Goal: Task Accomplishment & Management: Use online tool/utility

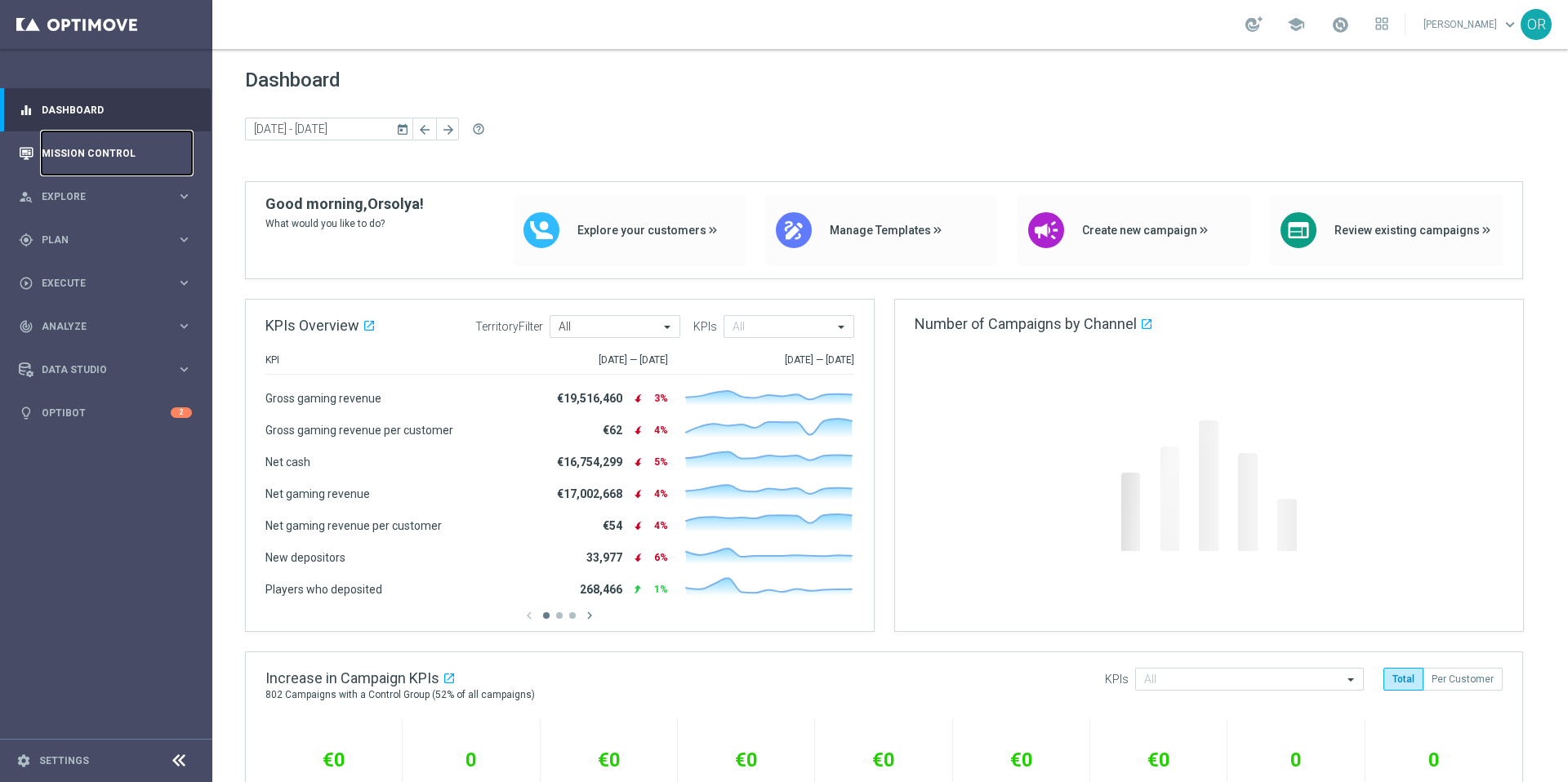
click at [127, 158] on link "Mission Control" at bounding box center [117, 152] width 150 height 43
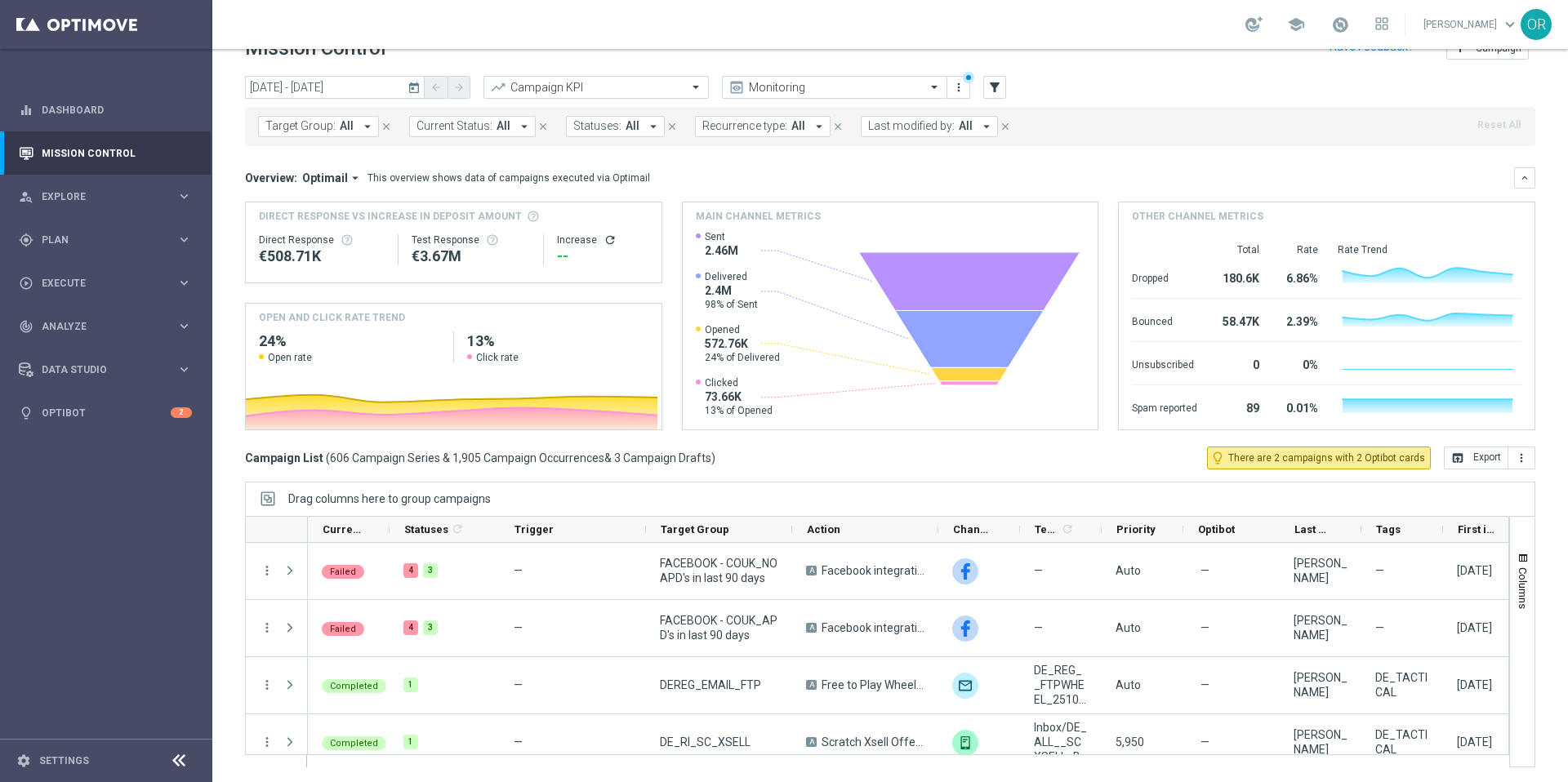
scroll to position [34, 0]
click at [991, 90] on icon "filter_alt" at bounding box center [994, 85] width 14 height 14
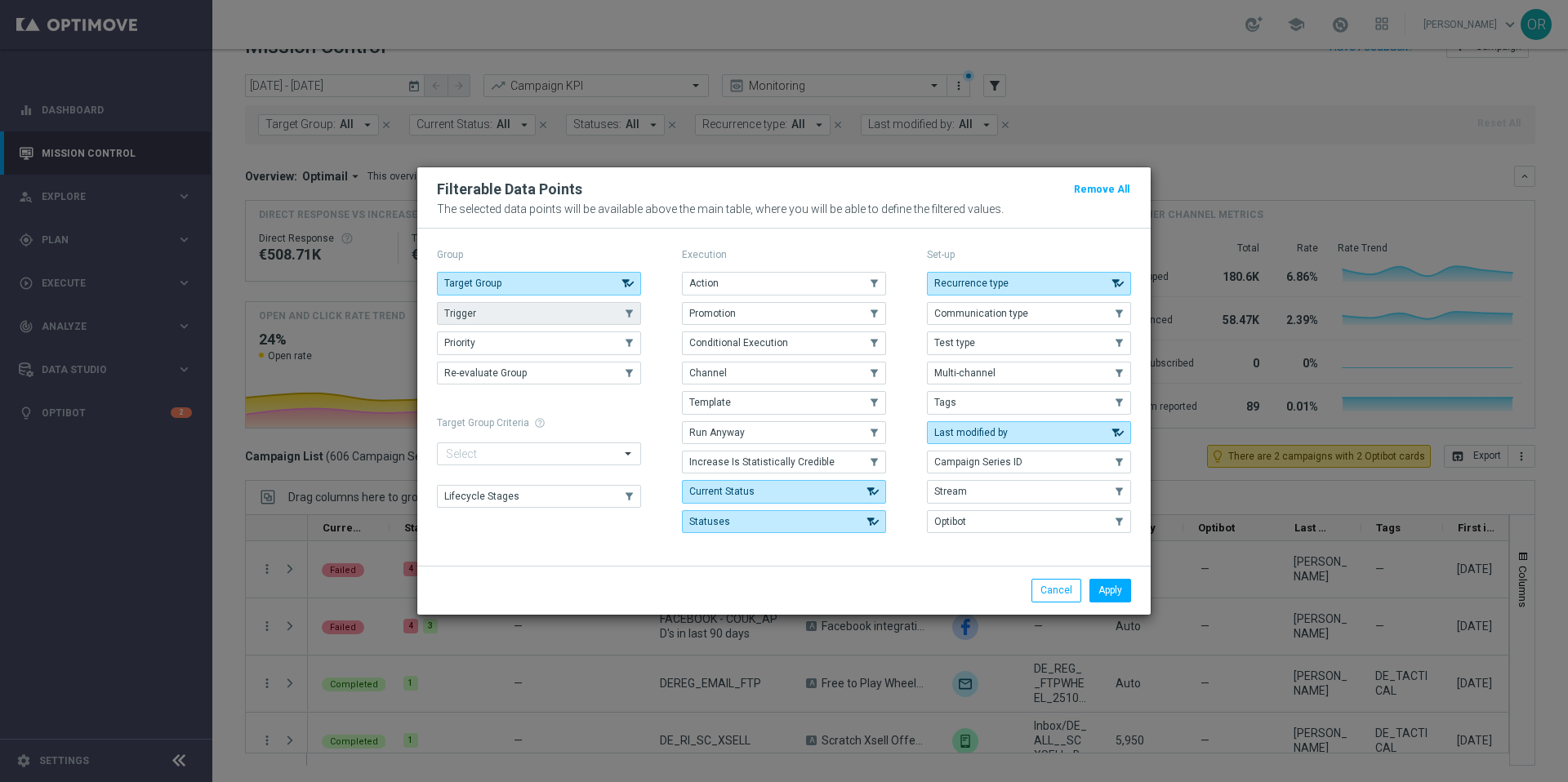
click at [507, 320] on button "Trigger" at bounding box center [539, 313] width 204 height 23
click at [1106, 597] on button "Apply" at bounding box center [1110, 590] width 42 height 23
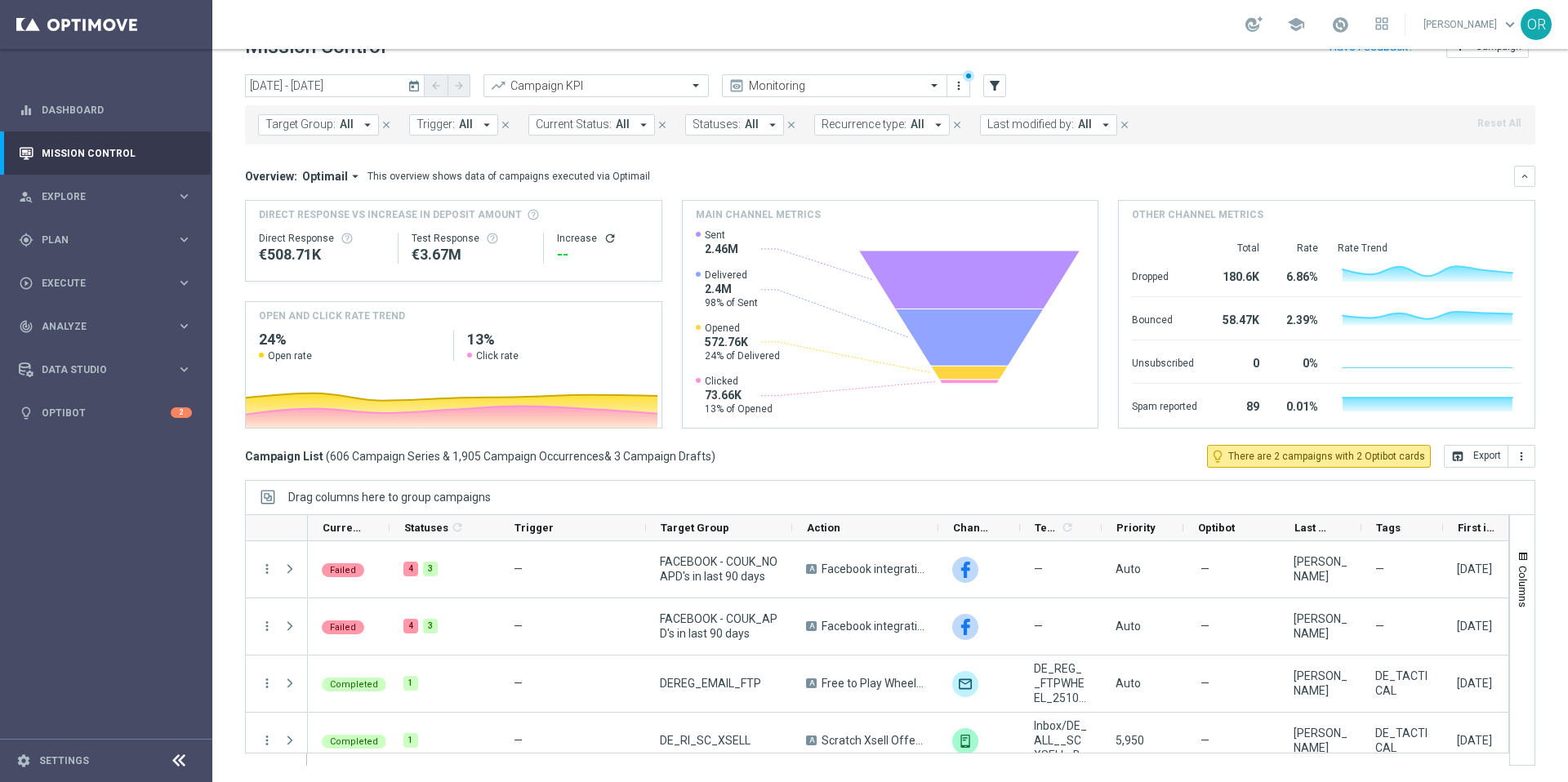
click at [485, 127] on icon "arrow_drop_down" at bounding box center [486, 124] width 14 height 14
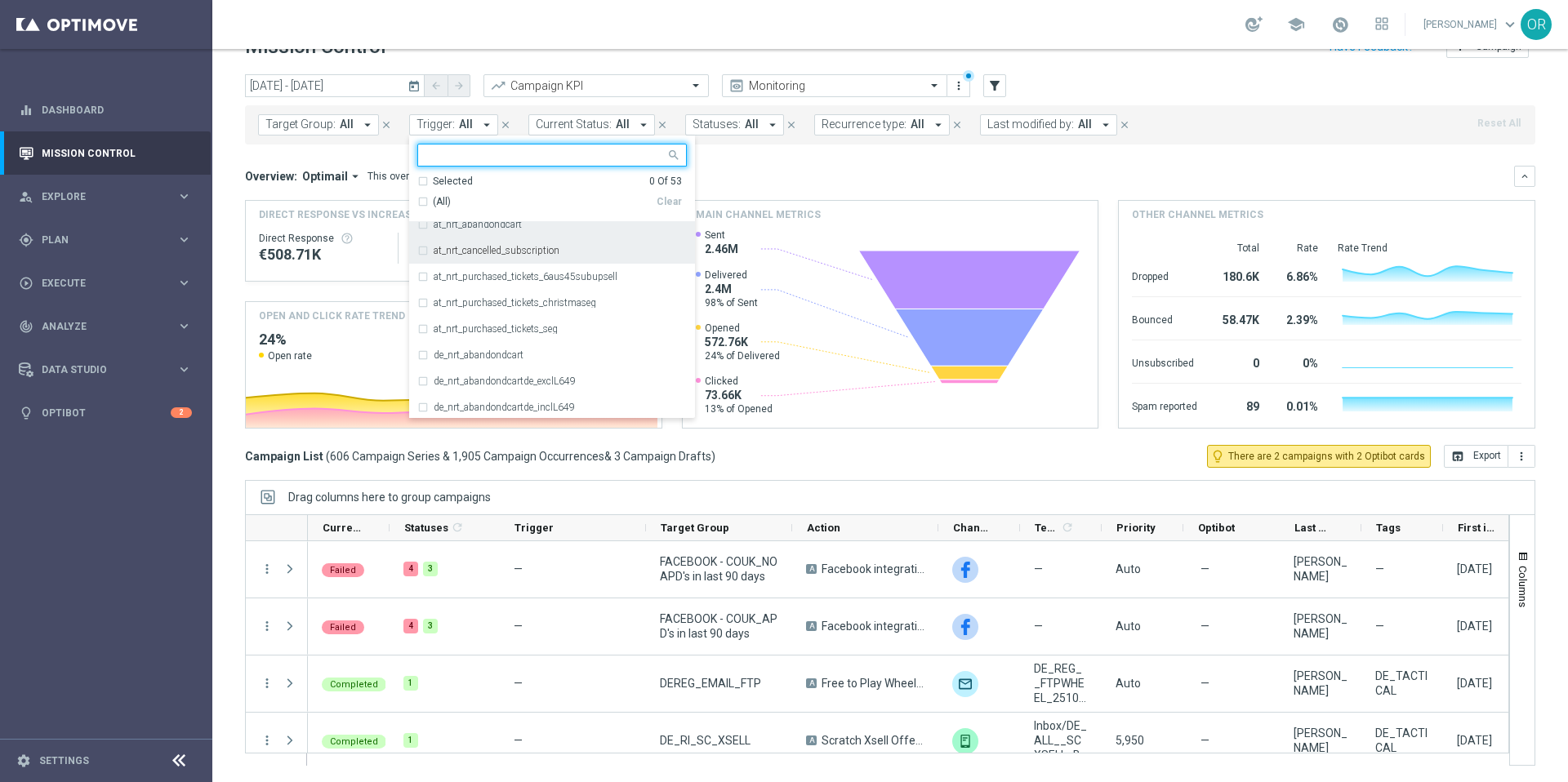
scroll to position [43, 0]
click at [421, 247] on div "at_nrt_cancelled_subscription" at bounding box center [552, 244] width 269 height 26
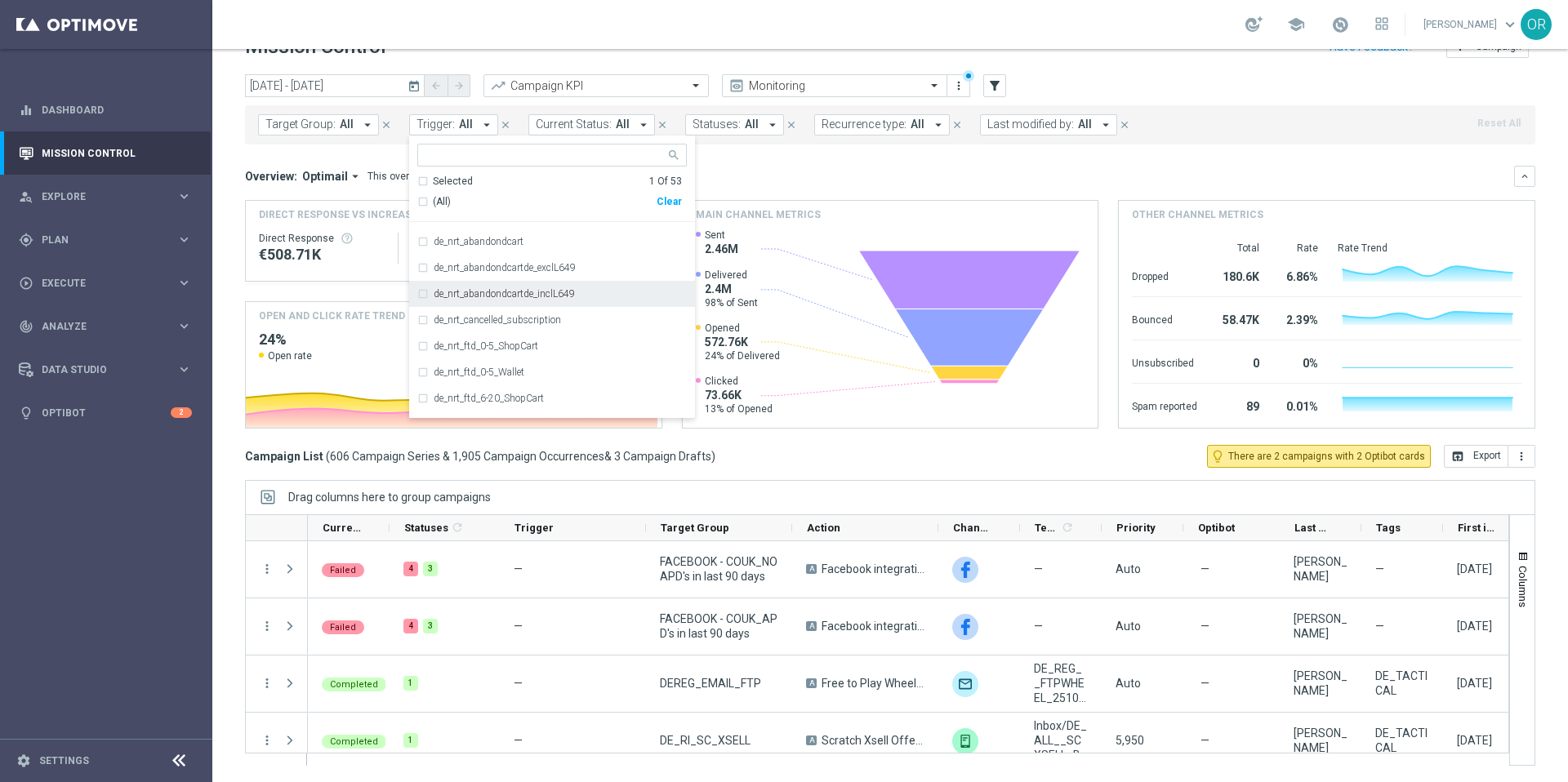
scroll to position [157, 0]
click at [422, 314] on div "de_nrt_cancelled_subscription" at bounding box center [552, 313] width 269 height 26
click at [413, 89] on icon "today" at bounding box center [414, 85] width 14 height 14
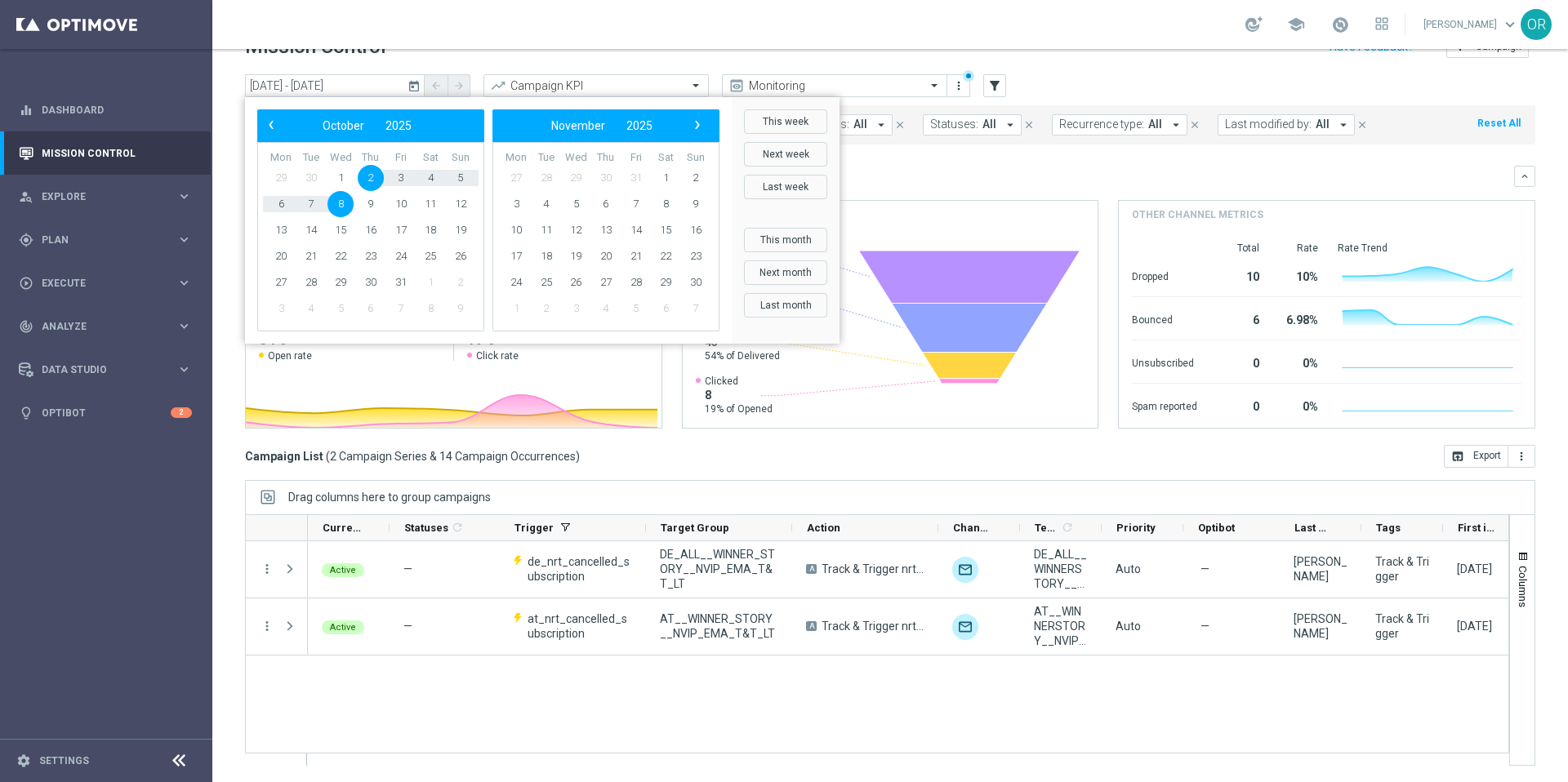
click at [906, 158] on mini-dashboard "Overview: Optimail arrow_drop_down This overview shows data of campaigns execut…" at bounding box center [890, 295] width 1290 height 301
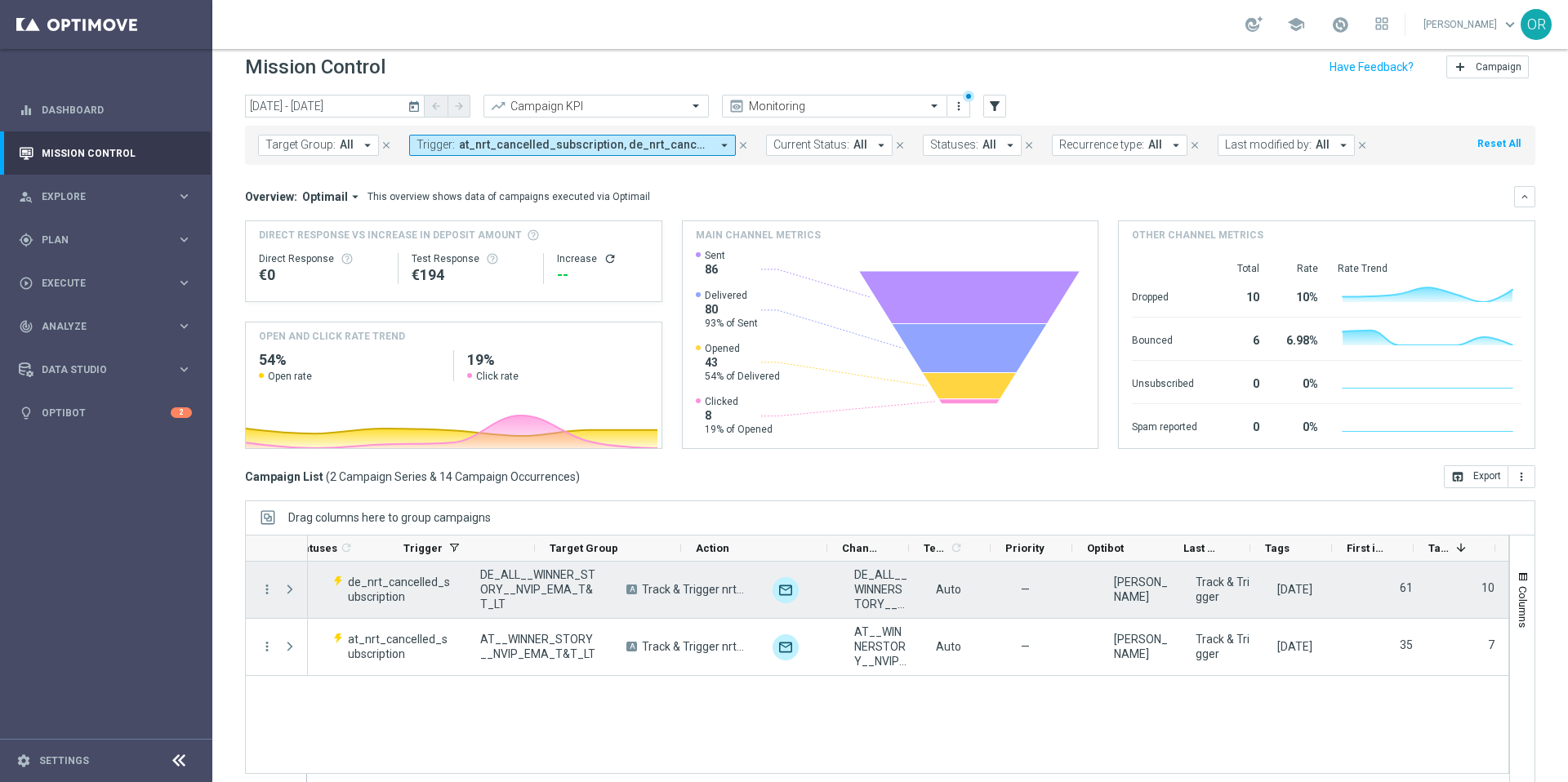
scroll to position [0, 0]
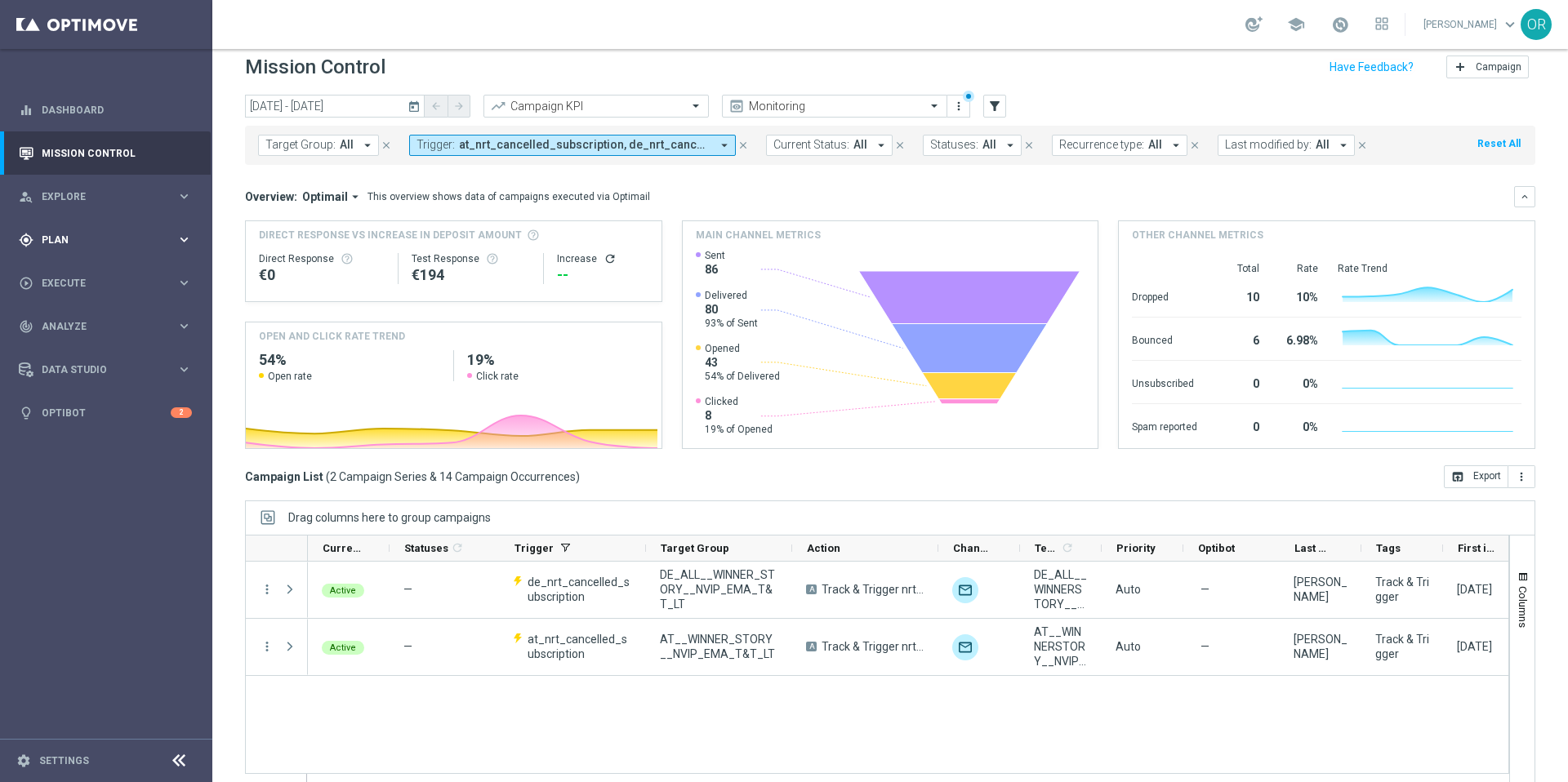
click at [77, 239] on span "Plan" at bounding box center [109, 240] width 135 height 10
click at [93, 322] on span "Templates" at bounding box center [101, 323] width 117 height 10
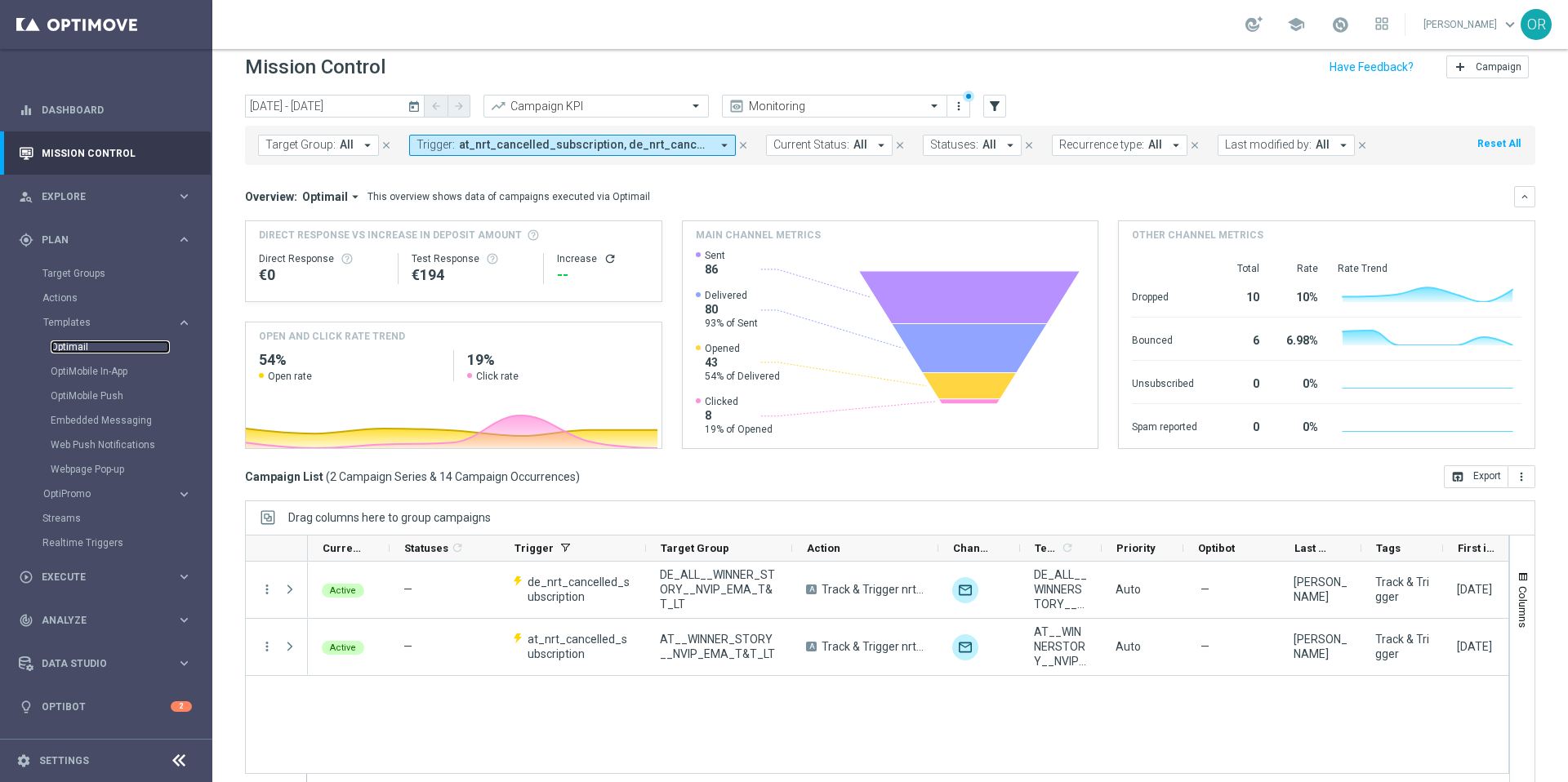
click at [89, 347] on link "Optimail" at bounding box center [110, 347] width 119 height 13
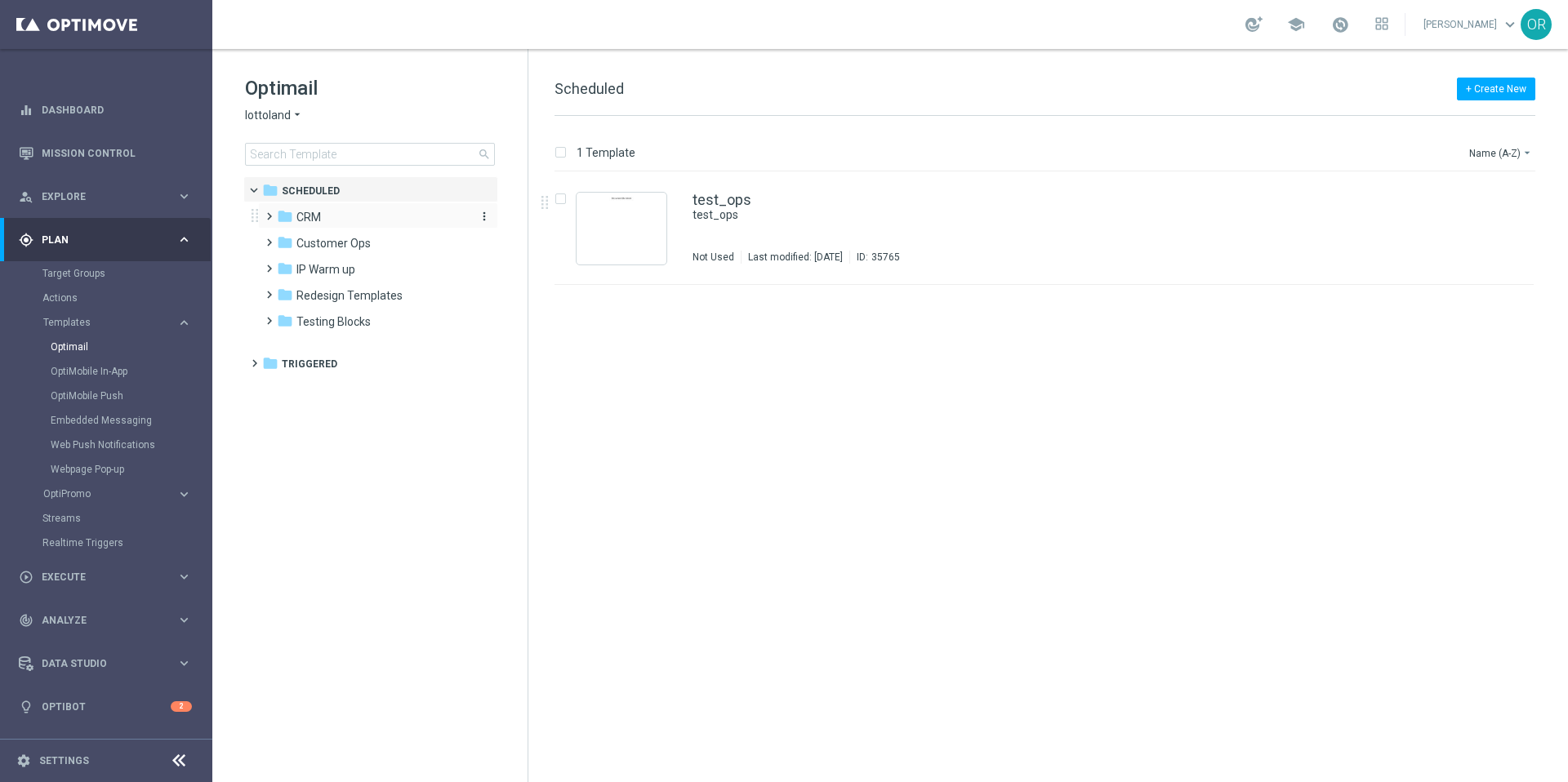
click at [339, 220] on div "folder CRM" at bounding box center [370, 217] width 187 height 19
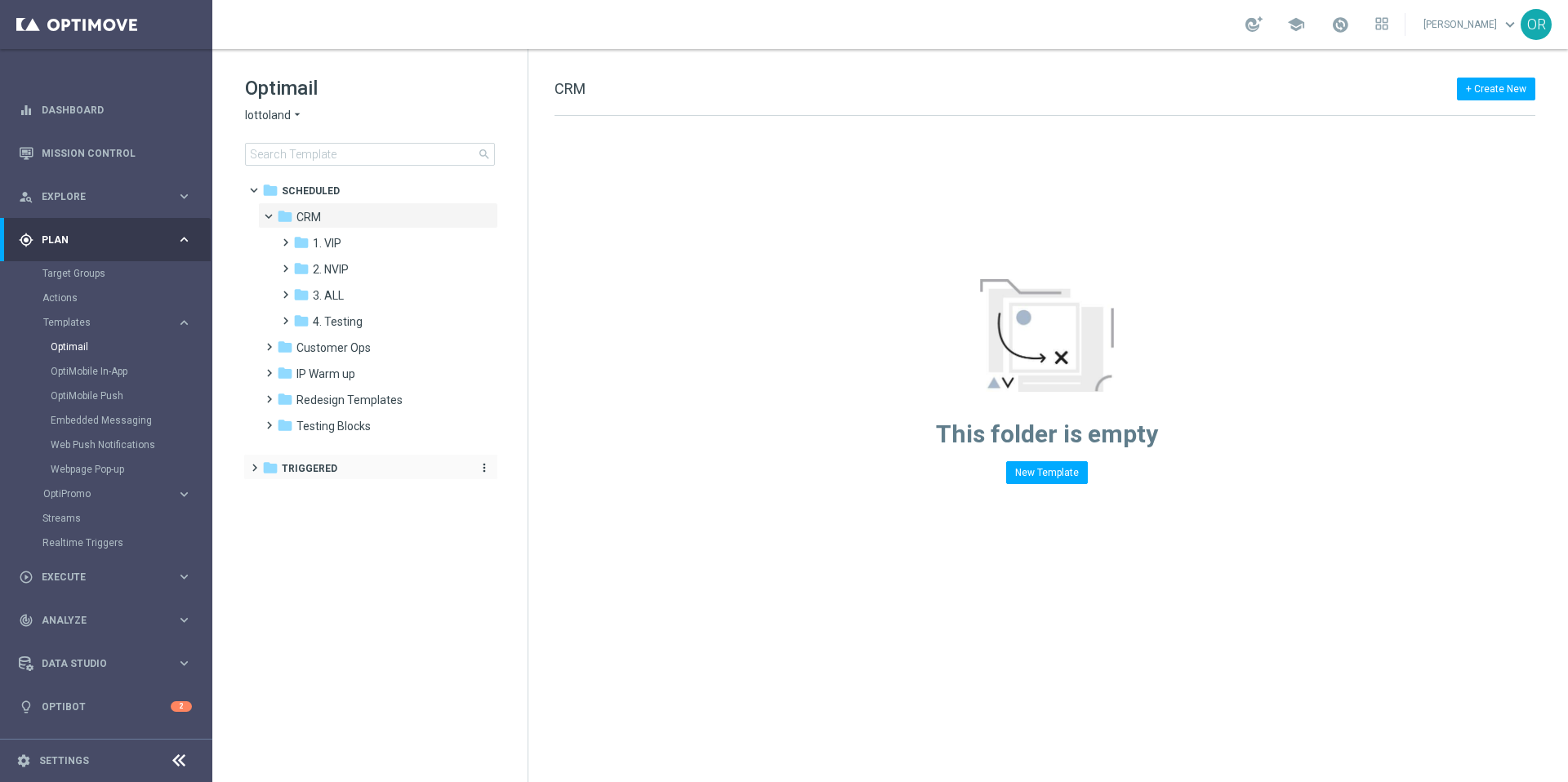
click at [319, 471] on span "Triggered" at bounding box center [309, 469] width 55 height 14
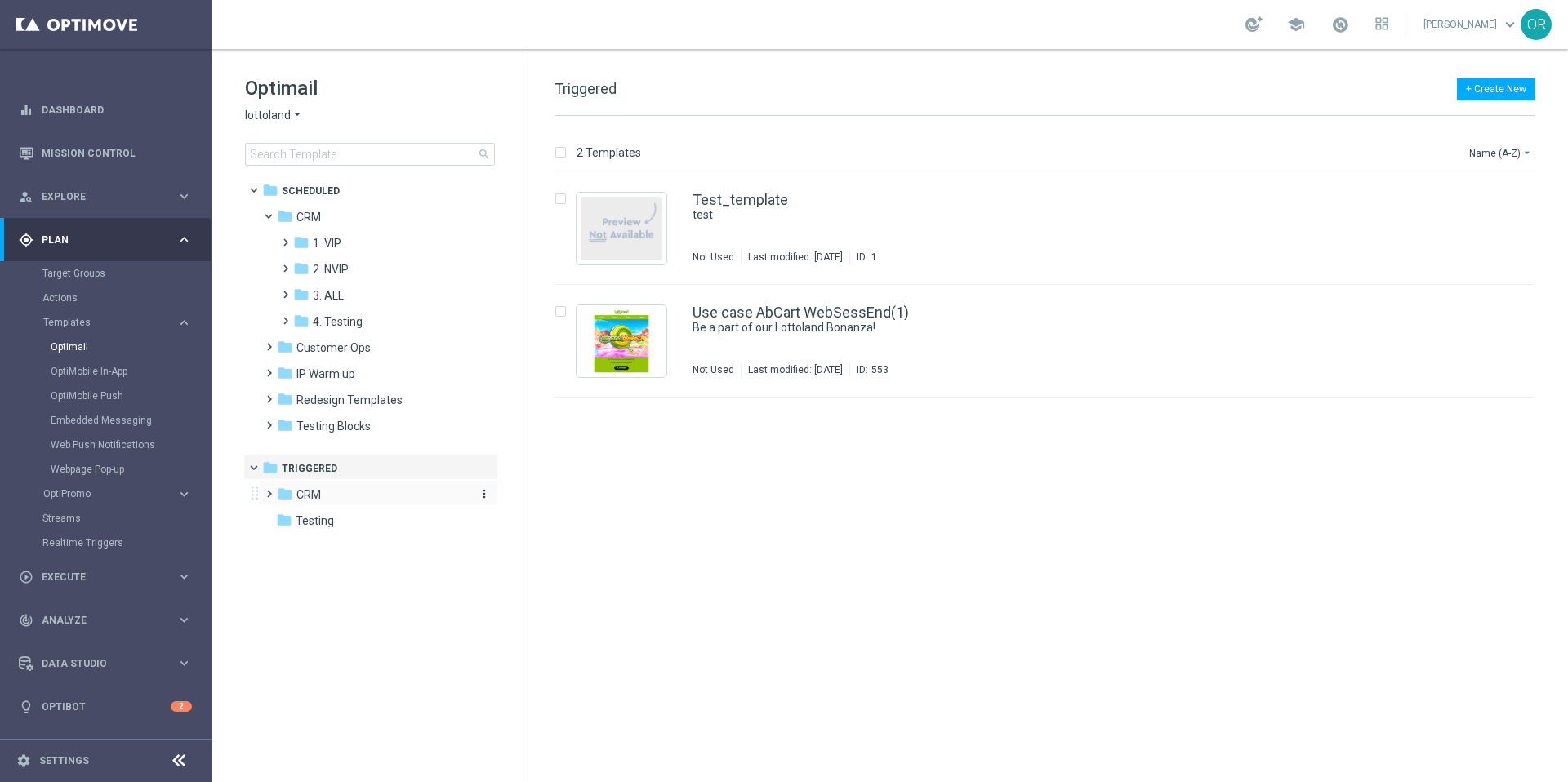
click at [322, 497] on div "folder CRM" at bounding box center [370, 495] width 187 height 19
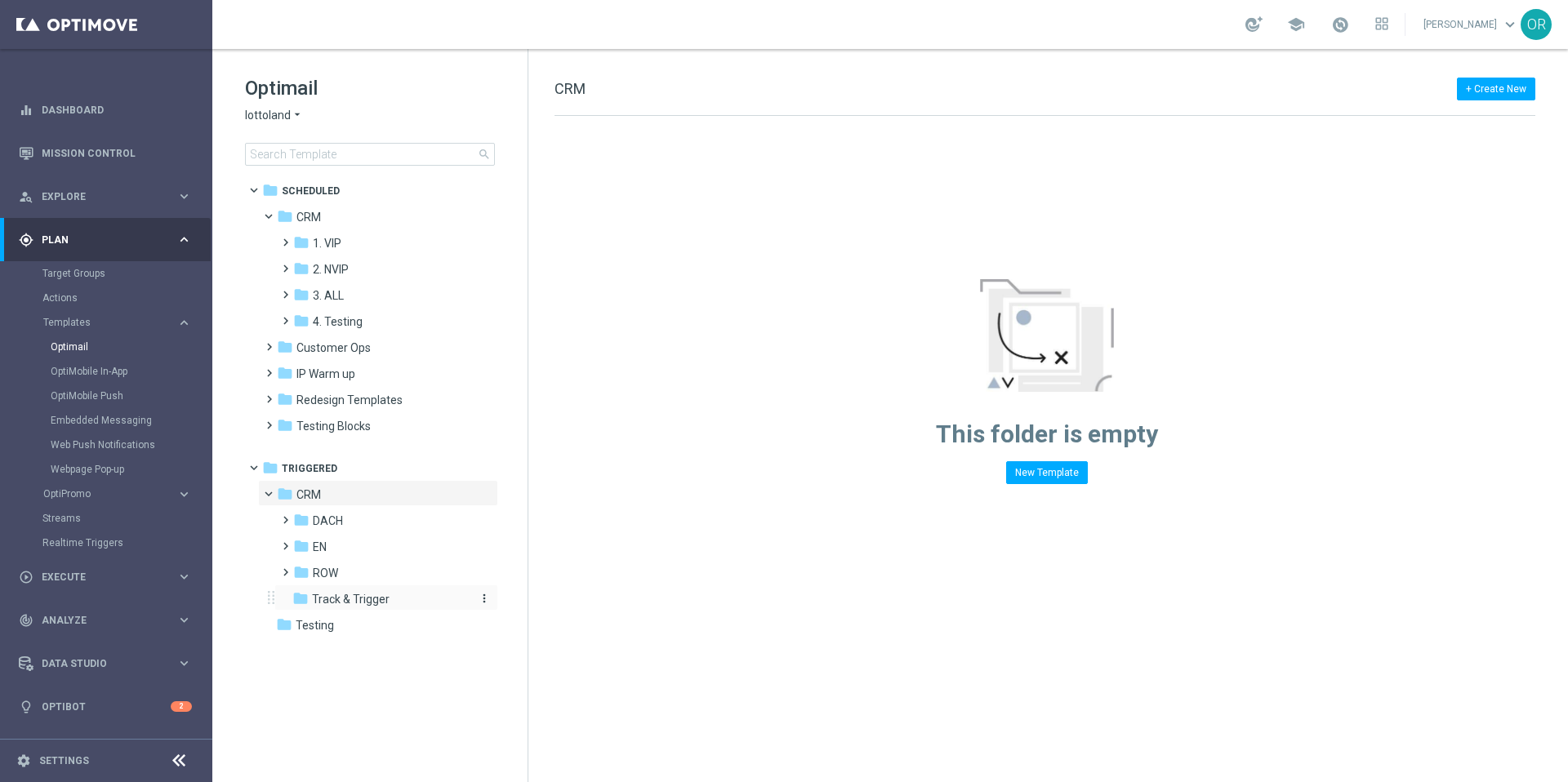
click at [365, 600] on span "Track & Trigger" at bounding box center [350, 599] width 78 height 14
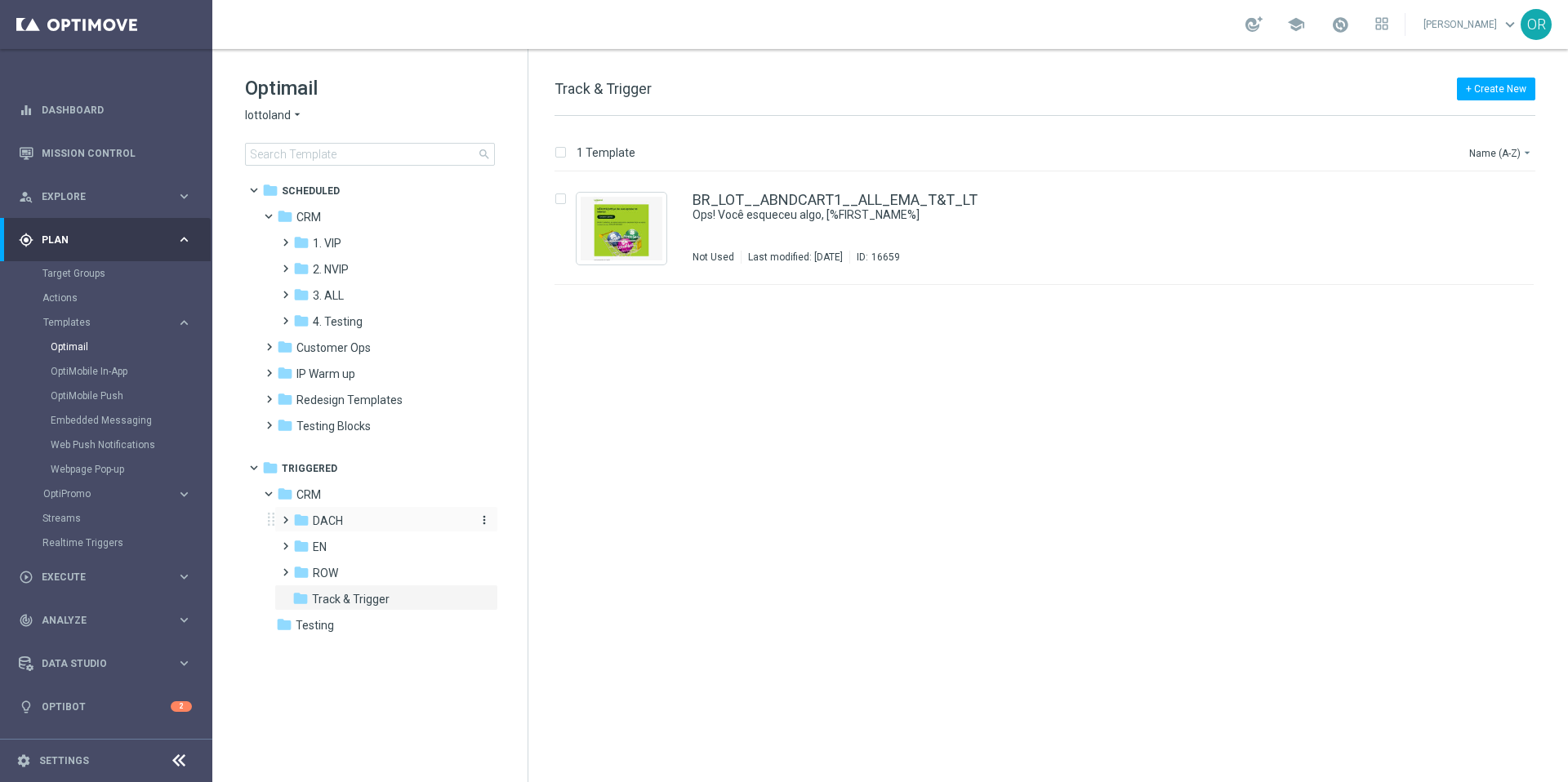
click at [339, 520] on span "DACH" at bounding box center [327, 520] width 30 height 14
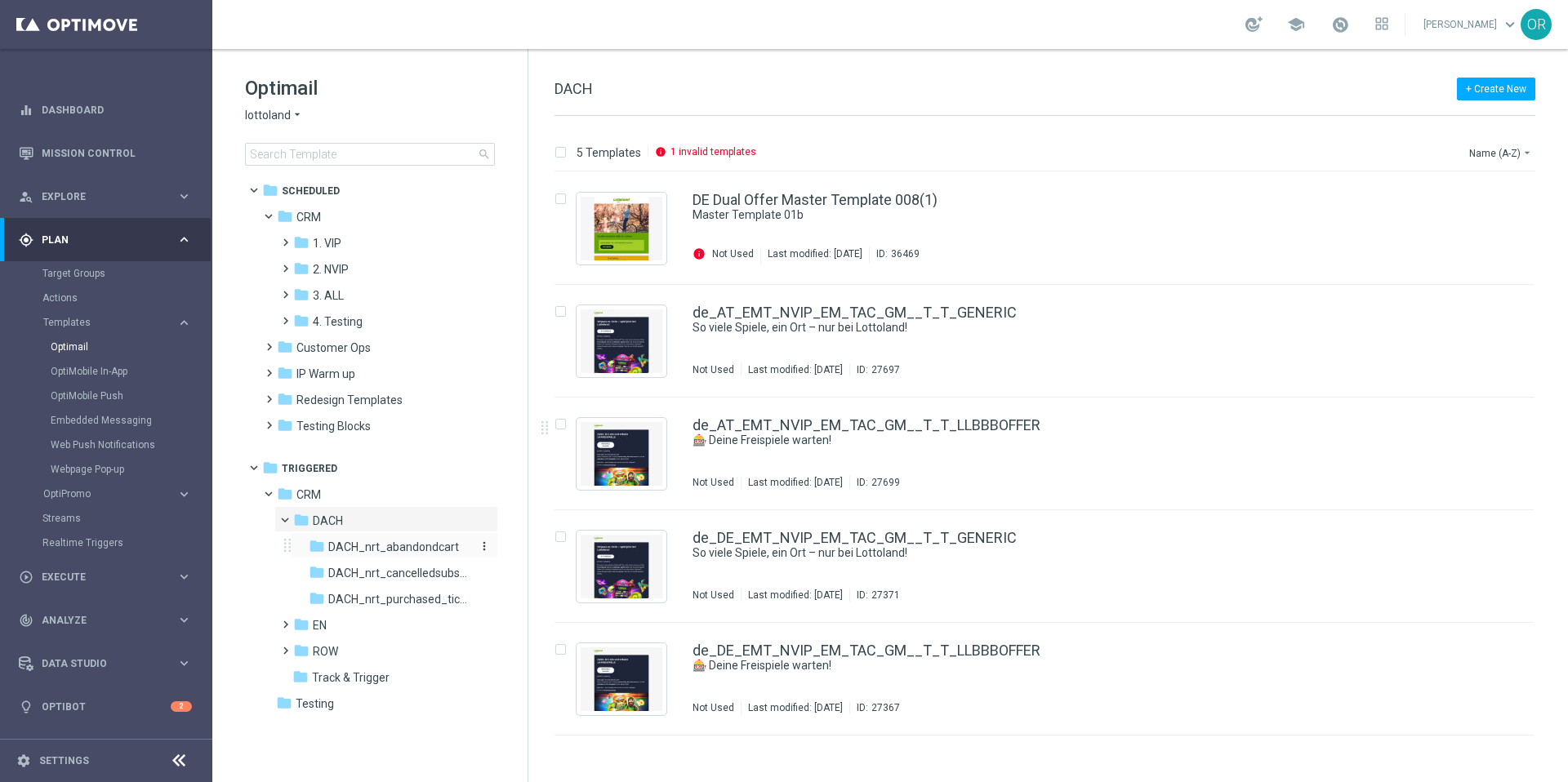
click at [412, 544] on span "DACH_nrt_abandondcart" at bounding box center [393, 547] width 130 height 14
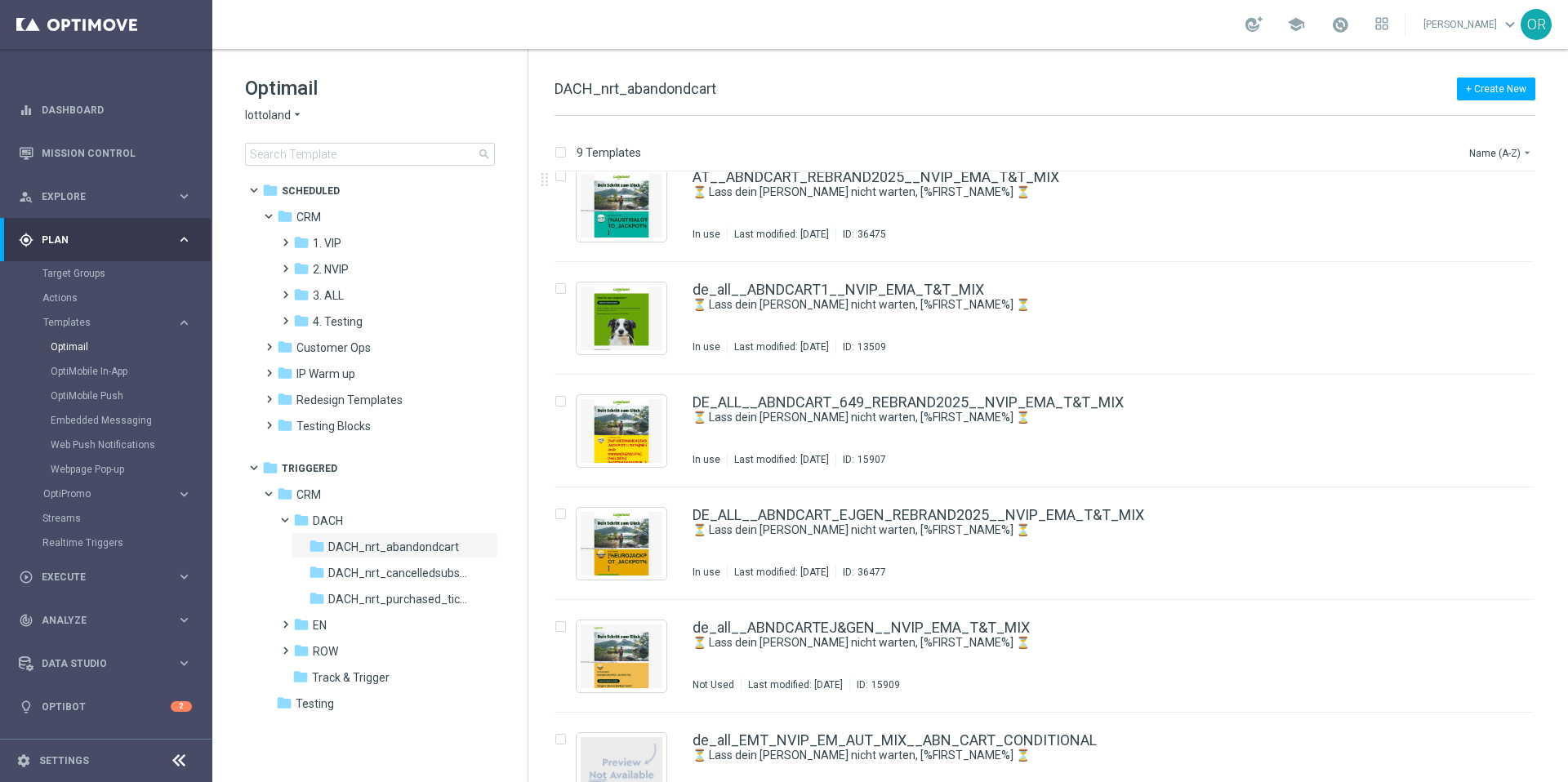
scroll to position [405, 0]
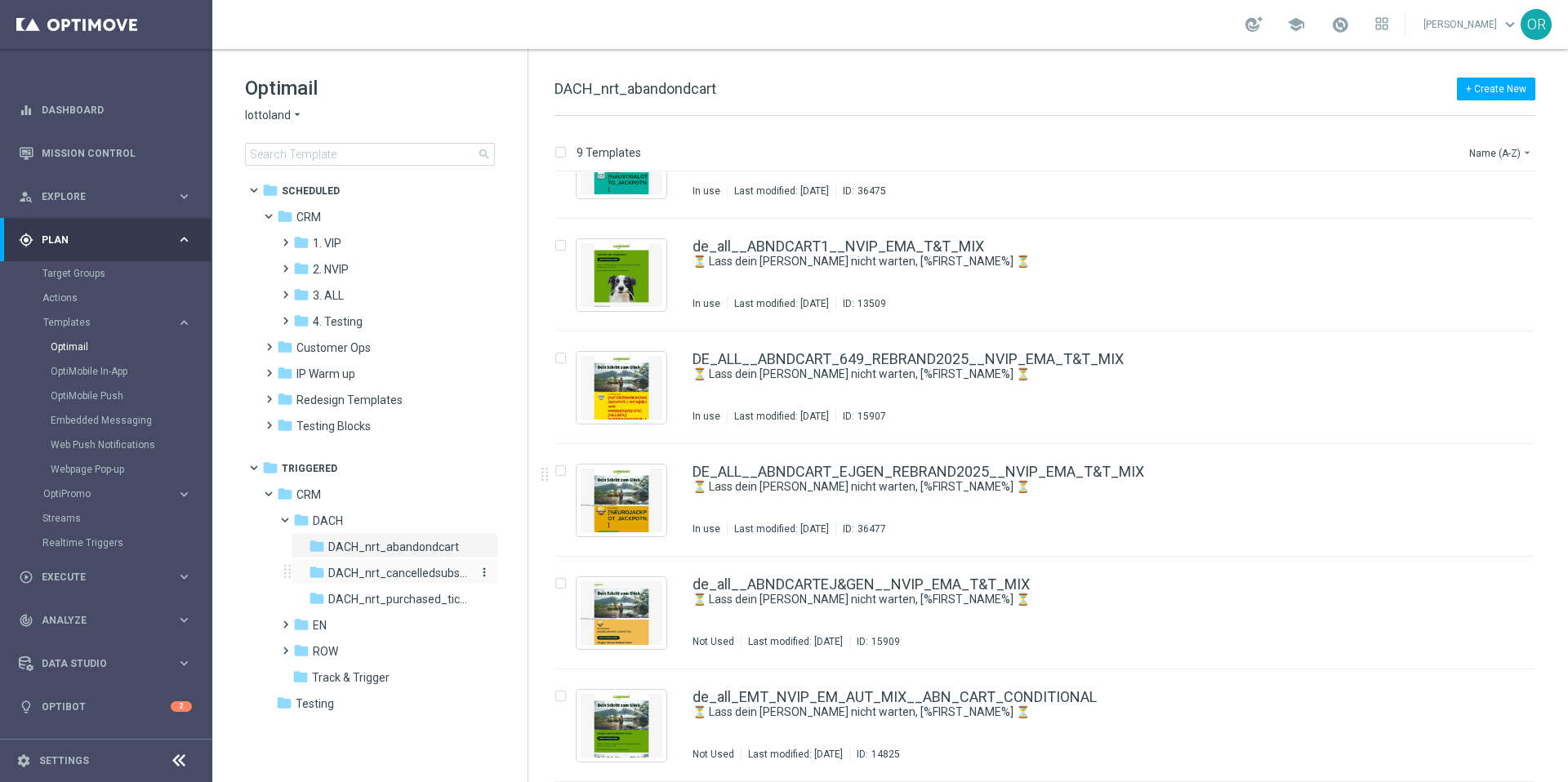
click at [413, 574] on span "DACH_nrt_cancelledsubscription" at bounding box center [399, 572] width 141 height 14
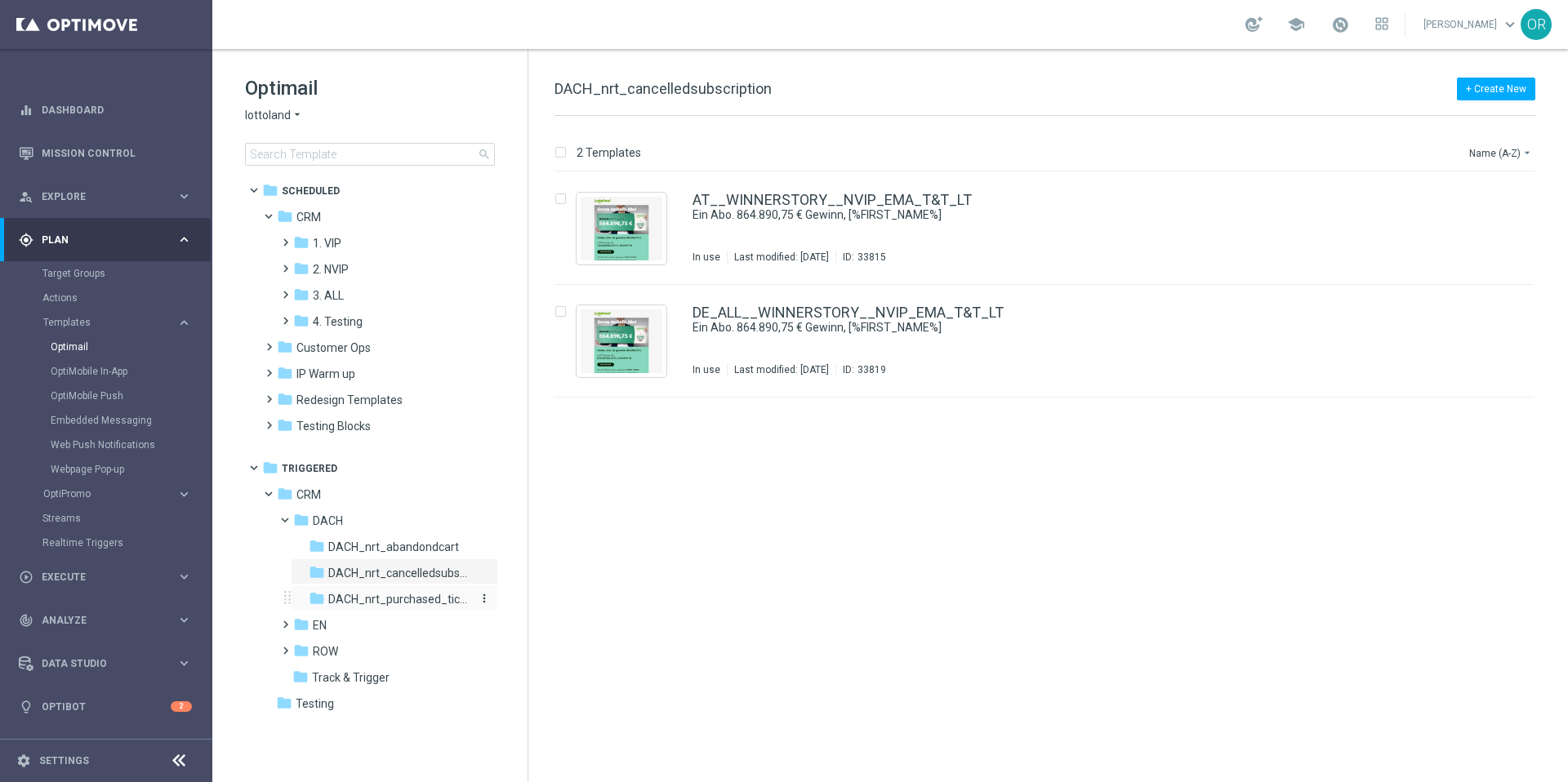
click at [416, 602] on span "DACH_nrt_purchased_tickets" at bounding box center [399, 599] width 141 height 14
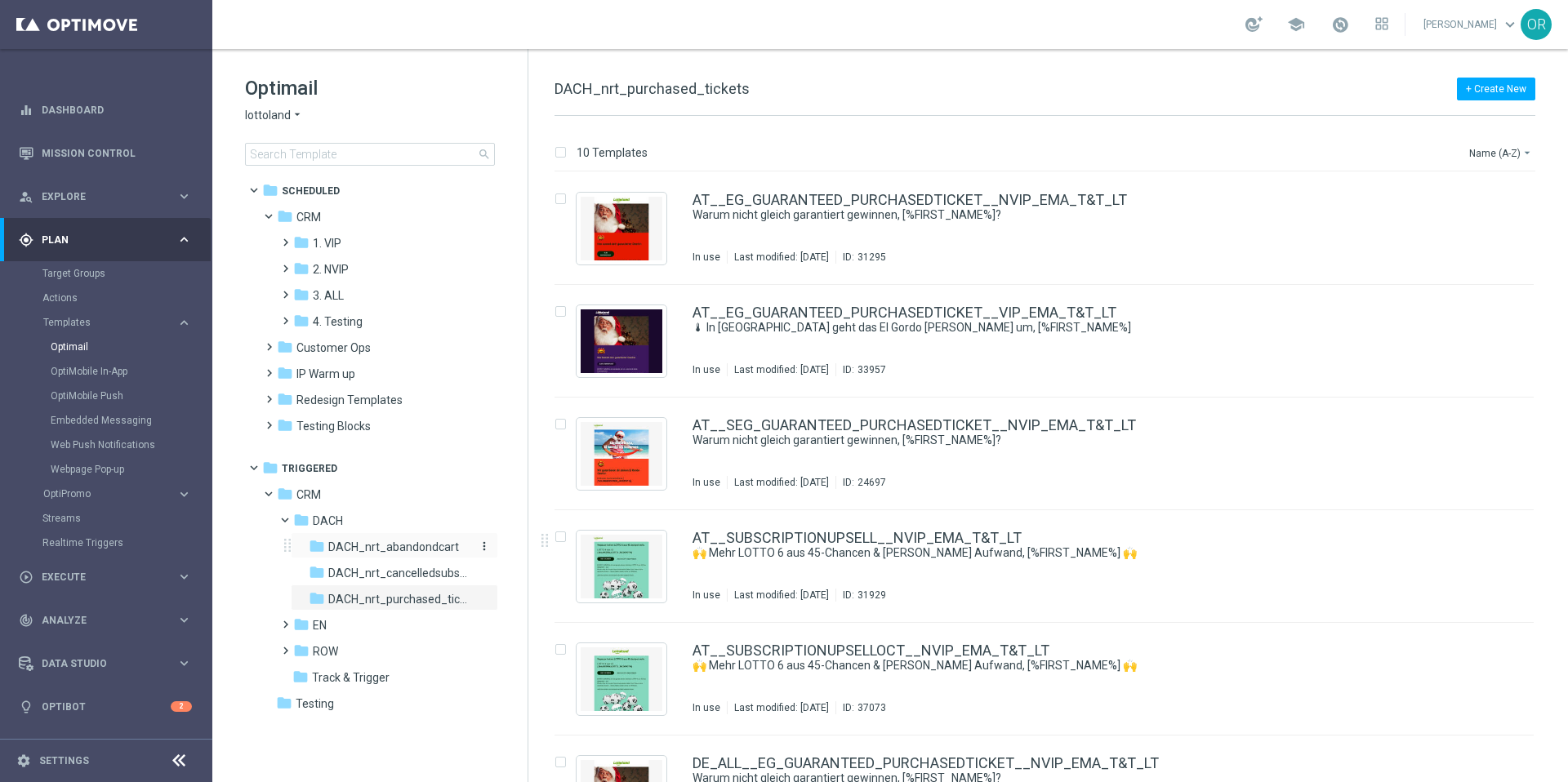
click at [400, 548] on span "DACH_nrt_abandondcart" at bounding box center [393, 547] width 130 height 14
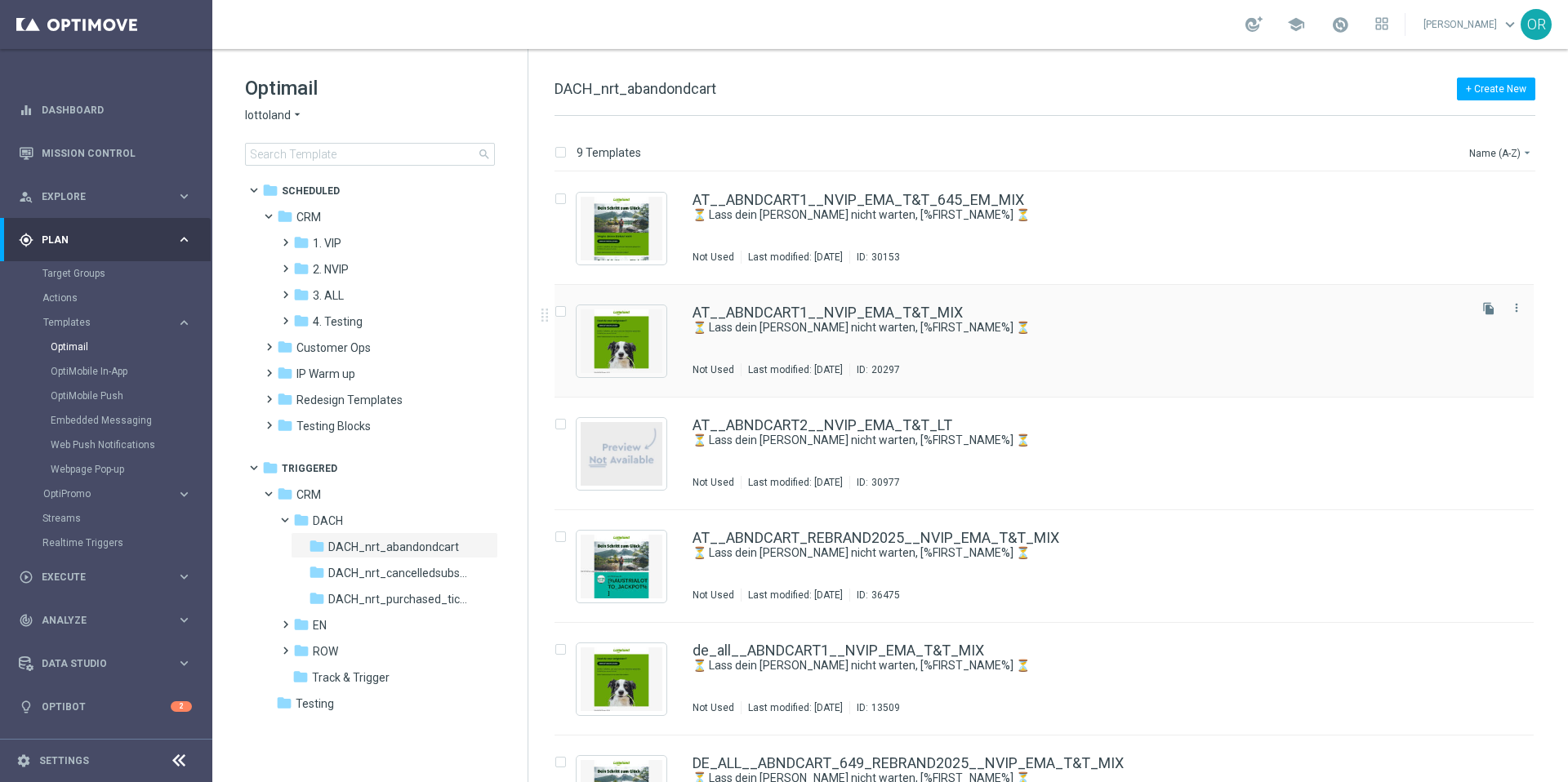
click at [994, 313] on div "AT__ABNDCART1__NVIP_EMA_T&T_MIX" at bounding box center [1078, 313] width 773 height 14
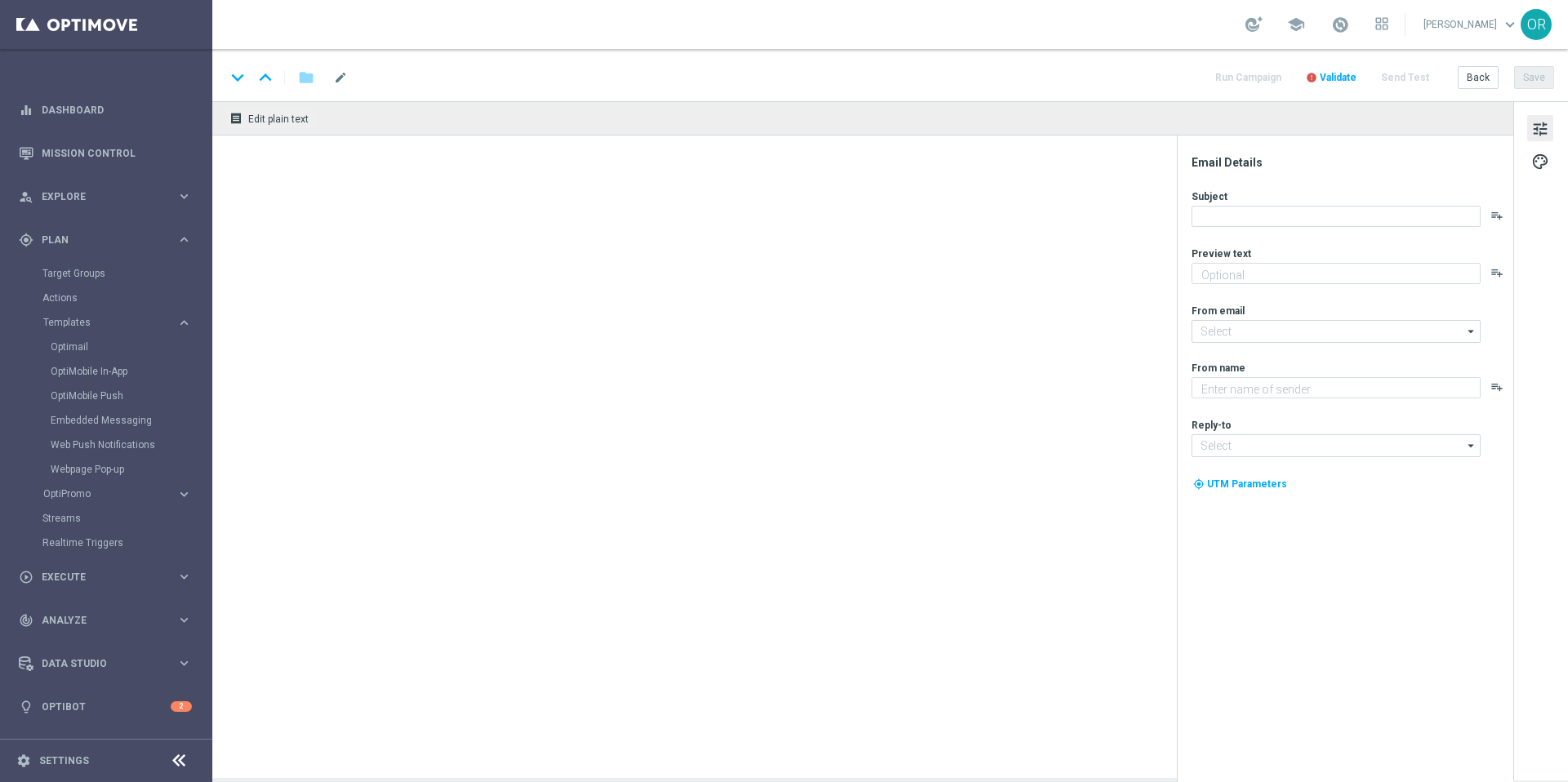
type textarea "Setze jetzt deinen Einkauf fort!"
type input "[EMAIL_ADDRESS][DOMAIN_NAME]"
type textarea "Lottoland"
type input "[EMAIL_ADDRESS][DOMAIN_NAME]"
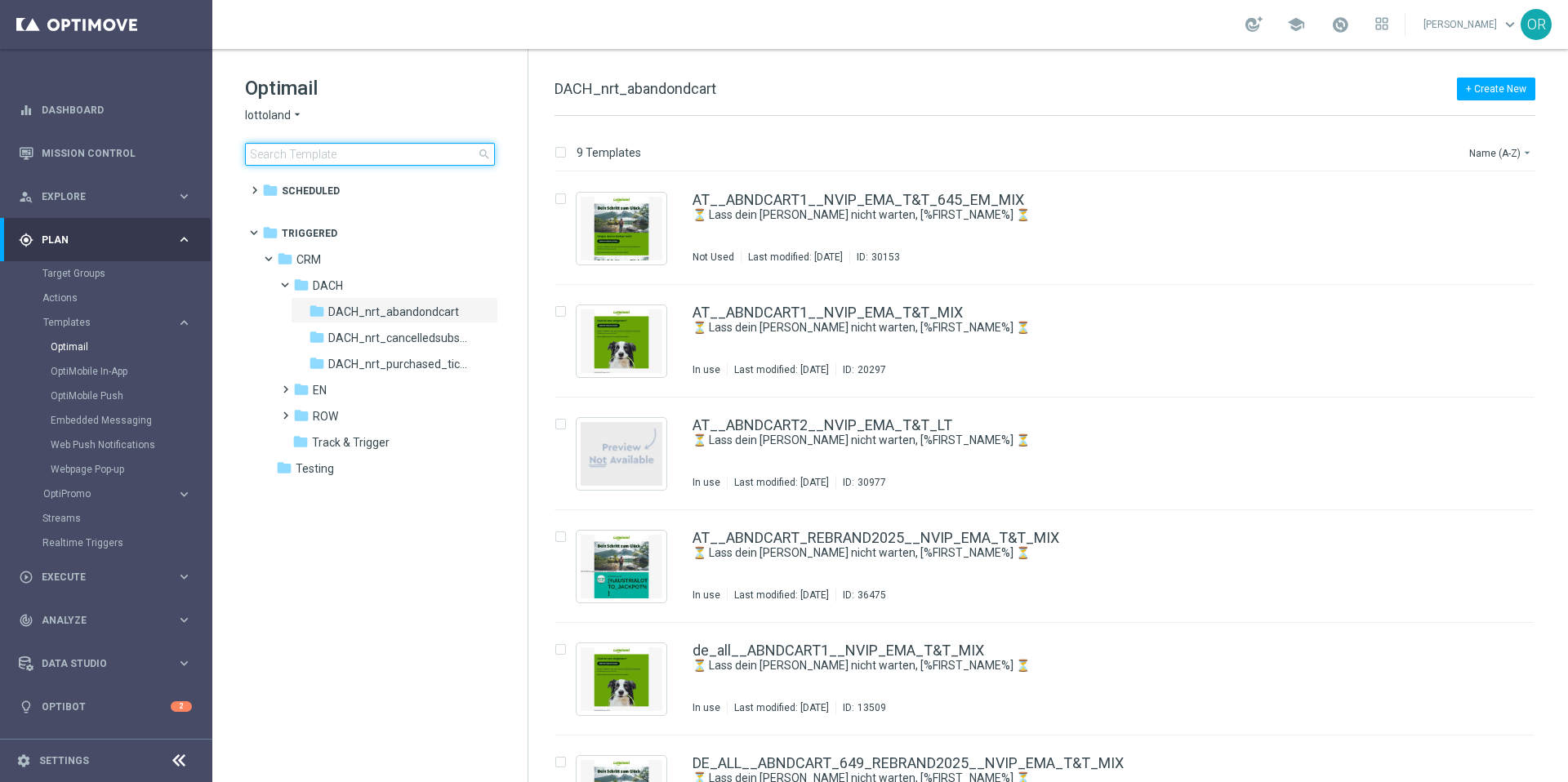
click at [361, 152] on input at bounding box center [370, 154] width 250 height 23
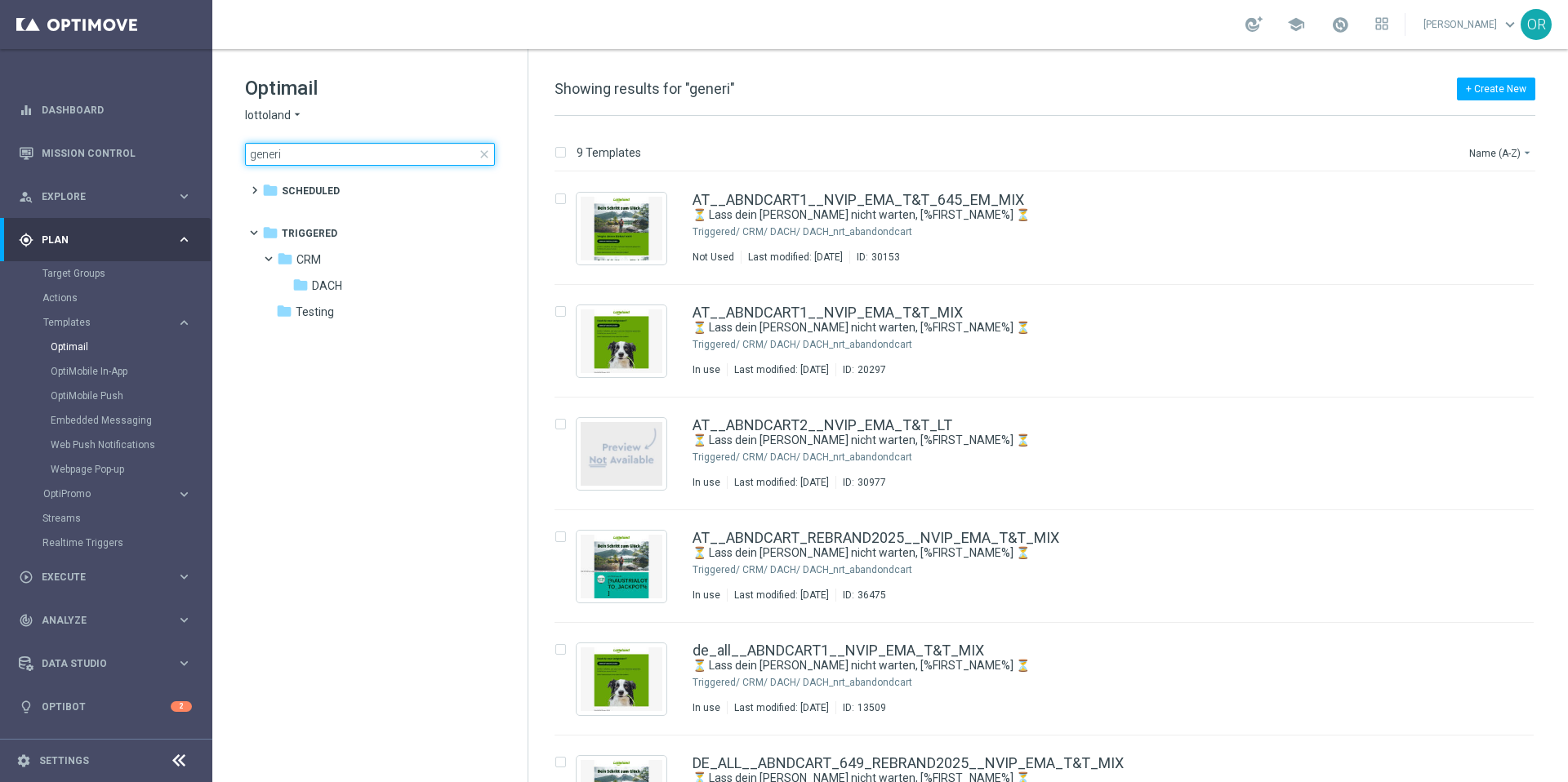
type input "generi"
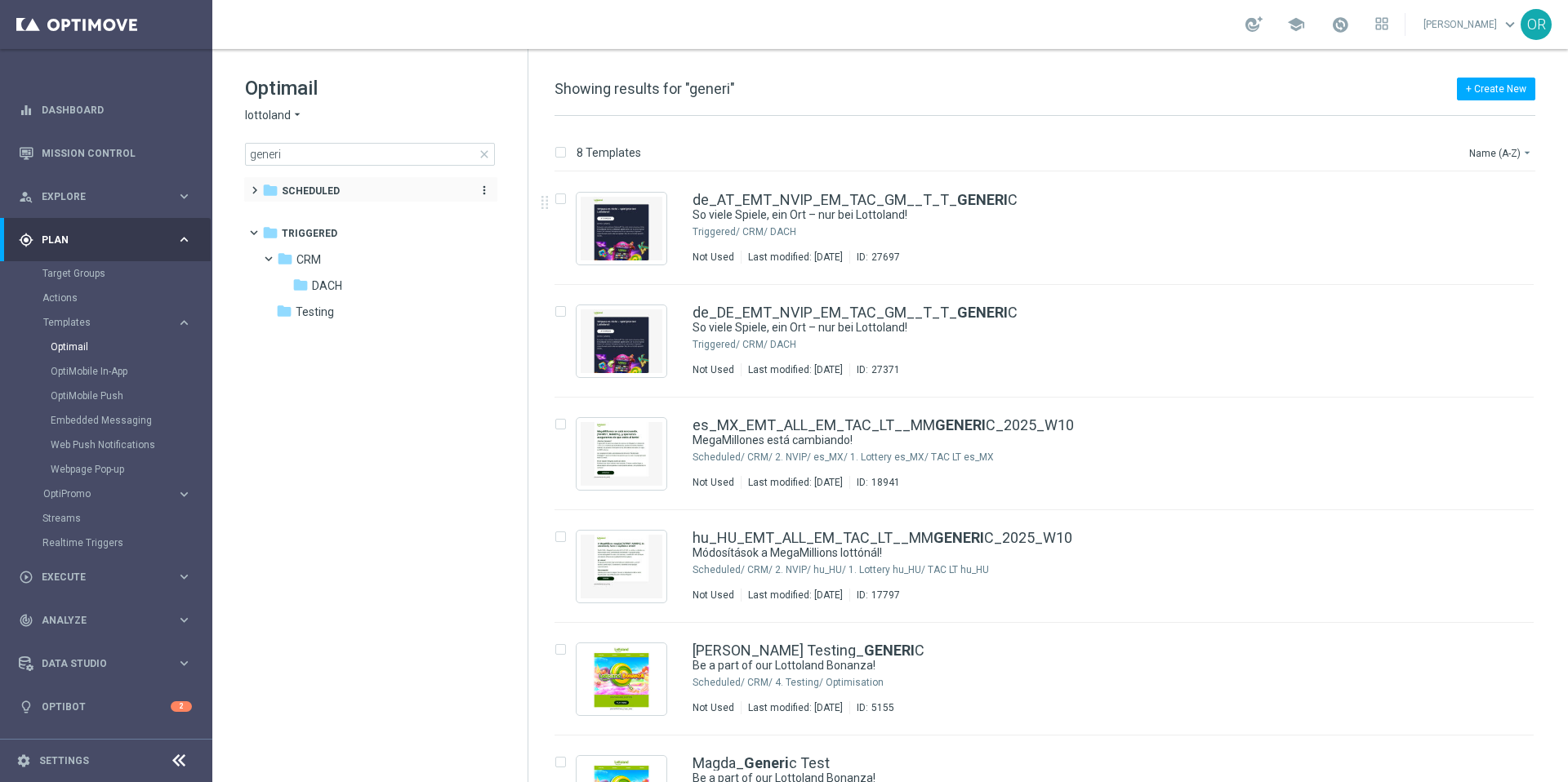
click at [326, 193] on span "Scheduled" at bounding box center [311, 191] width 58 height 14
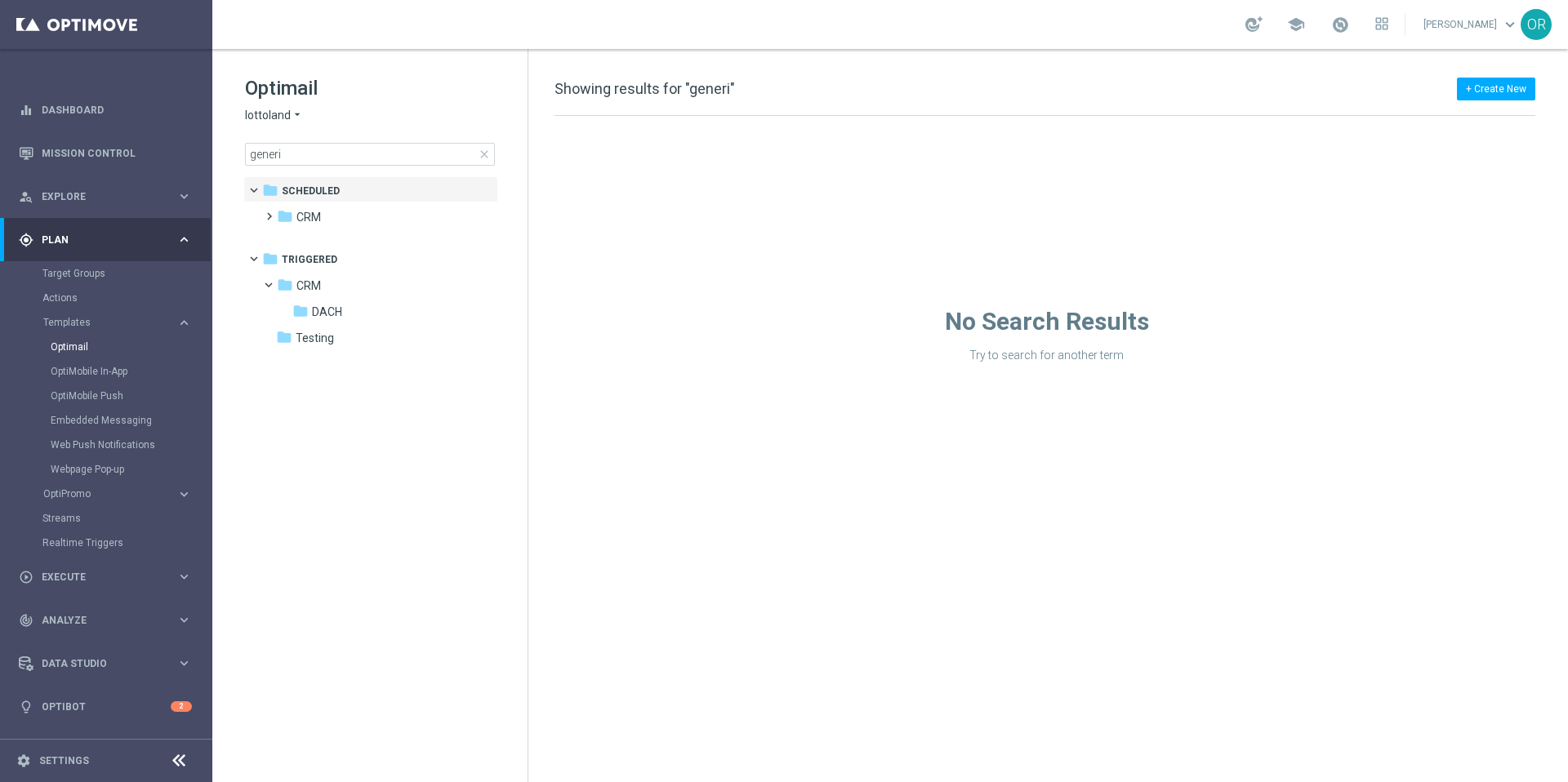
click at [485, 153] on span "close" at bounding box center [484, 154] width 13 height 13
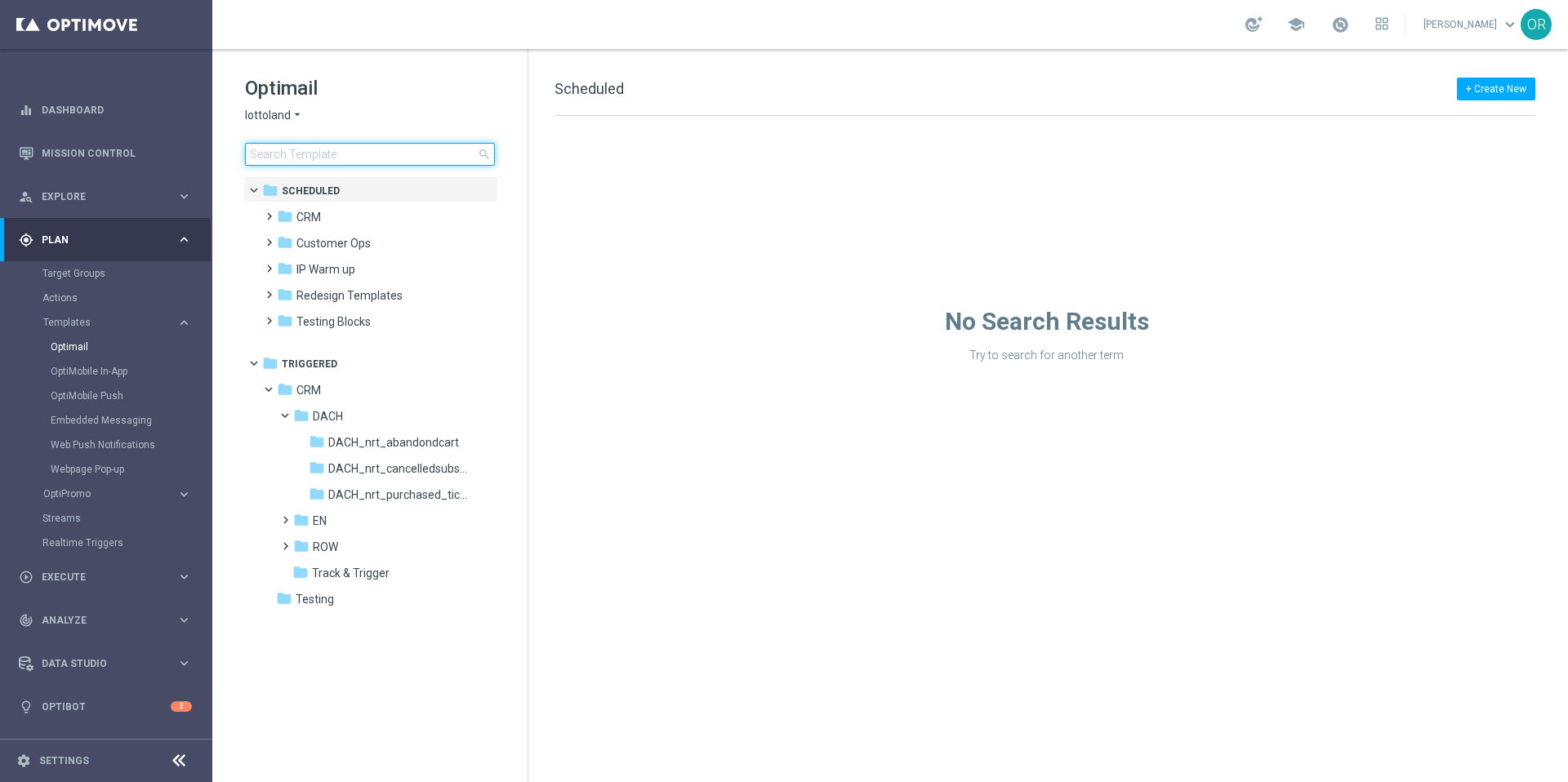
click at [403, 157] on input at bounding box center [370, 154] width 250 height 23
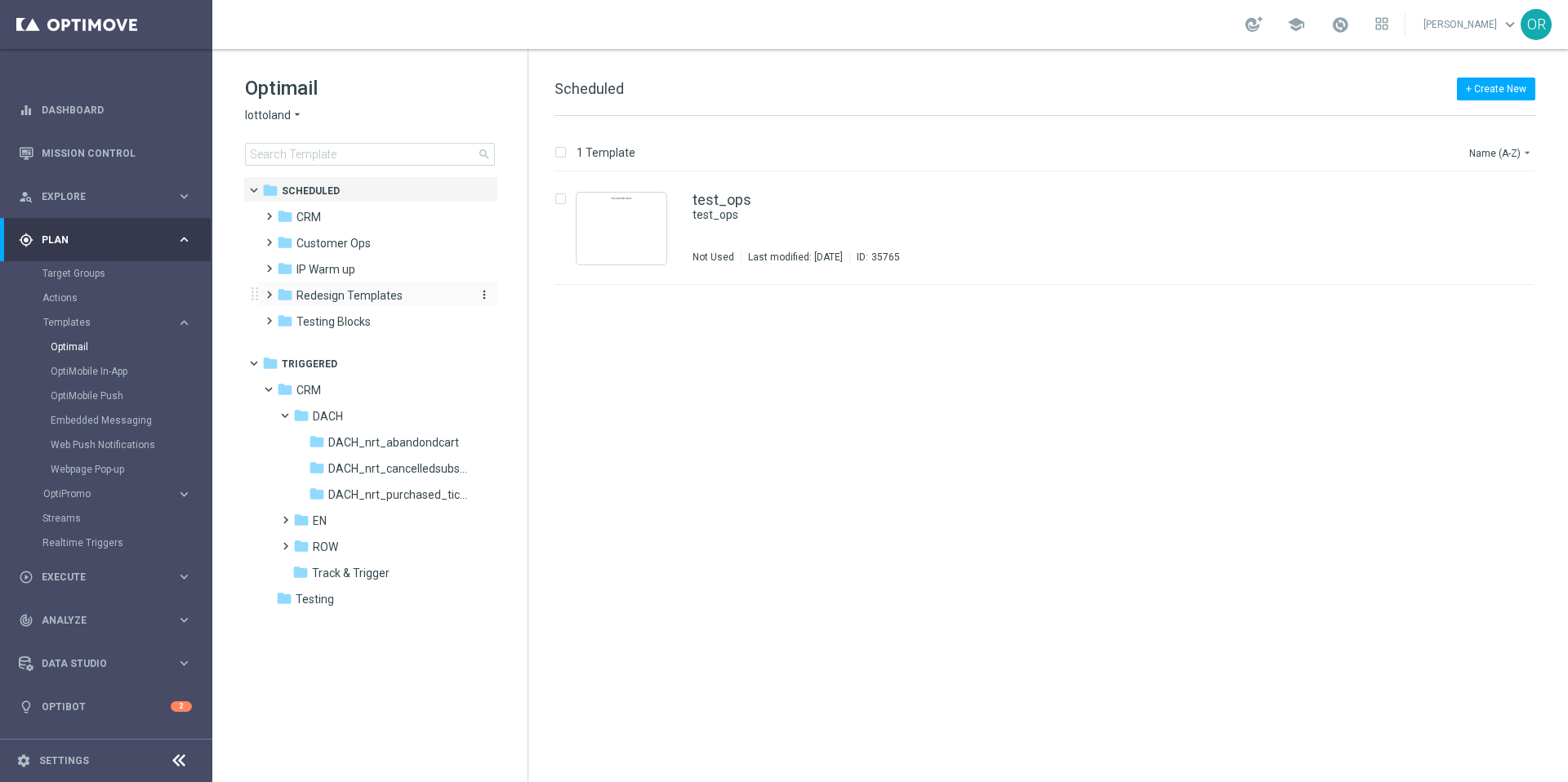
click at [376, 298] on span "Redesign Templates" at bounding box center [349, 295] width 106 height 14
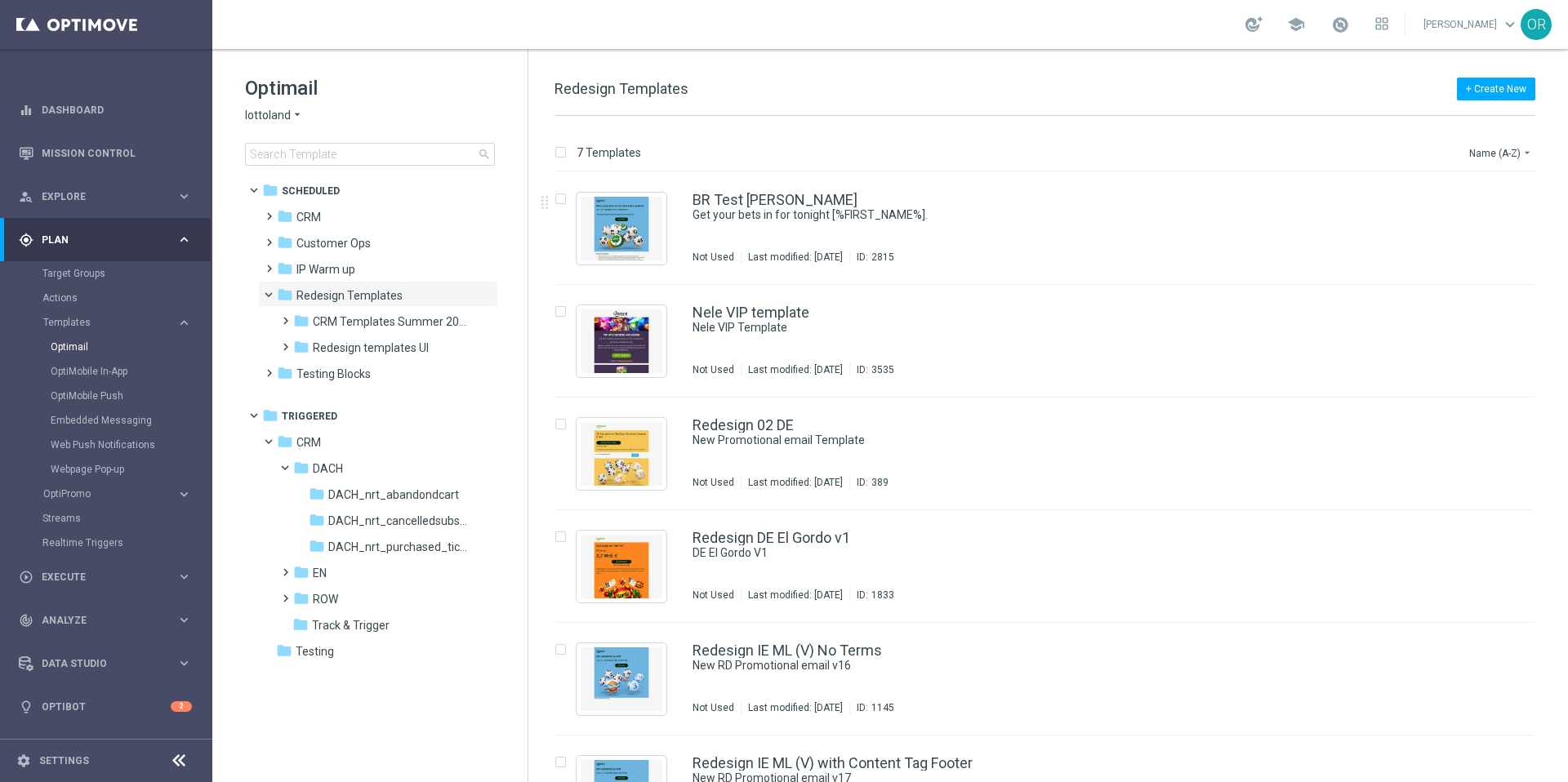
scroll to position [179, 0]
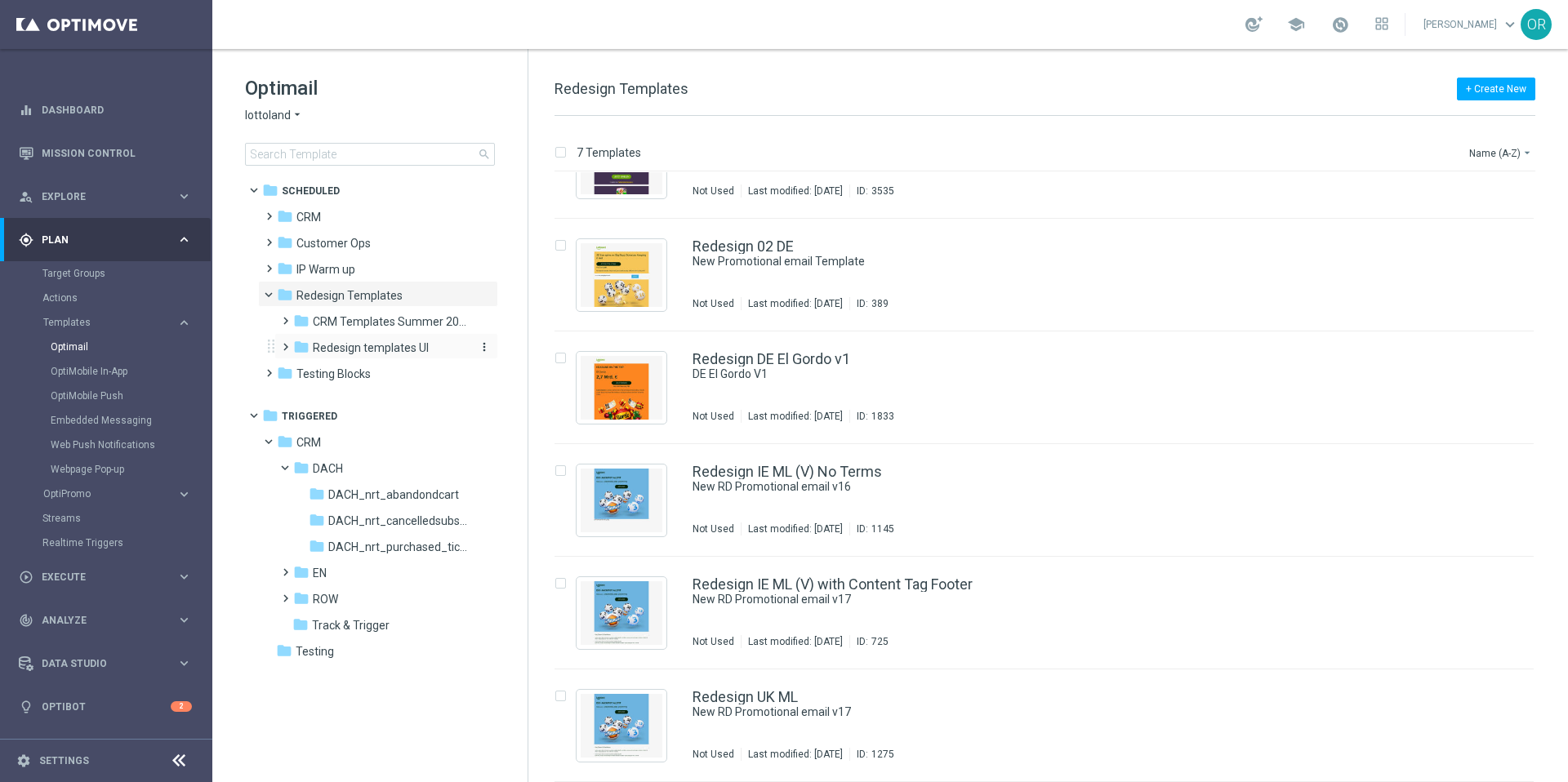
click at [405, 342] on span "Redesign templates UI" at bounding box center [370, 348] width 116 height 14
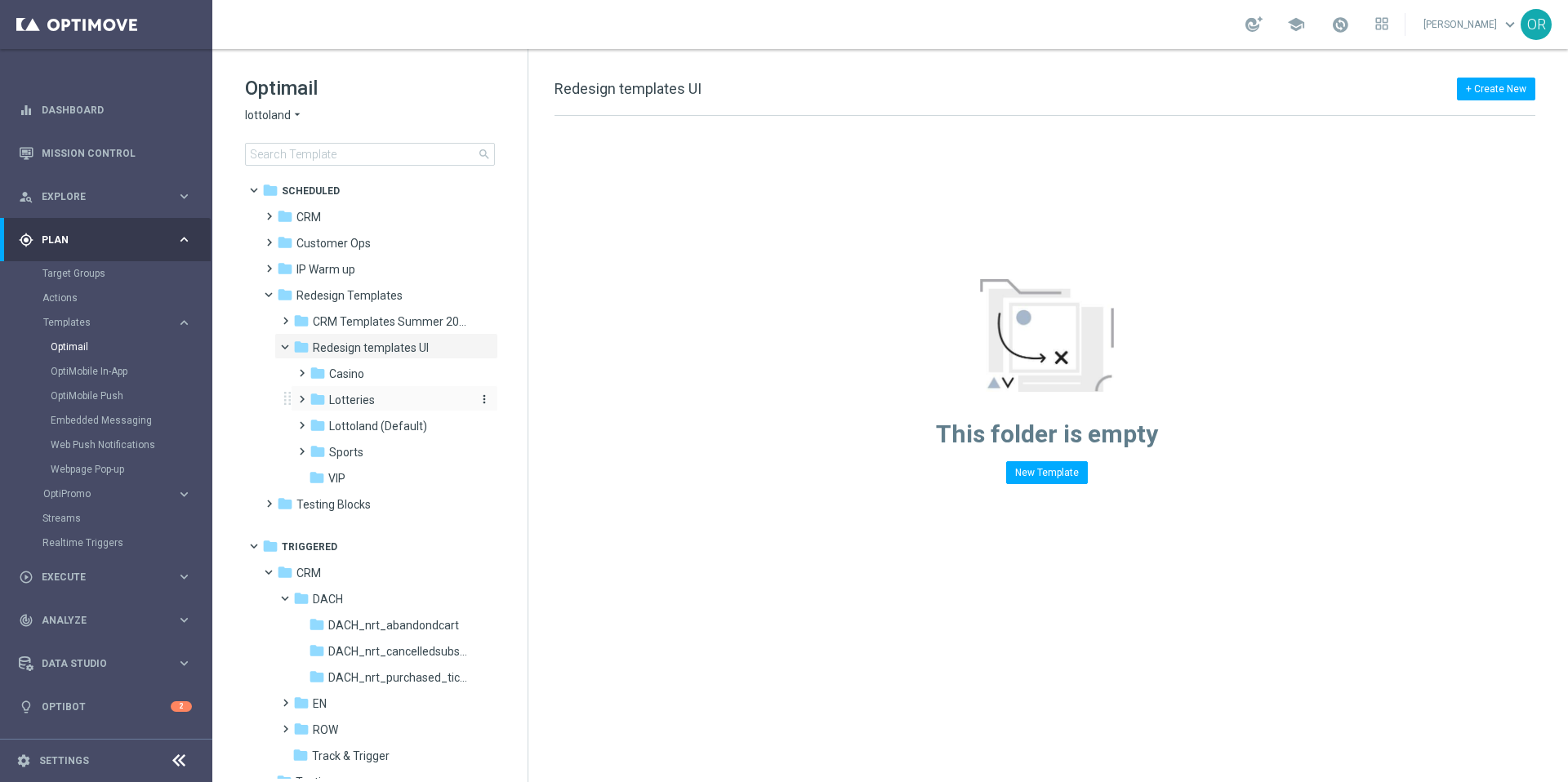
click at [368, 400] on span "Lotteries" at bounding box center [352, 400] width 46 height 14
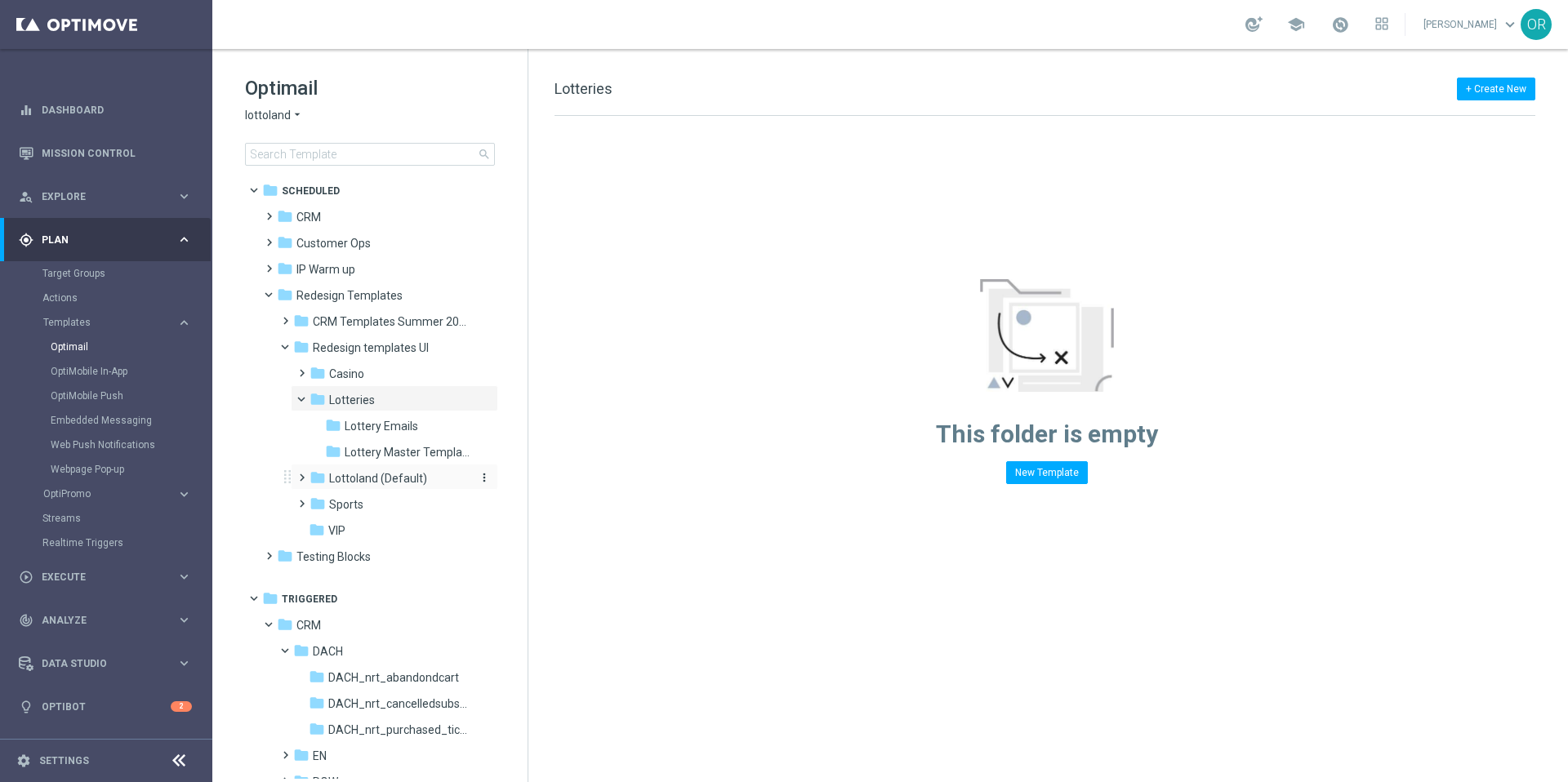
click at [393, 480] on span "Lottoland (Default)" at bounding box center [377, 478] width 98 height 14
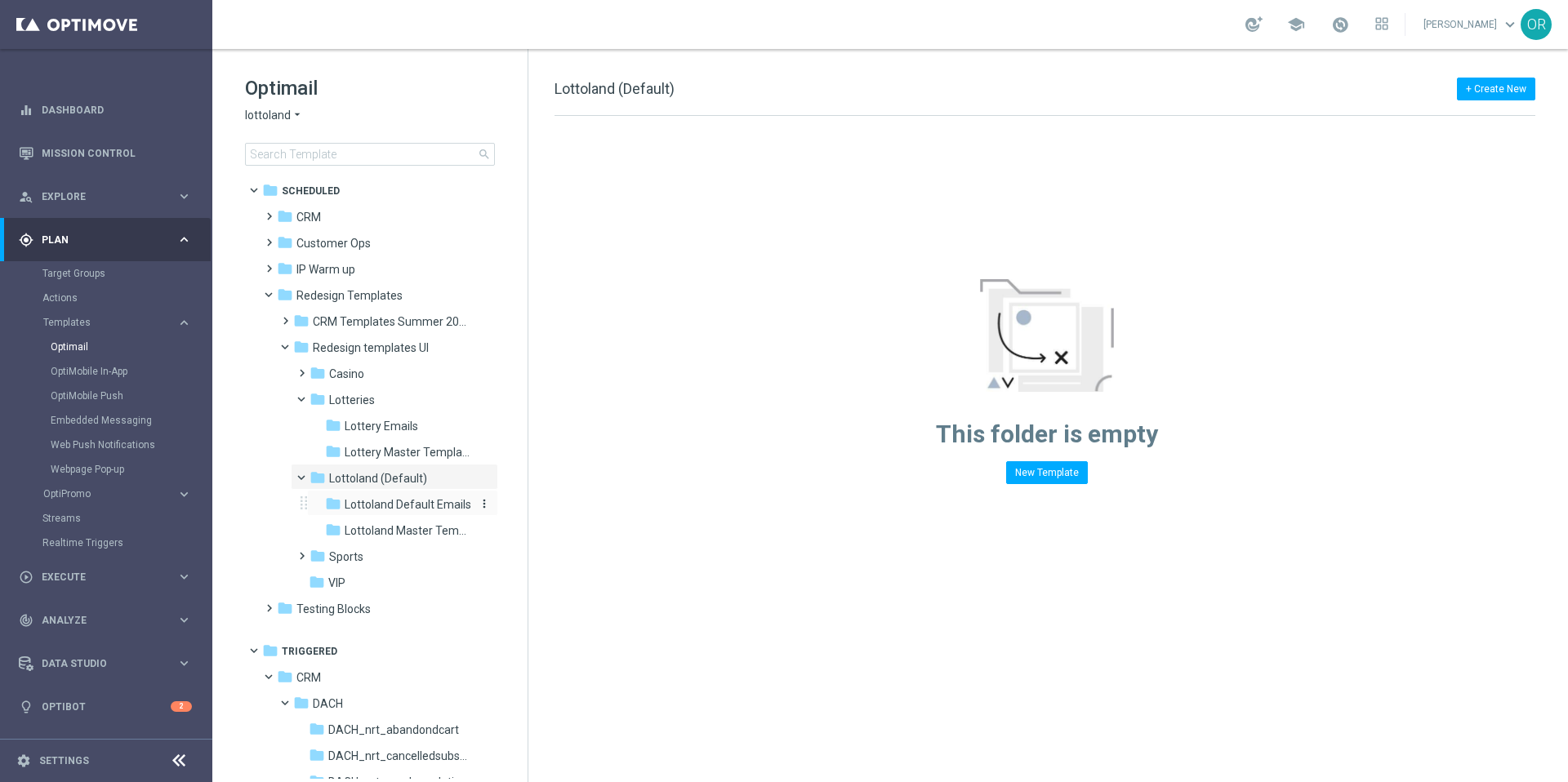
click at [385, 503] on span "Lottoland Default Emails" at bounding box center [408, 504] width 127 height 14
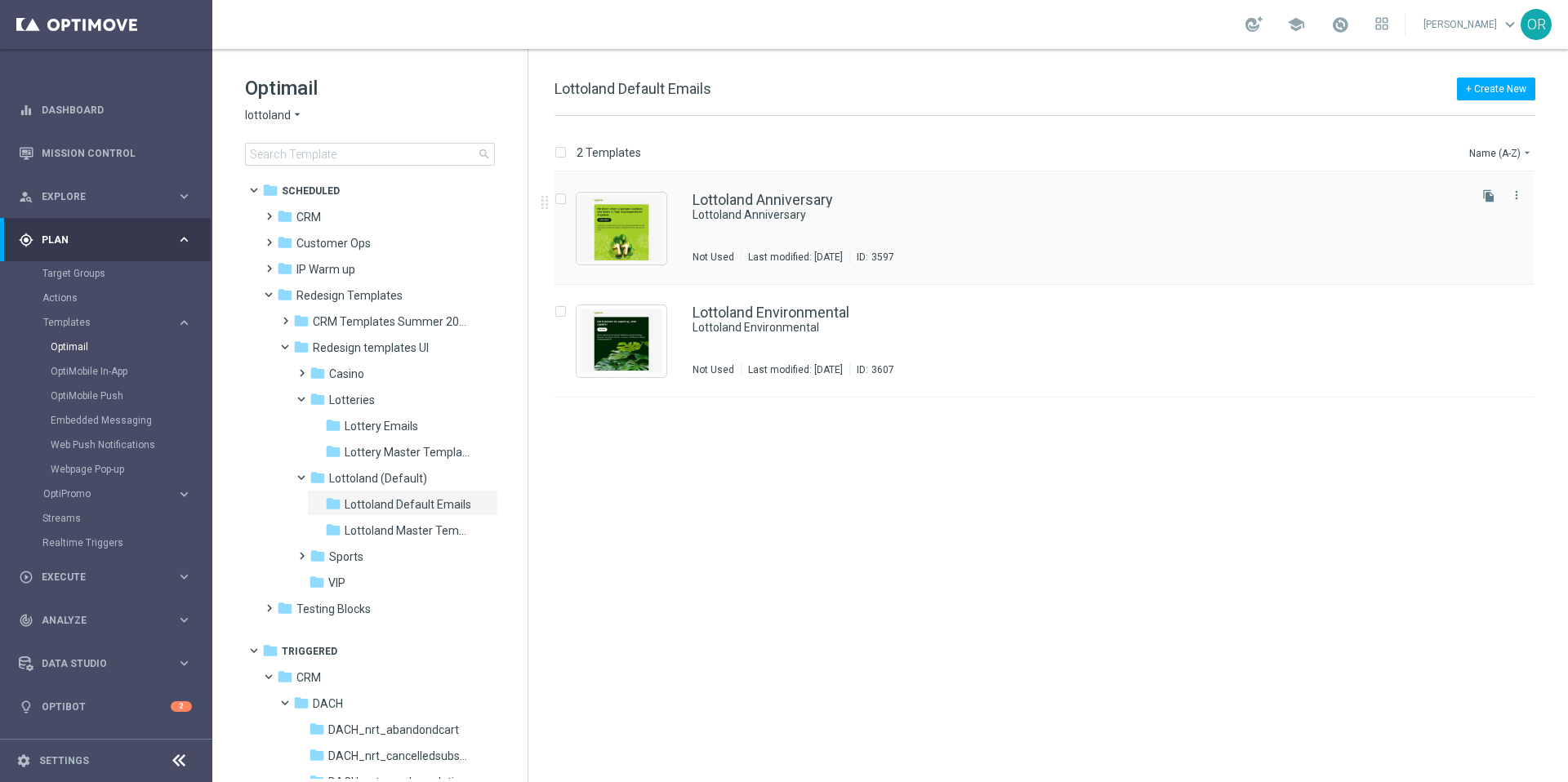
click at [840, 198] on div "Lottoland Anniversary" at bounding box center [1078, 199] width 773 height 14
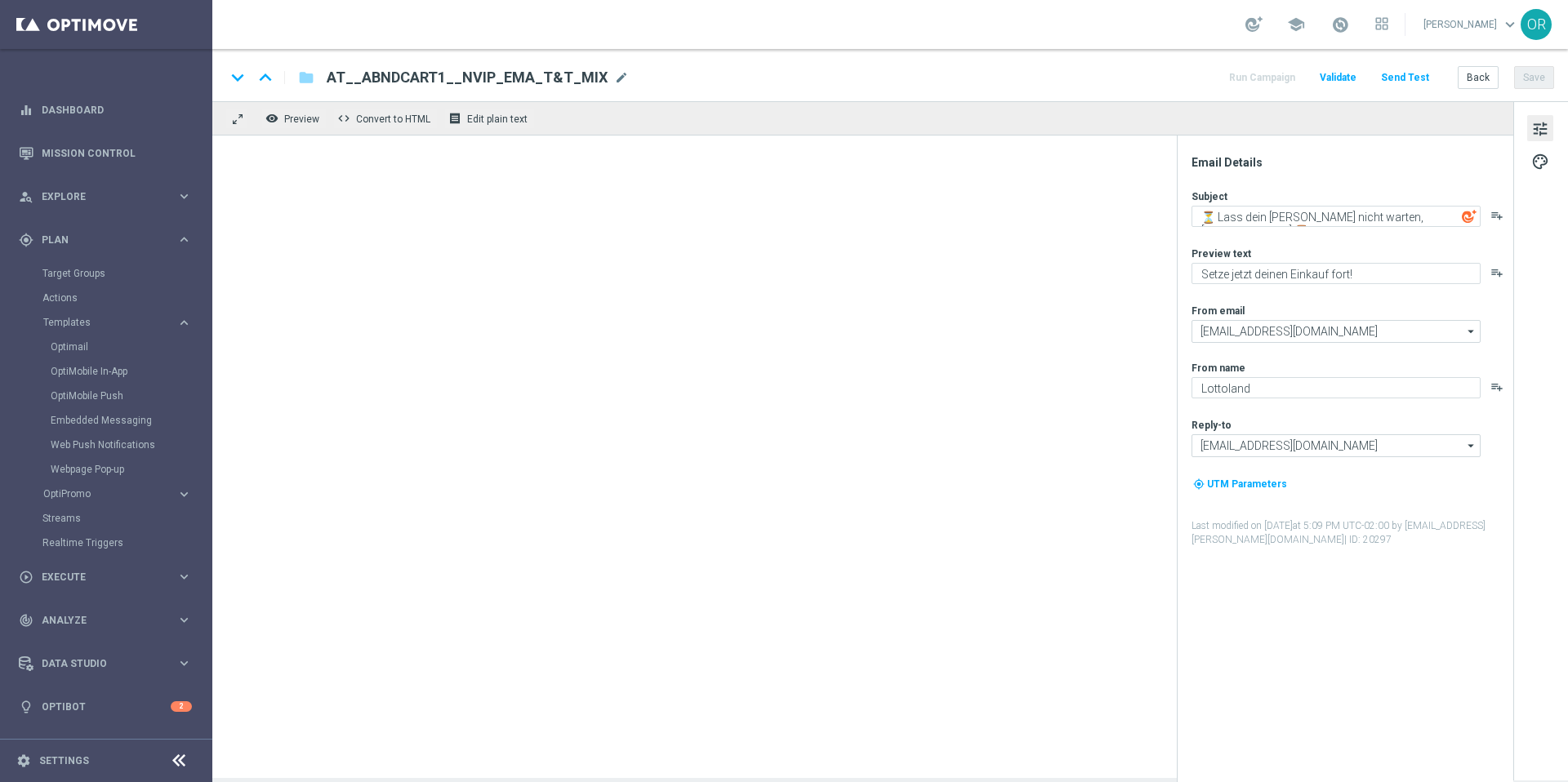
type textarea "Lottoland Anniversary"
type textarea "Doesn't it look great?"
type input "[EMAIL_ADDRESS][DOMAIN_NAME]"
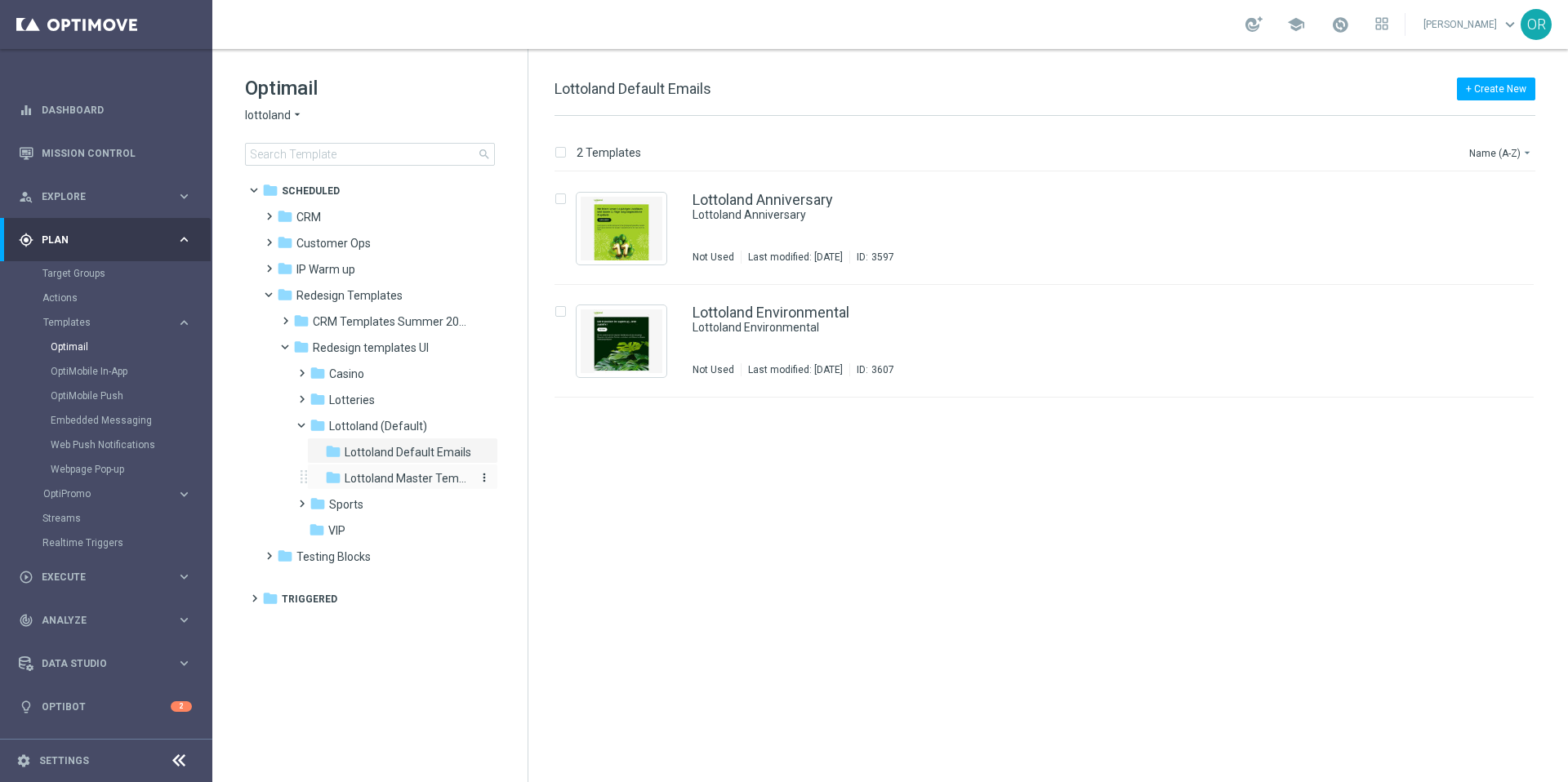
click at [388, 480] on span "Lottoland Master Template" at bounding box center [409, 478] width 128 height 14
click at [346, 554] on span "Testing Blocks" at bounding box center [333, 556] width 74 height 14
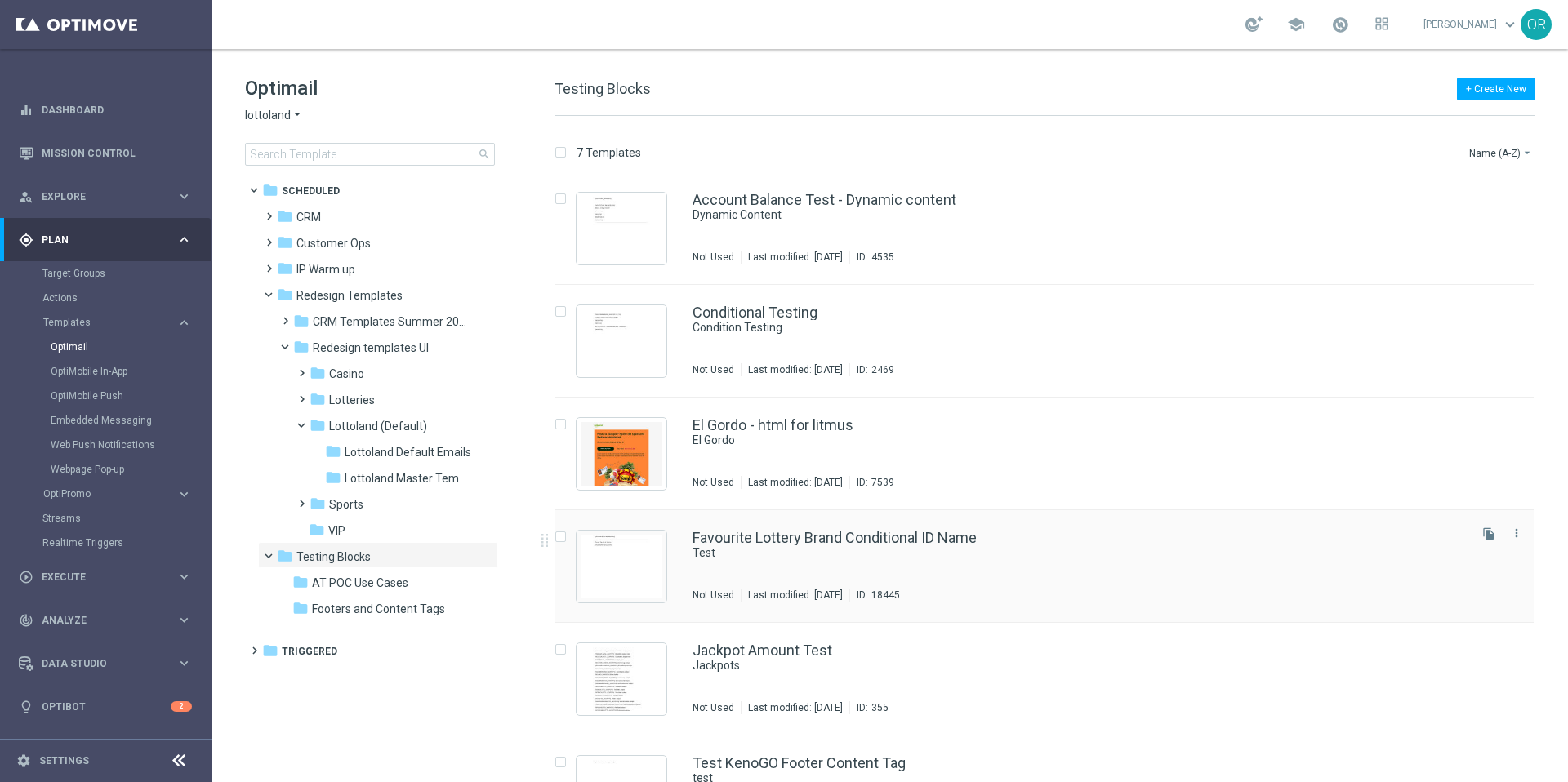
scroll to position [179, 0]
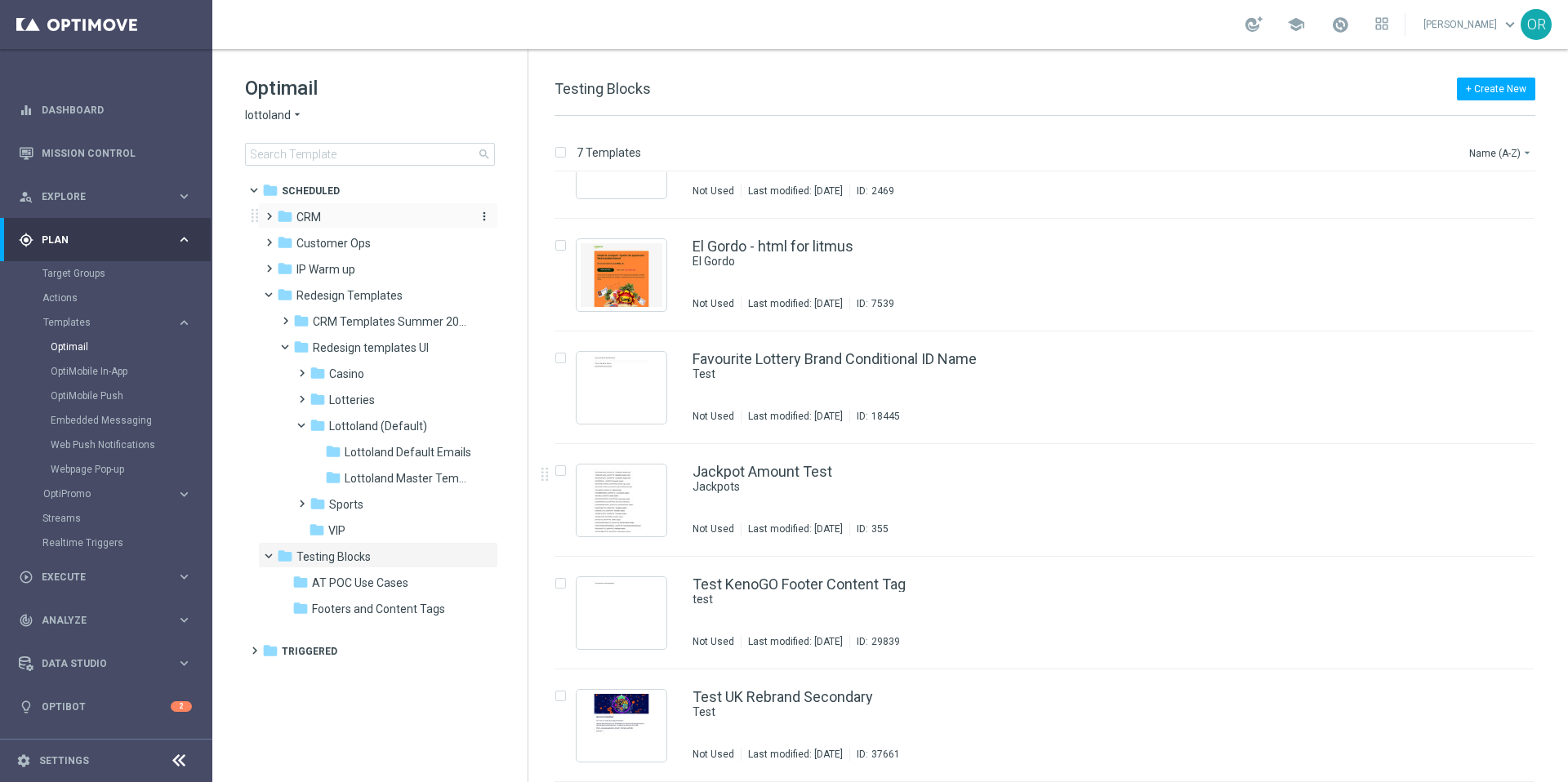
click at [325, 215] on div "folder CRM" at bounding box center [370, 217] width 187 height 19
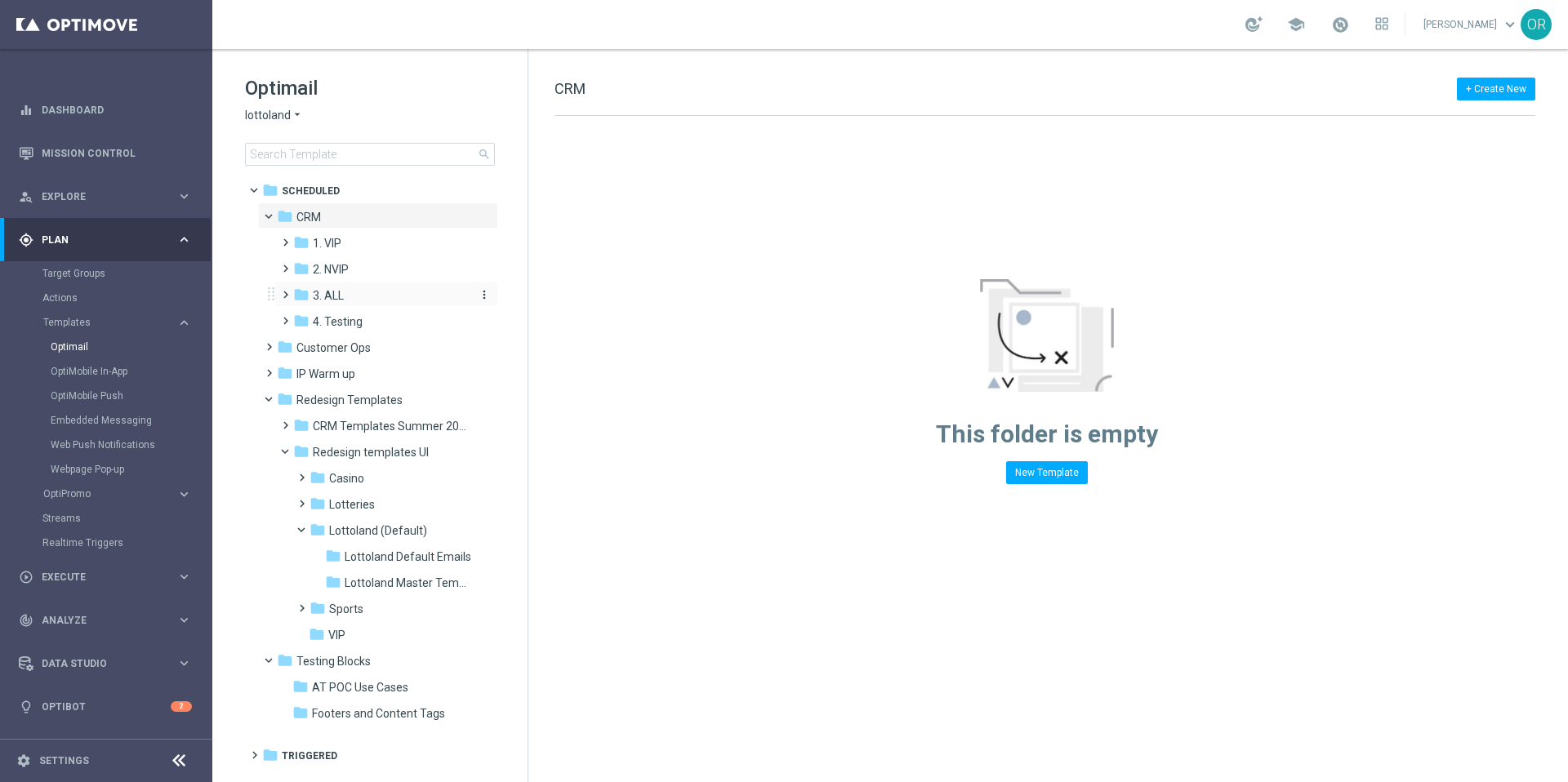
click at [365, 294] on div "folder 3. ALL" at bounding box center [380, 296] width 174 height 19
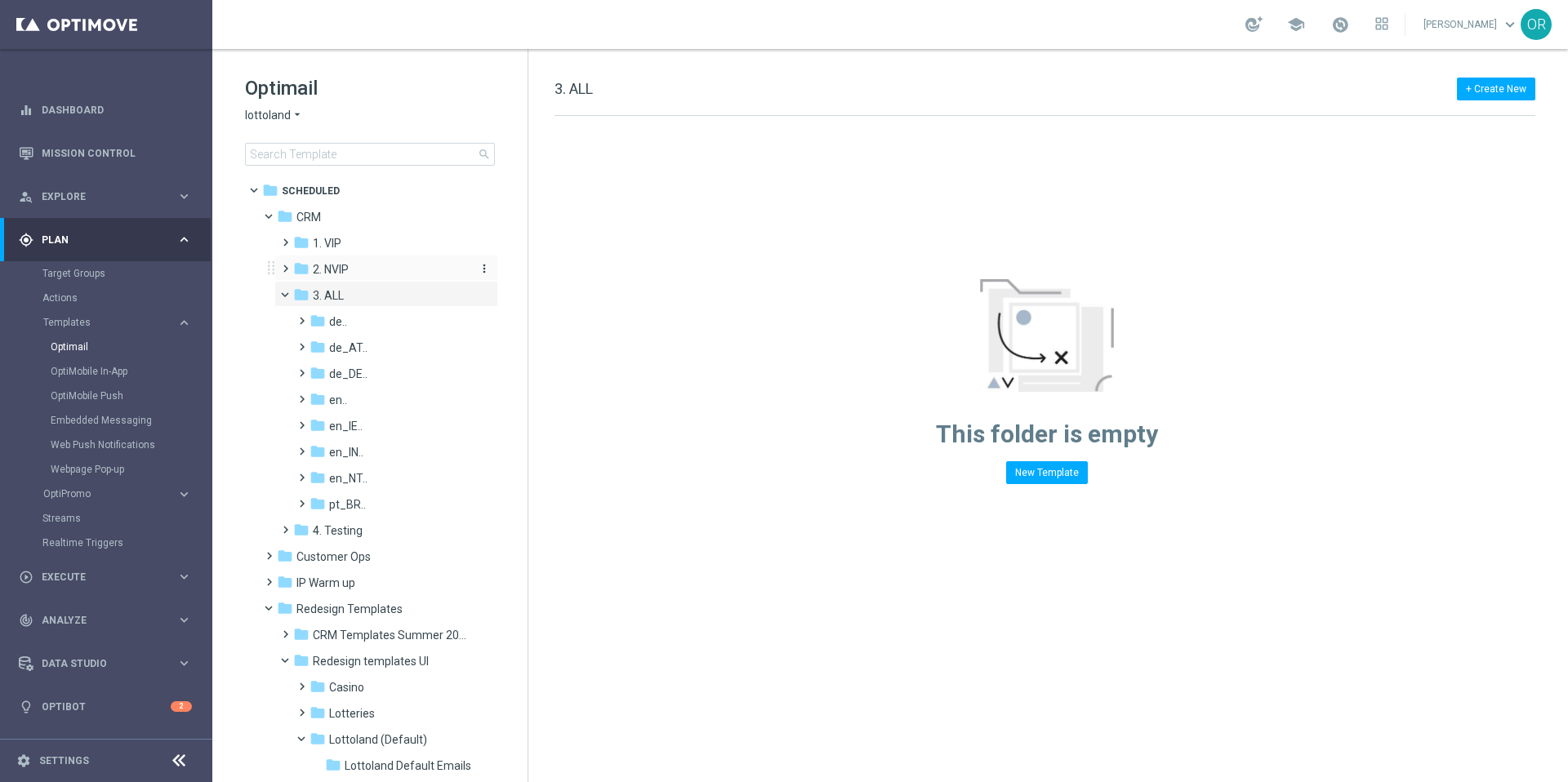
click at [357, 267] on div "folder 2. NVIP" at bounding box center [380, 270] width 174 height 19
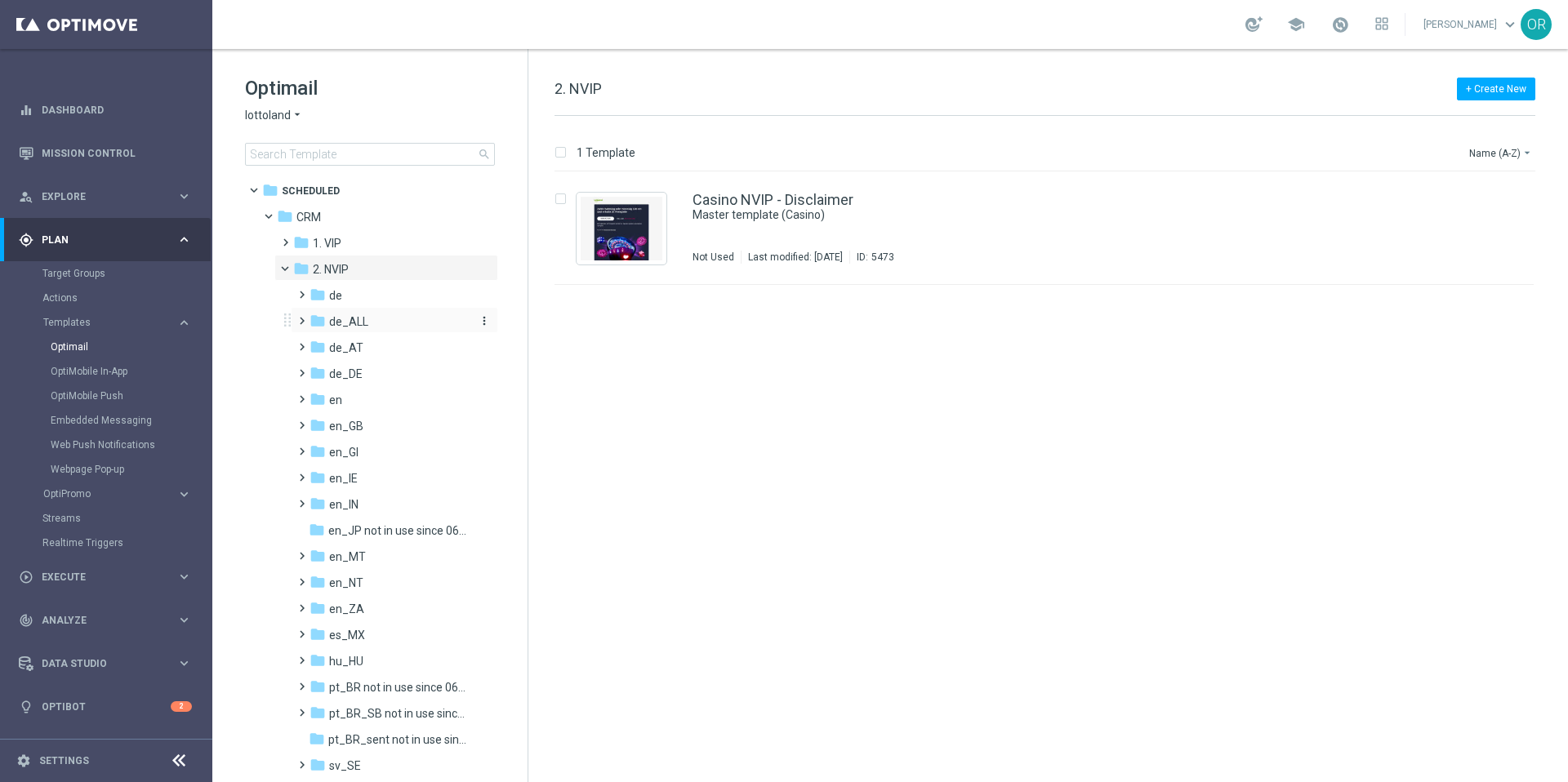
click at [354, 322] on span "de_ALL" at bounding box center [348, 321] width 39 height 14
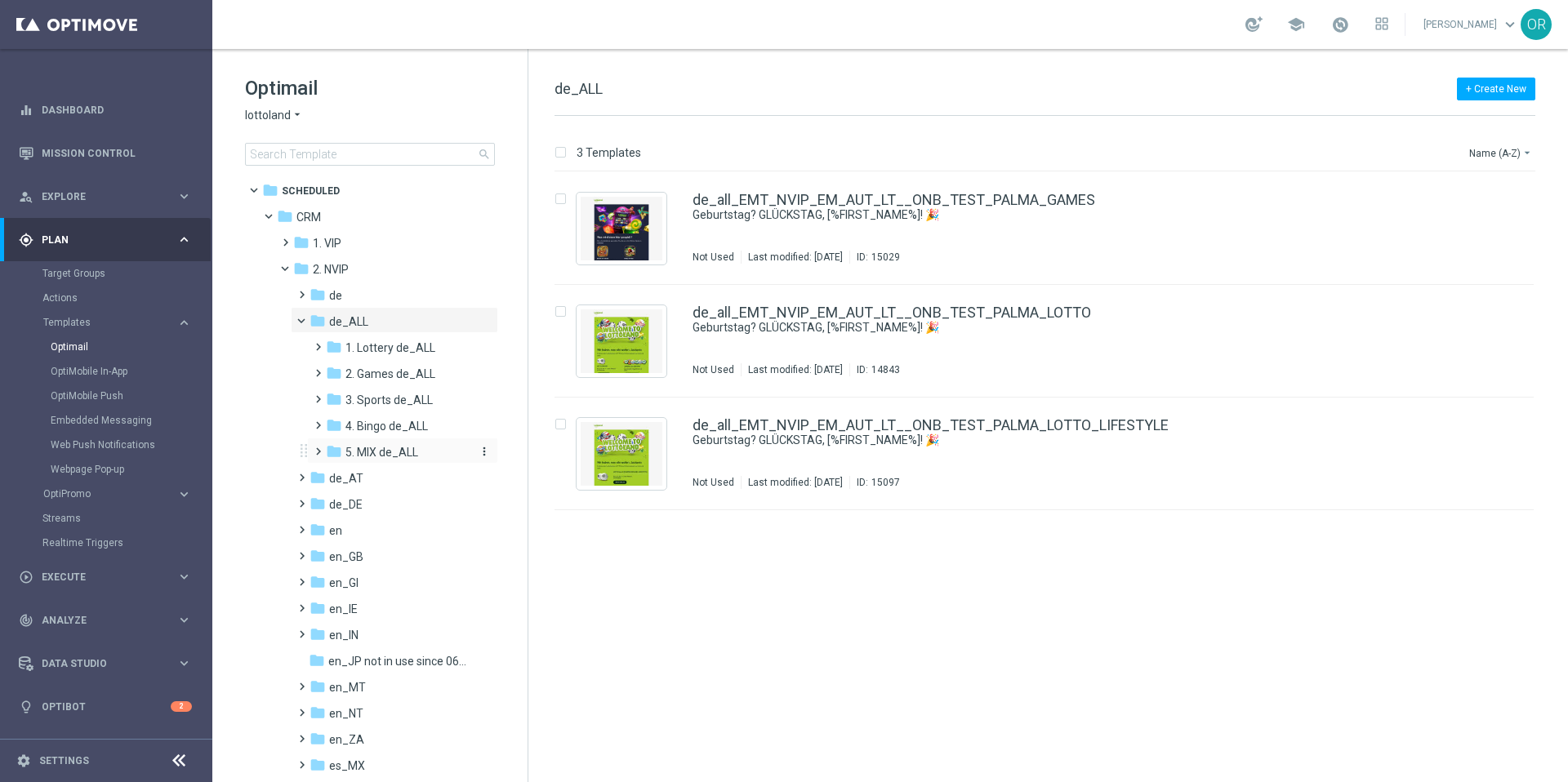
click at [398, 453] on span "5. MIX de_ALL" at bounding box center [382, 451] width 72 height 14
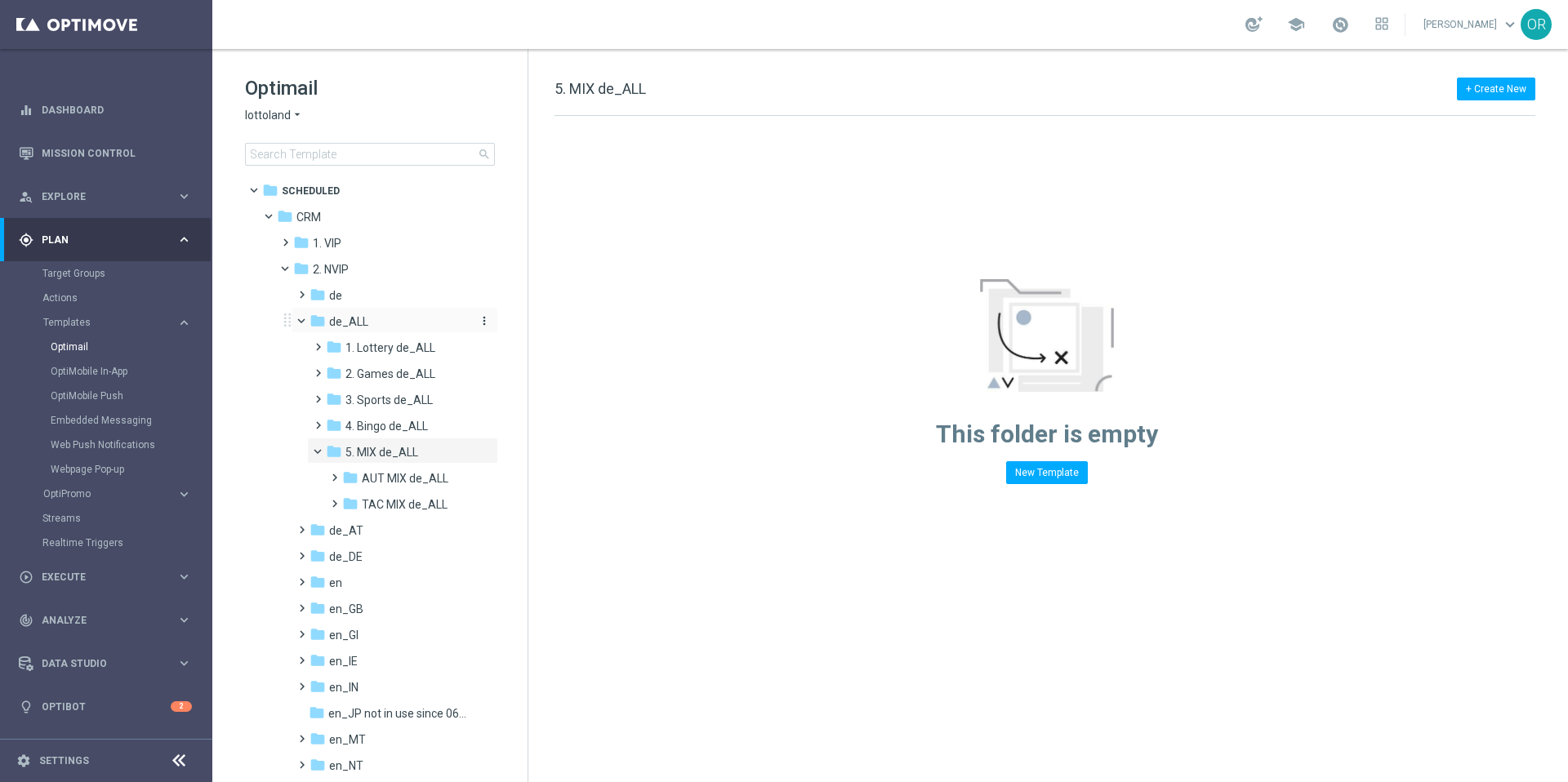
click at [338, 323] on span "de_ALL" at bounding box center [348, 321] width 39 height 14
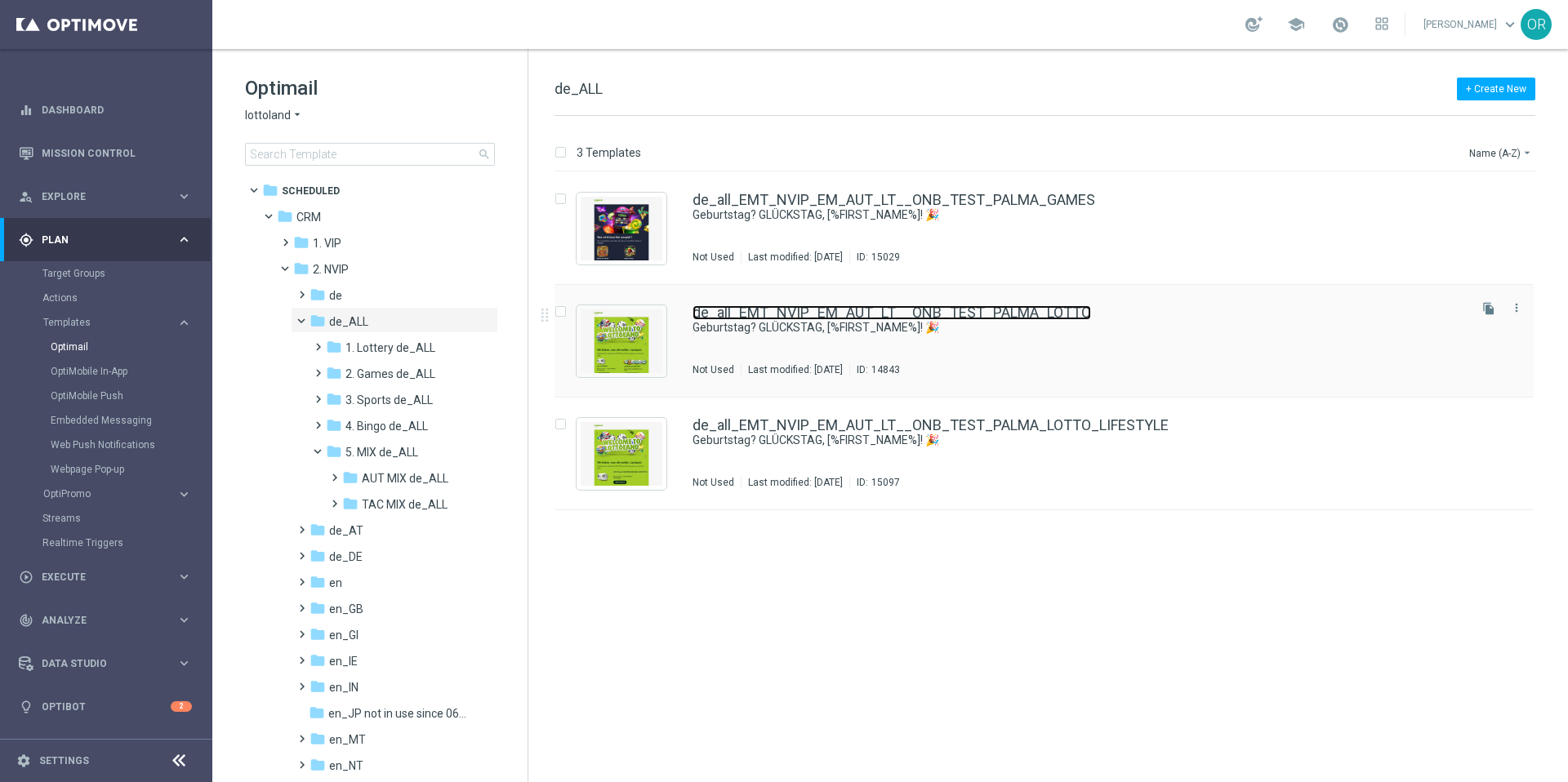
click at [974, 313] on link "de_all_EMT_NVIP_EM_AUT_LT__ONB_TEST_PALMA_LOTTO" at bounding box center [892, 313] width 399 height 14
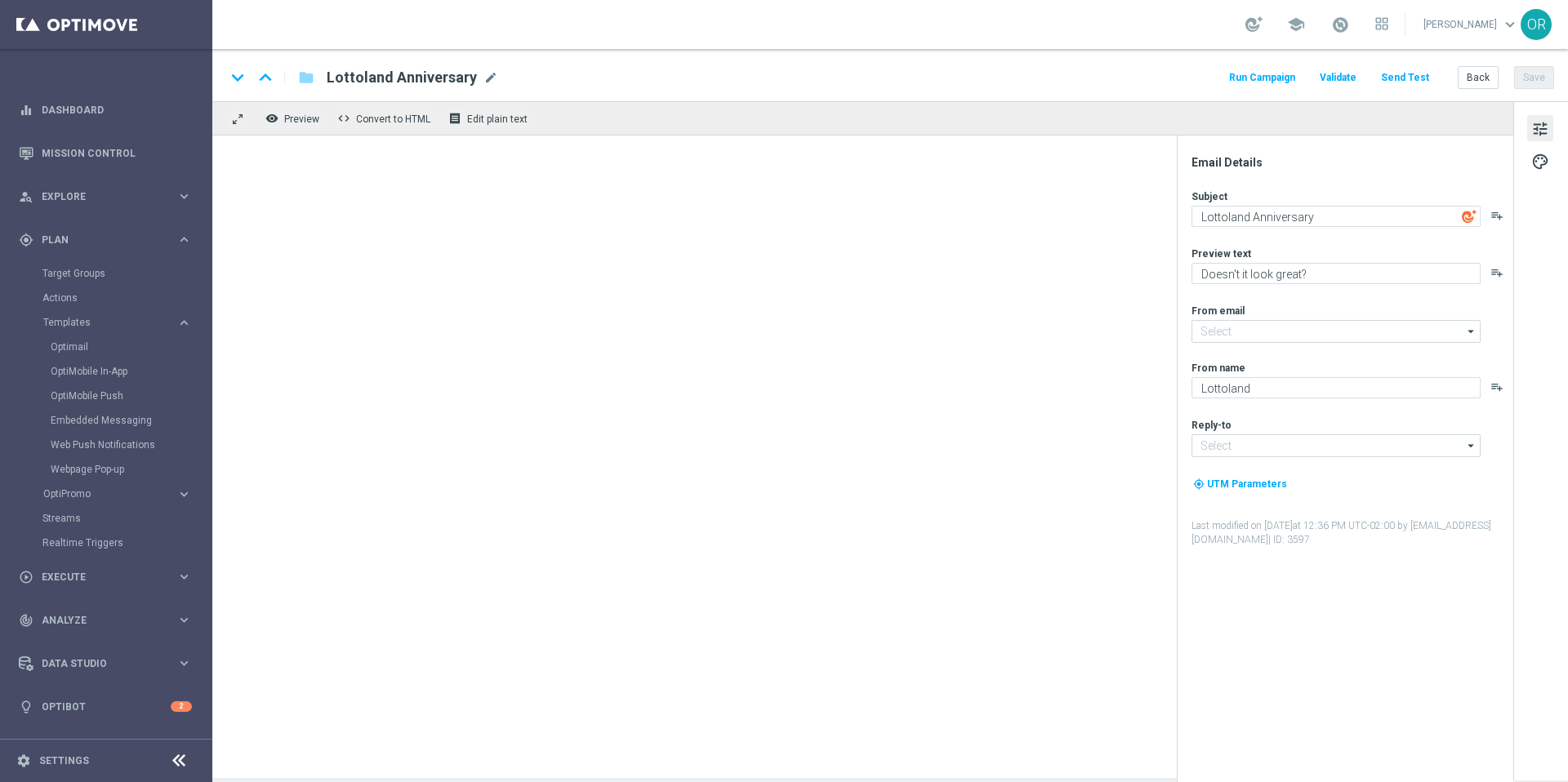
type textarea "Geburtstag? GLÜCKSTAG, [%FIRST_NAME%]! 🎉"
type textarea "Feiere mit deinem 10 € Geburtstagsgutschein im Lottoland."
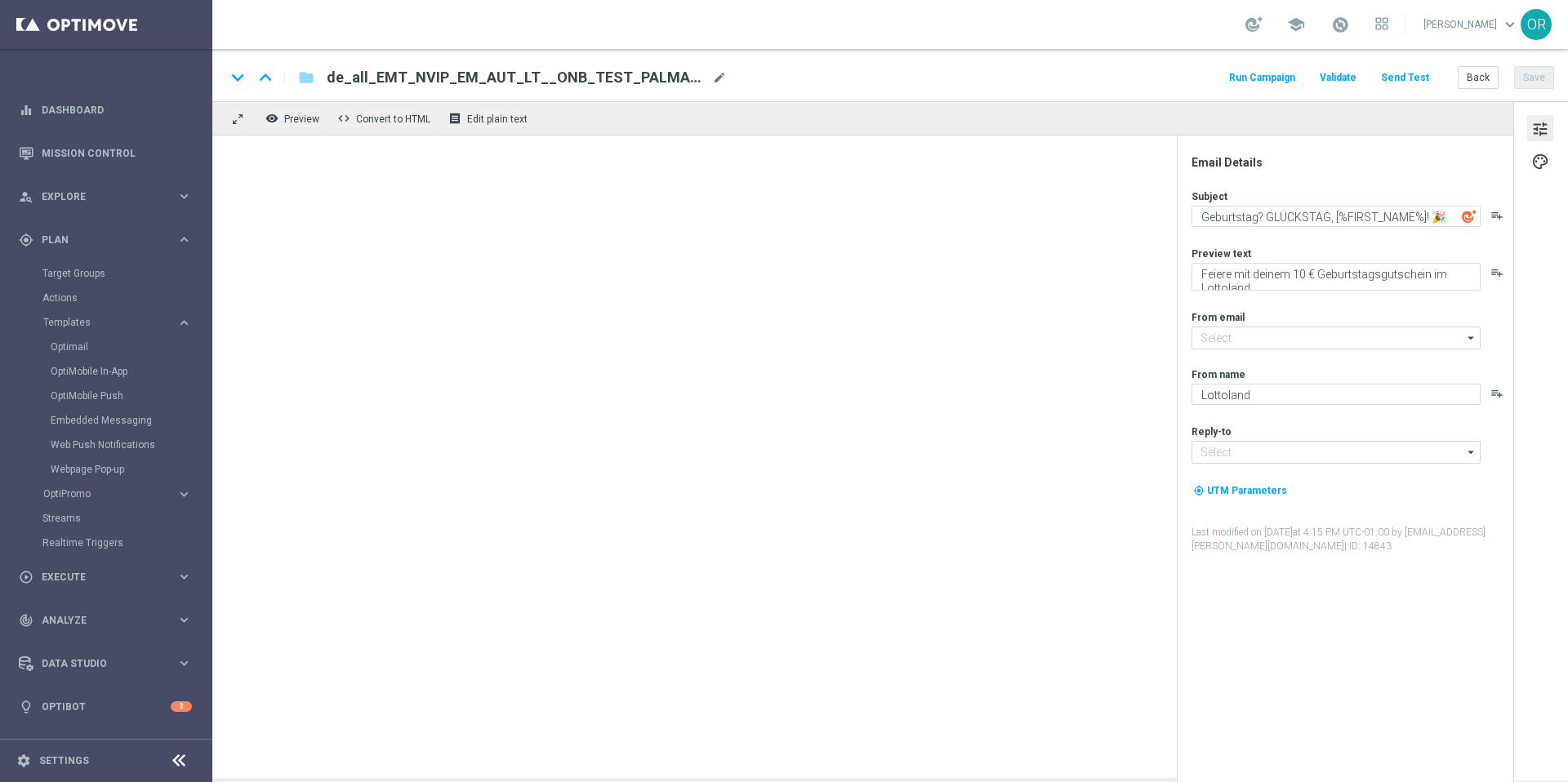
type input "[EMAIL_ADDRESS][DOMAIN_NAME]"
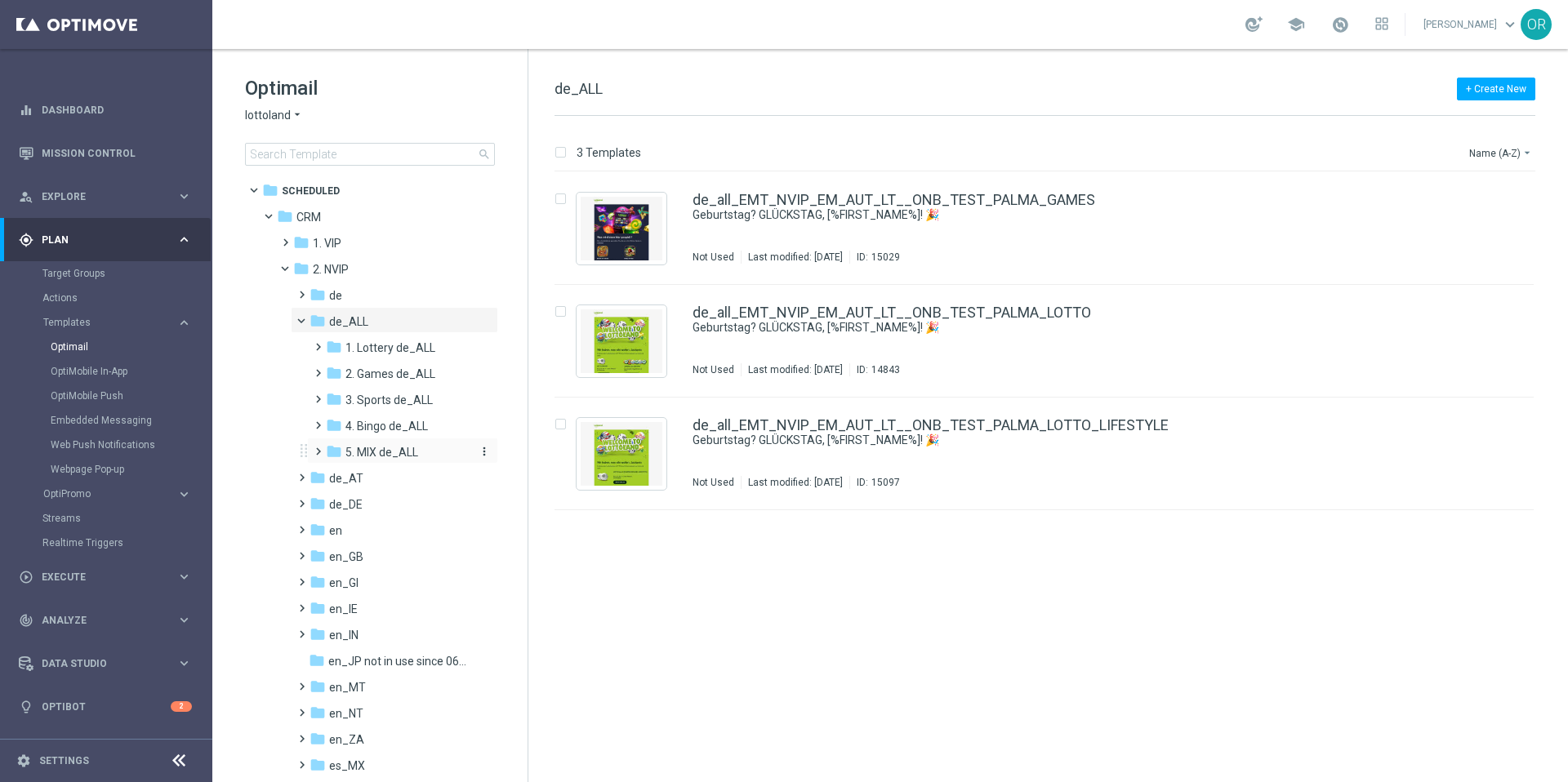
click at [393, 459] on span "5. MIX de_ALL" at bounding box center [382, 451] width 72 height 14
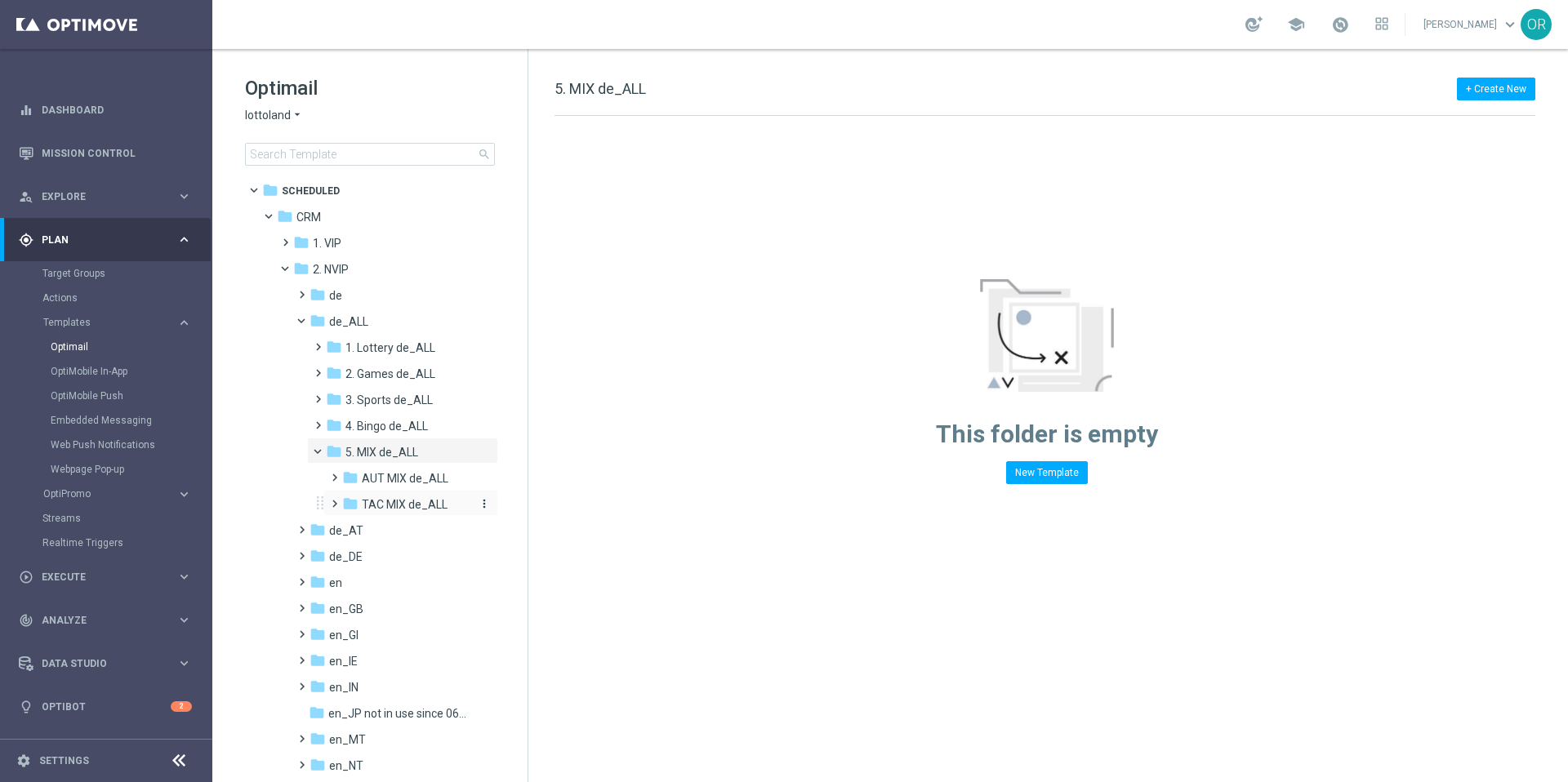
click at [408, 500] on span "TAC MIX de_ALL" at bounding box center [405, 504] width 86 height 14
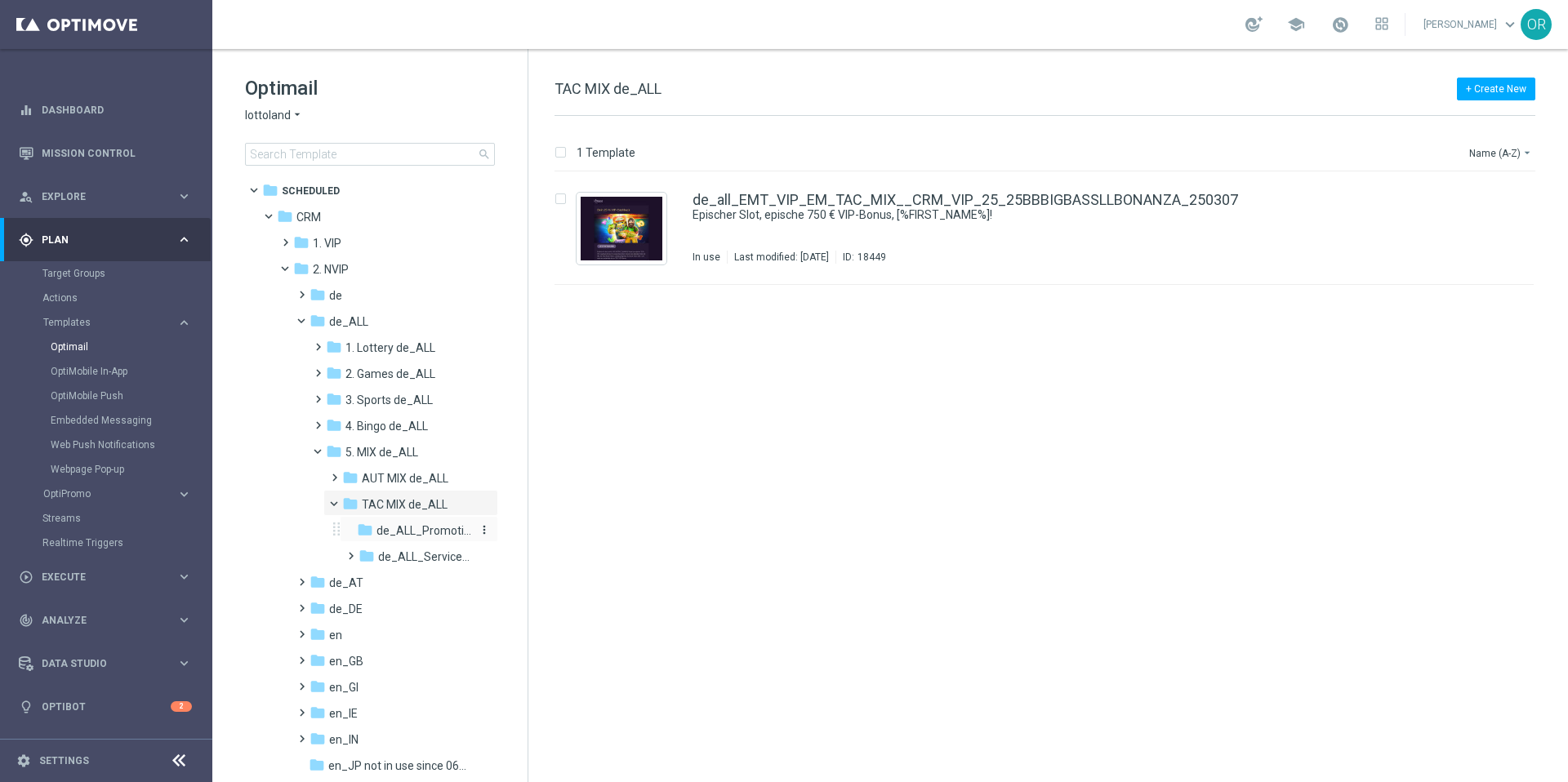
click at [398, 535] on span "de_ALL_Promotions_Seasonal" at bounding box center [423, 531] width 95 height 14
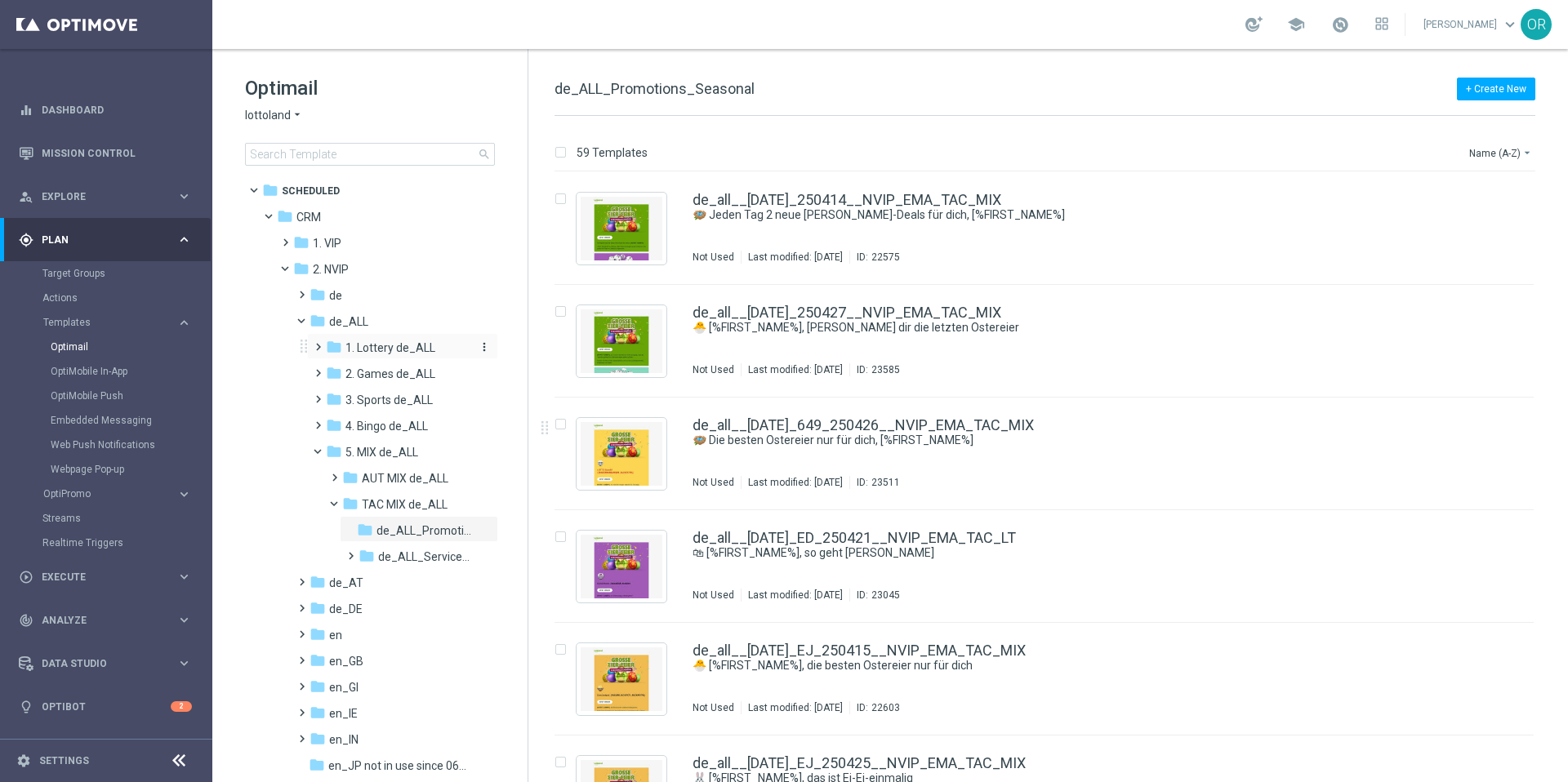
click at [393, 352] on span "1. Lottery de_ALL" at bounding box center [390, 348] width 89 height 14
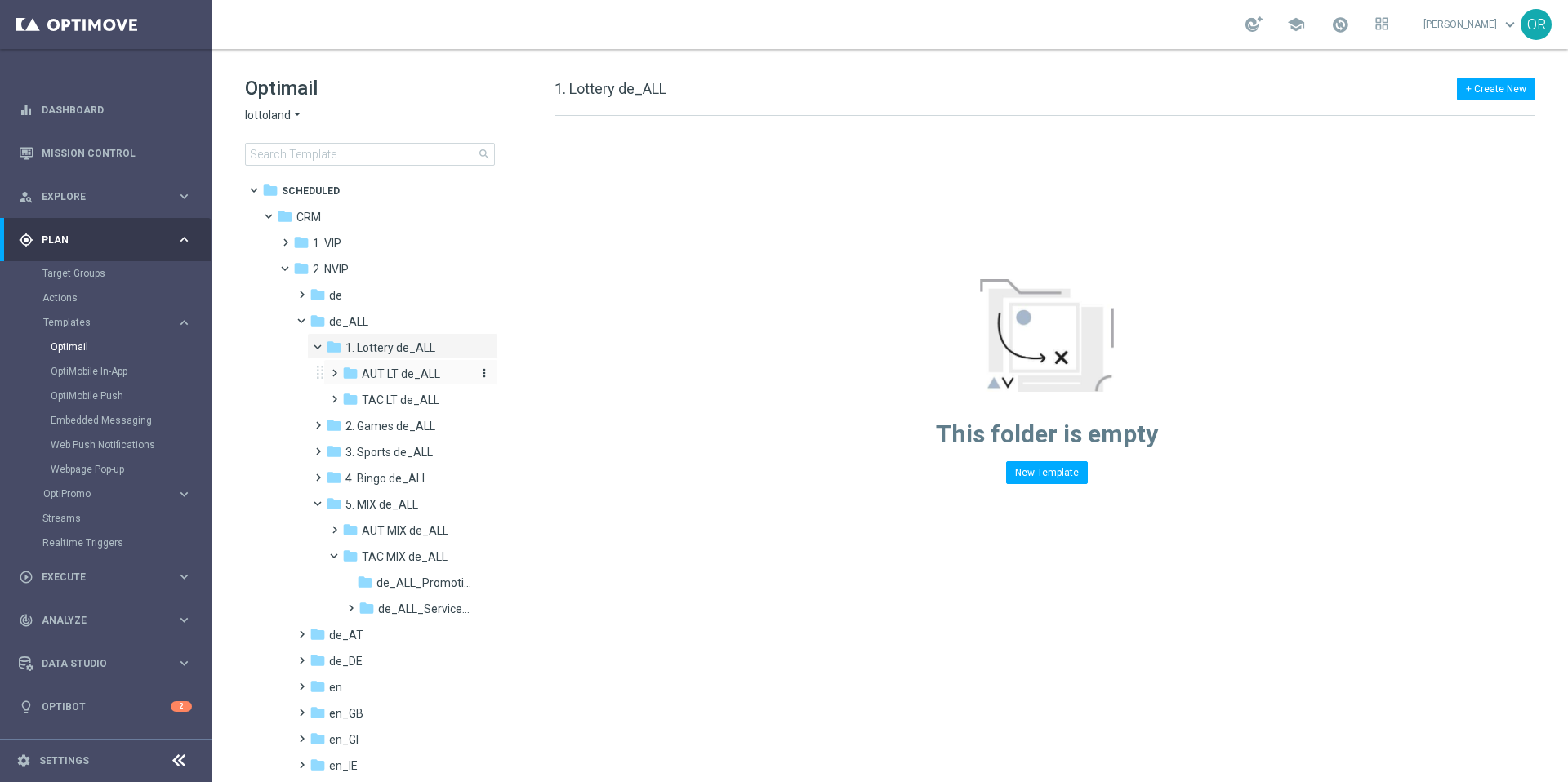
click at [399, 373] on span "AUT LT de_ALL" at bounding box center [401, 373] width 78 height 14
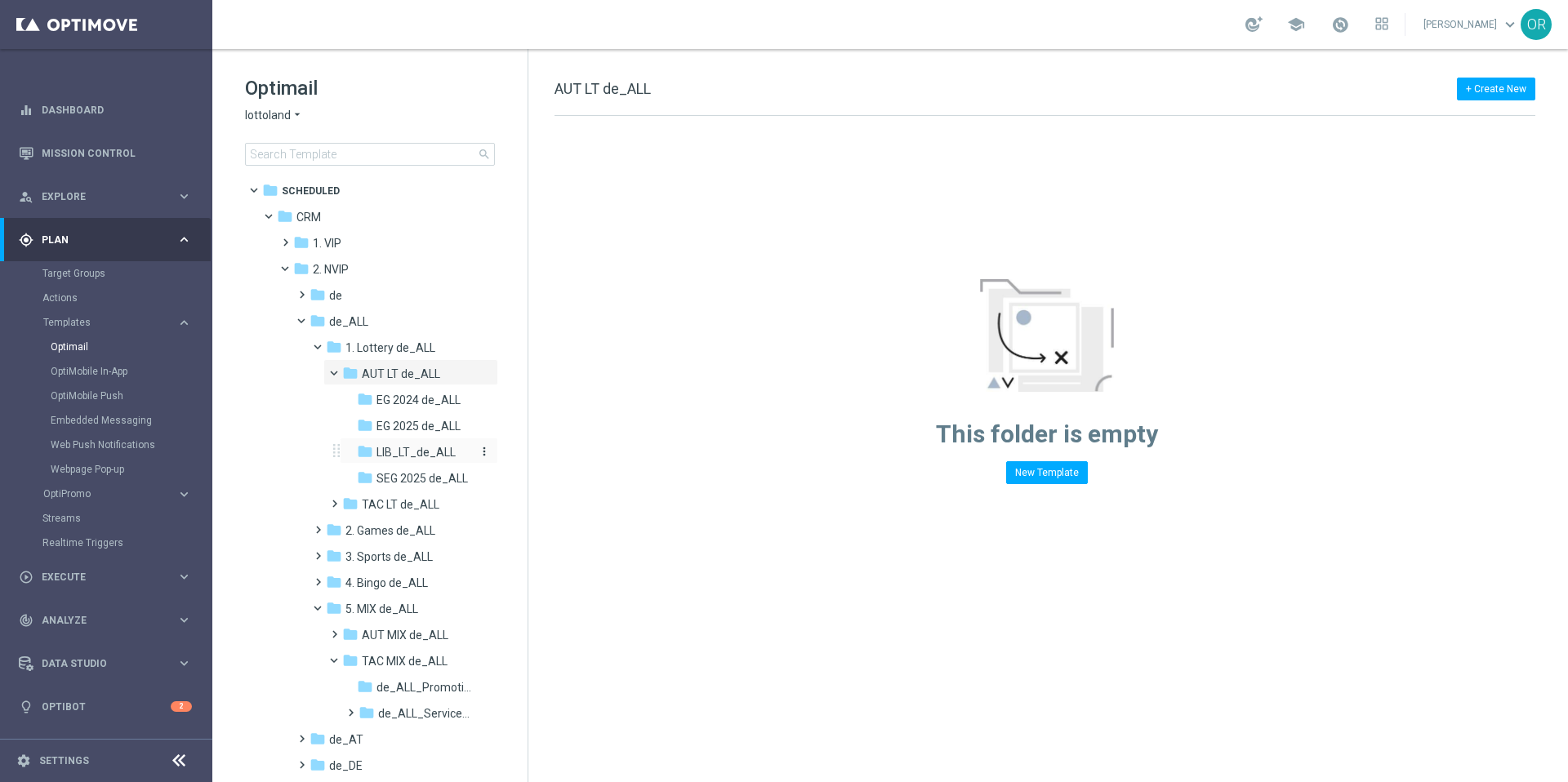
click at [421, 455] on span "LIB_LT_de_ALL" at bounding box center [416, 451] width 79 height 14
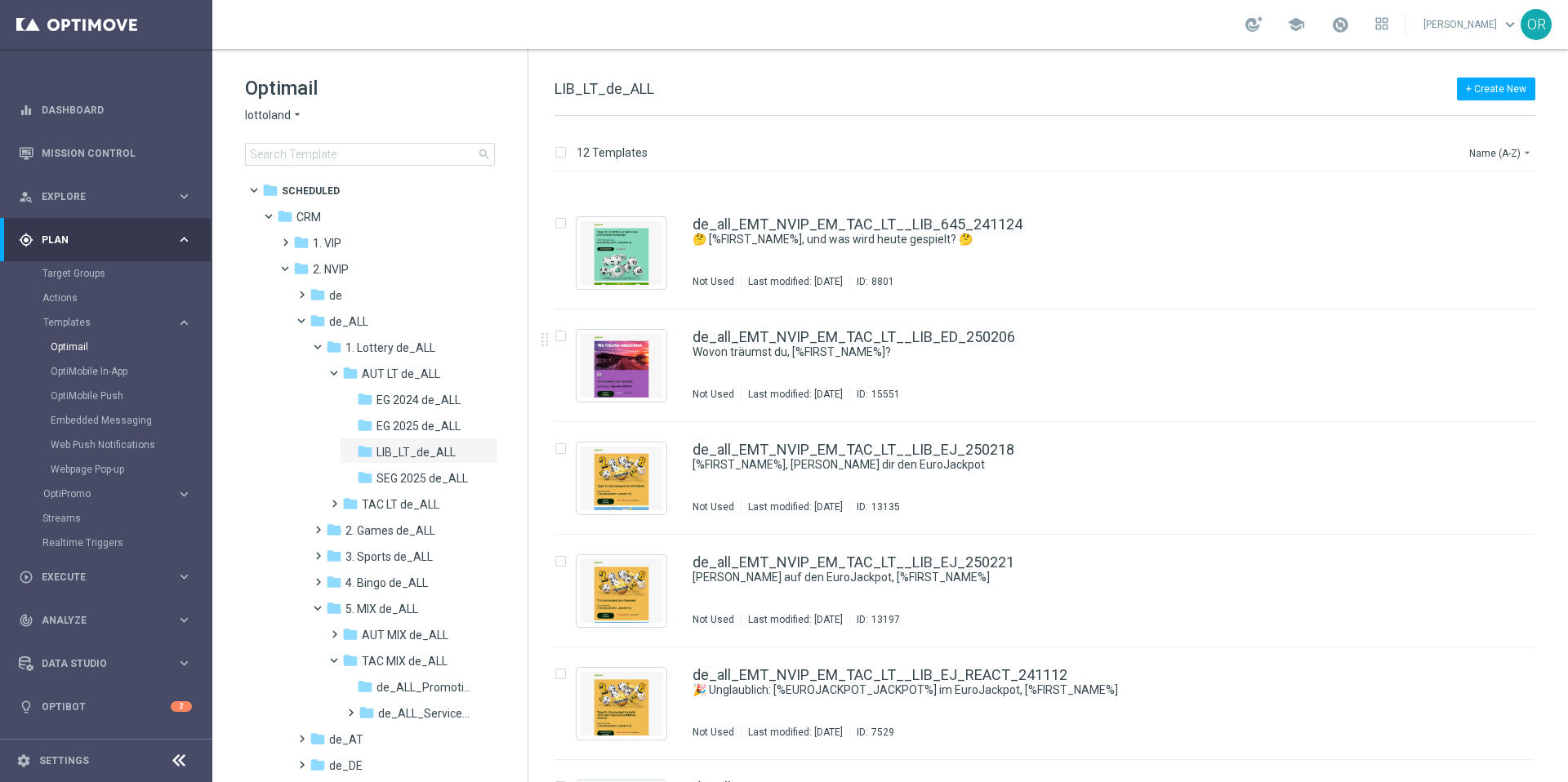
scroll to position [742, 0]
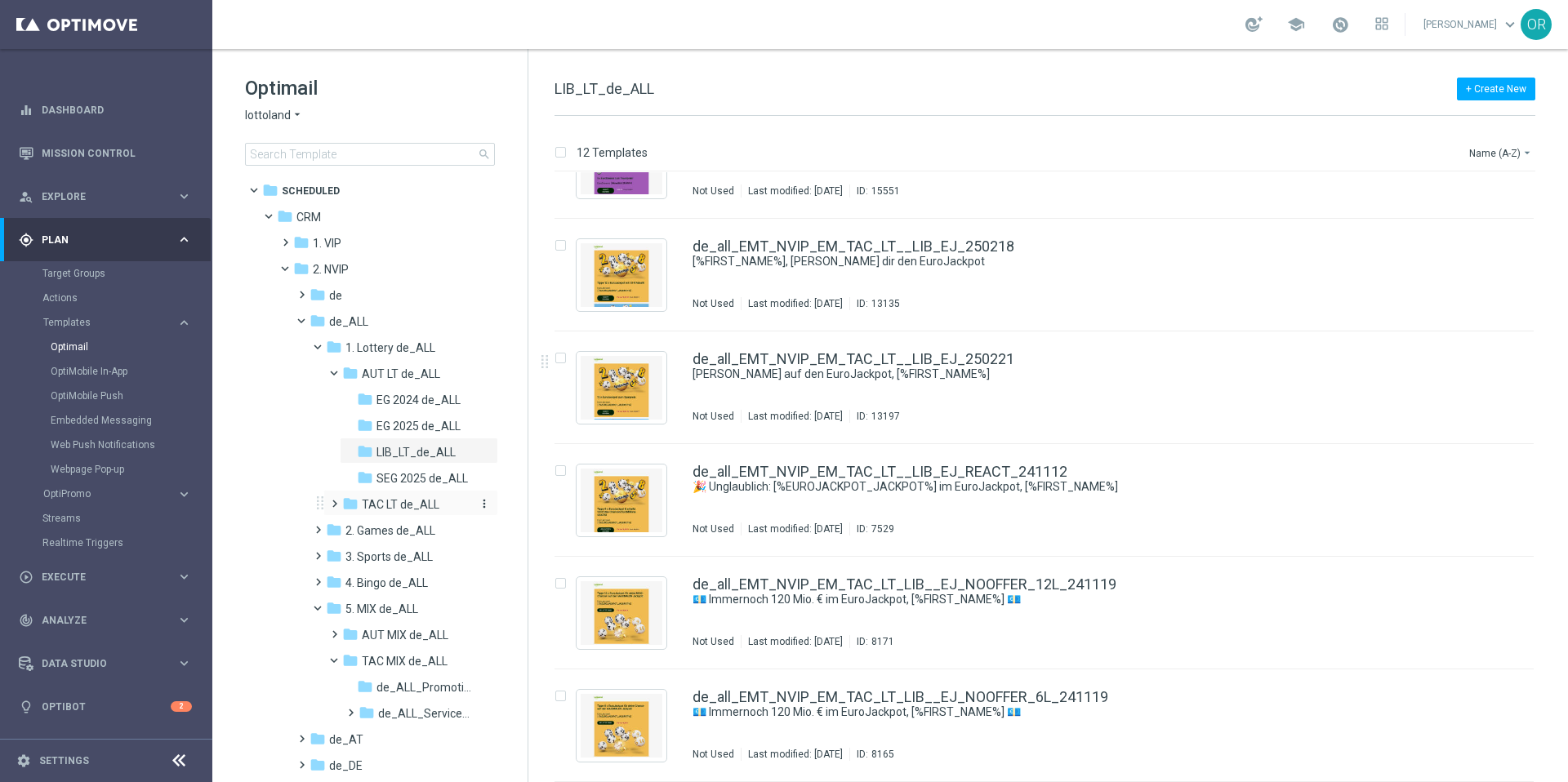
click at [385, 504] on span "TAC LT de_ALL" at bounding box center [400, 504] width 78 height 14
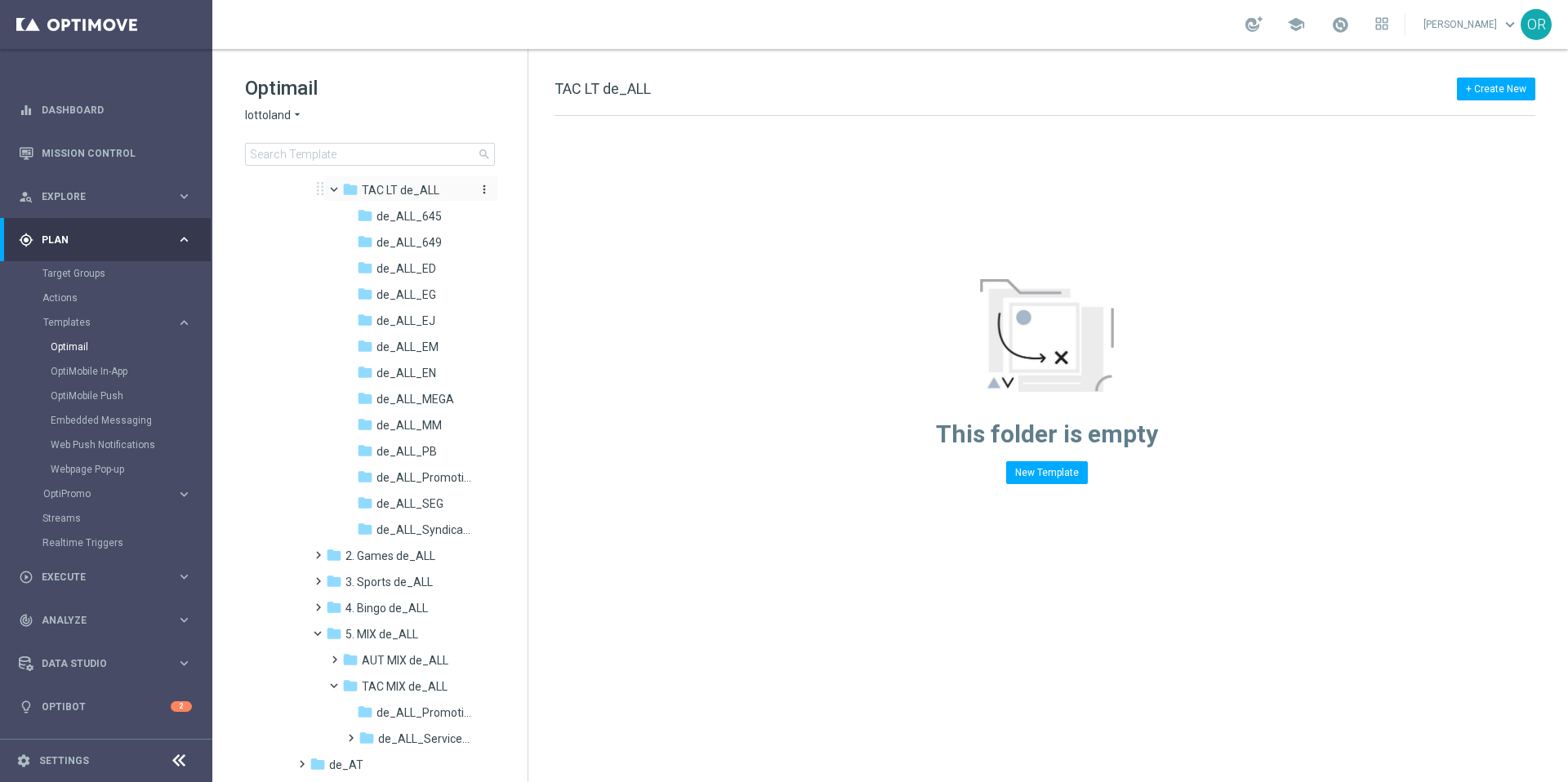
scroll to position [313, 0]
click at [411, 483] on span "de_ALL_Promotions" at bounding box center [423, 479] width 95 height 14
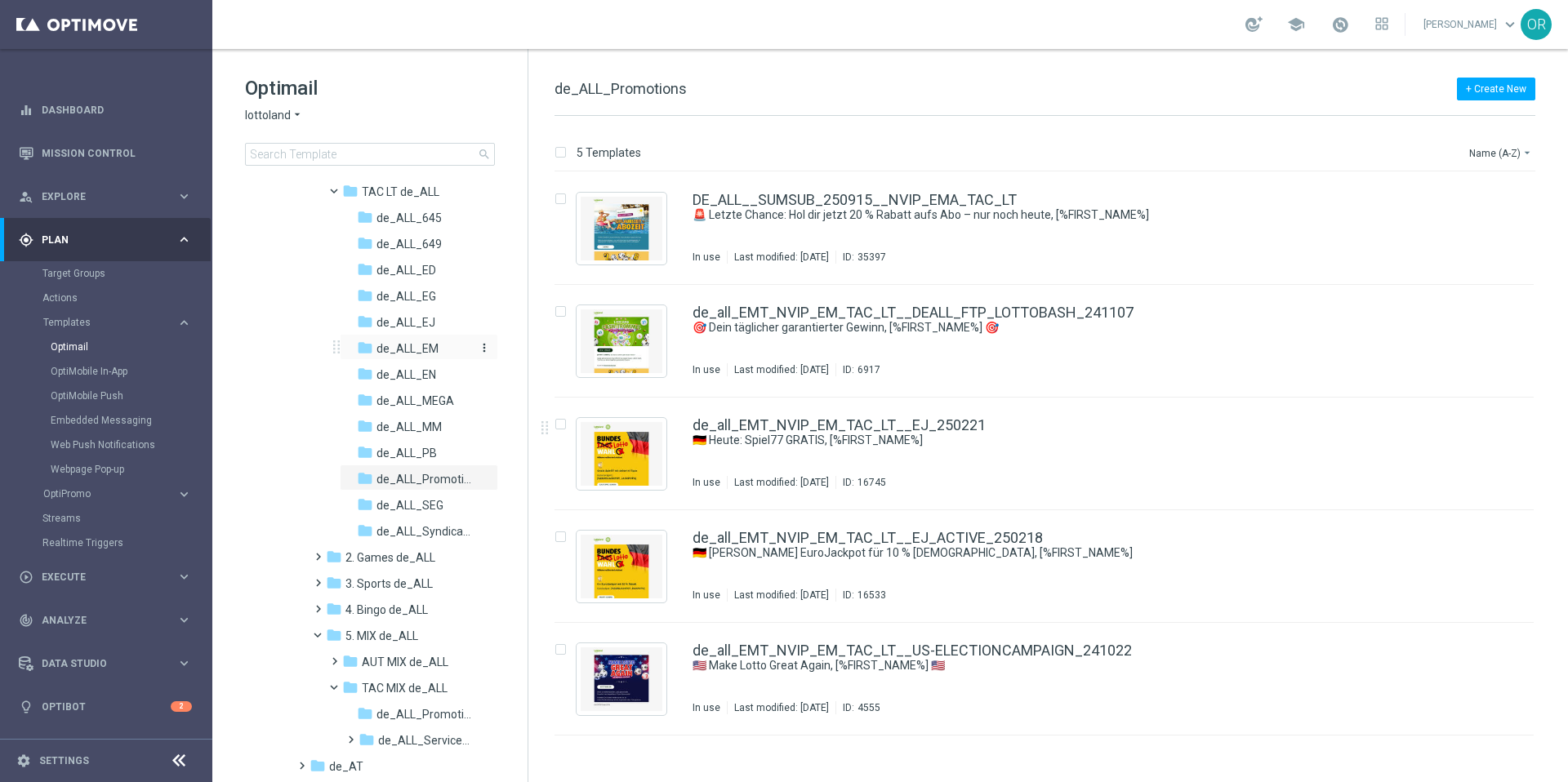
scroll to position [294, 0]
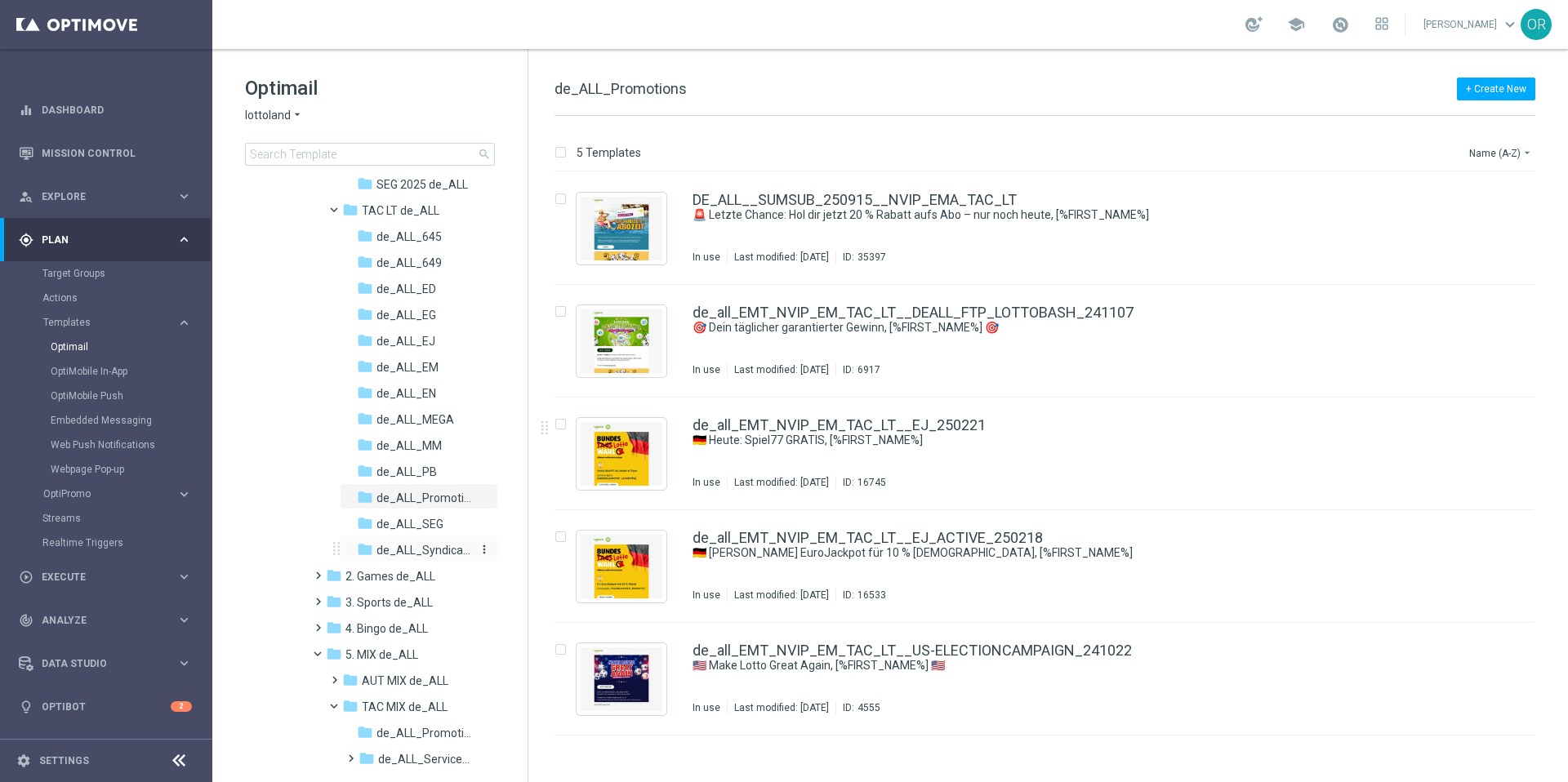
click at [454, 552] on span "de_ALL_Syndicates" at bounding box center [423, 550] width 95 height 14
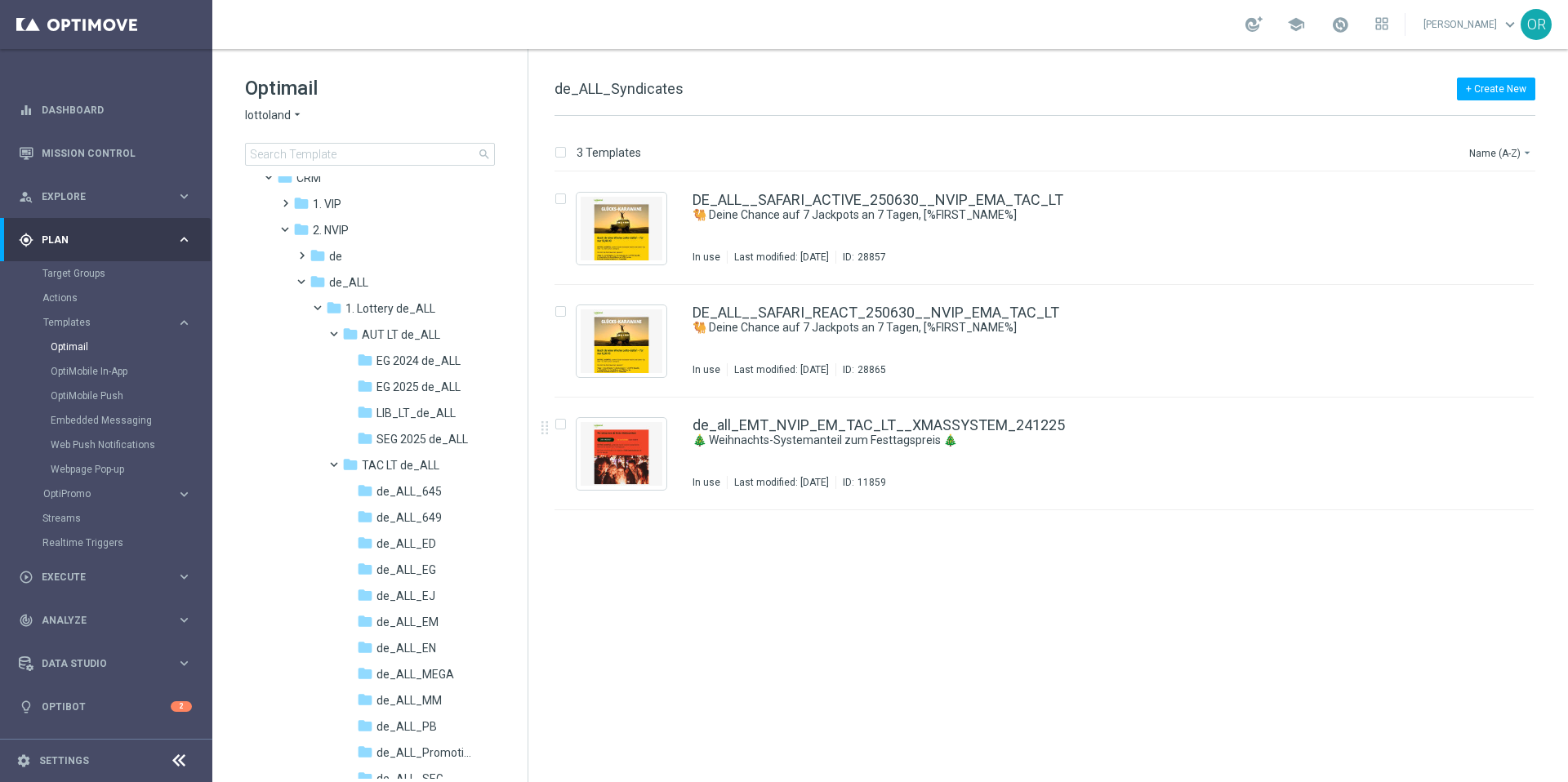
scroll to position [30, 0]
click at [322, 316] on span at bounding box center [325, 313] width 7 height 8
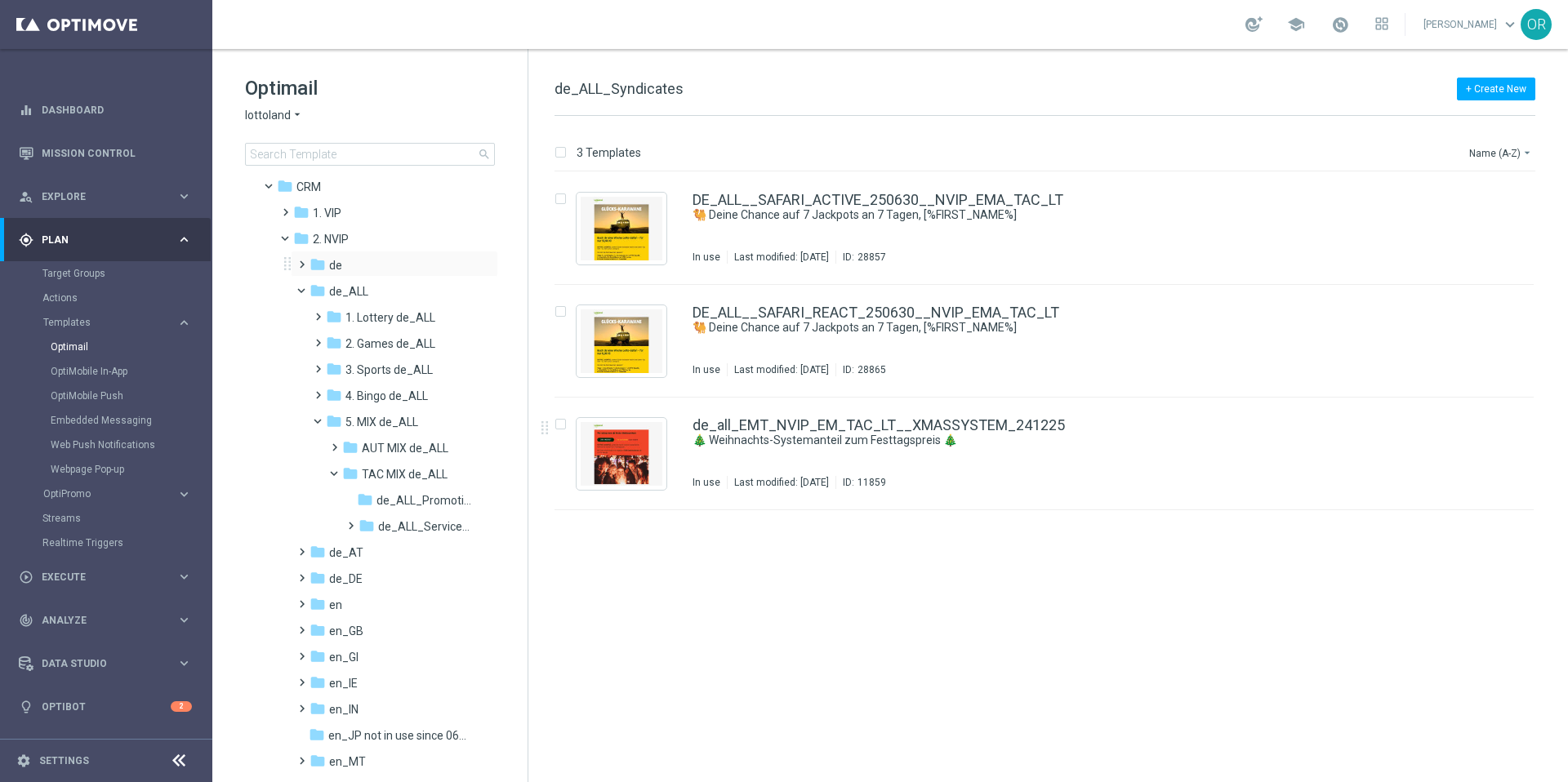
click at [302, 261] on span at bounding box center [298, 257] width 8 height 7
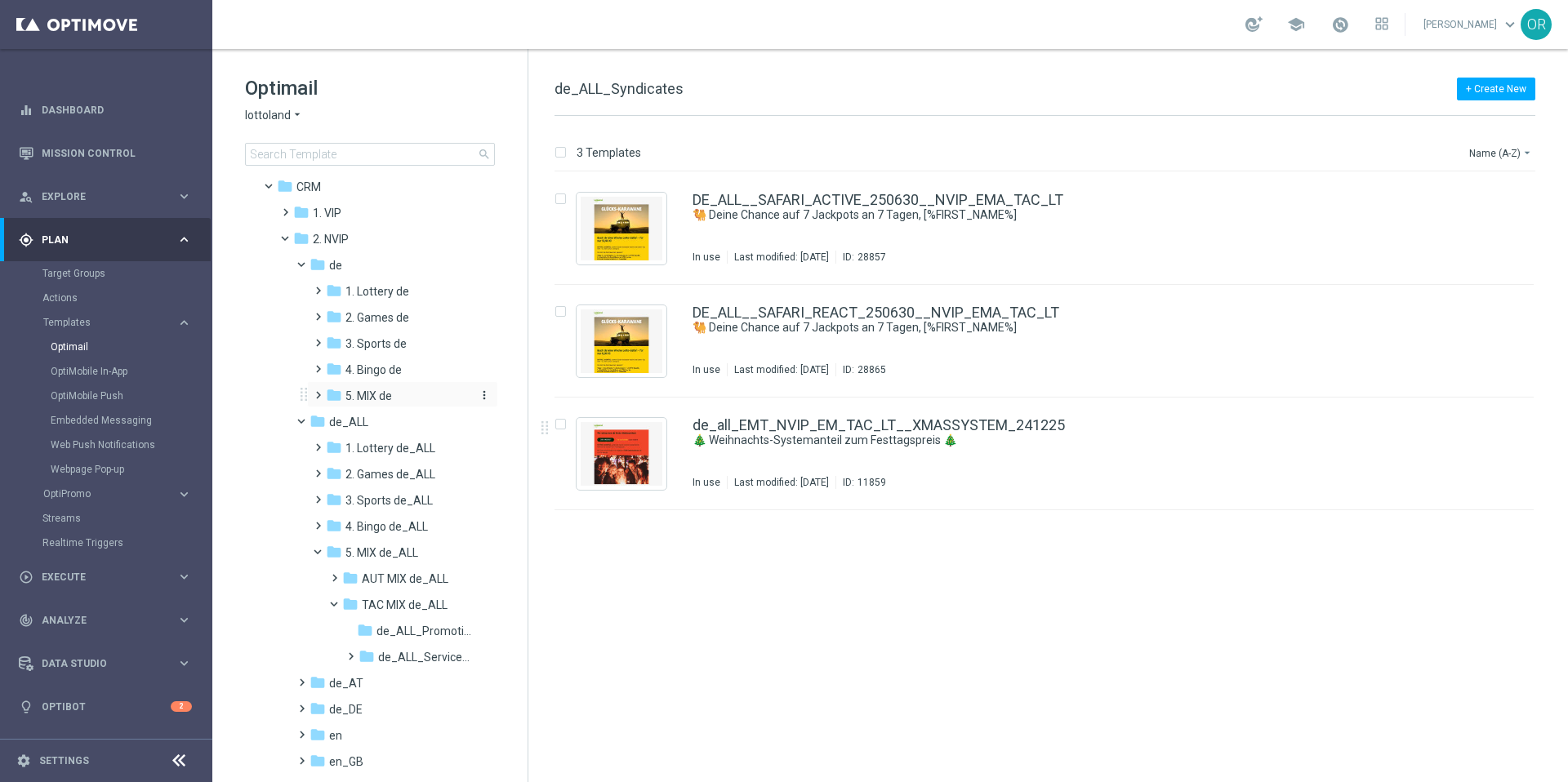
click at [384, 387] on div "folder 5. MIX de" at bounding box center [399, 396] width 146 height 19
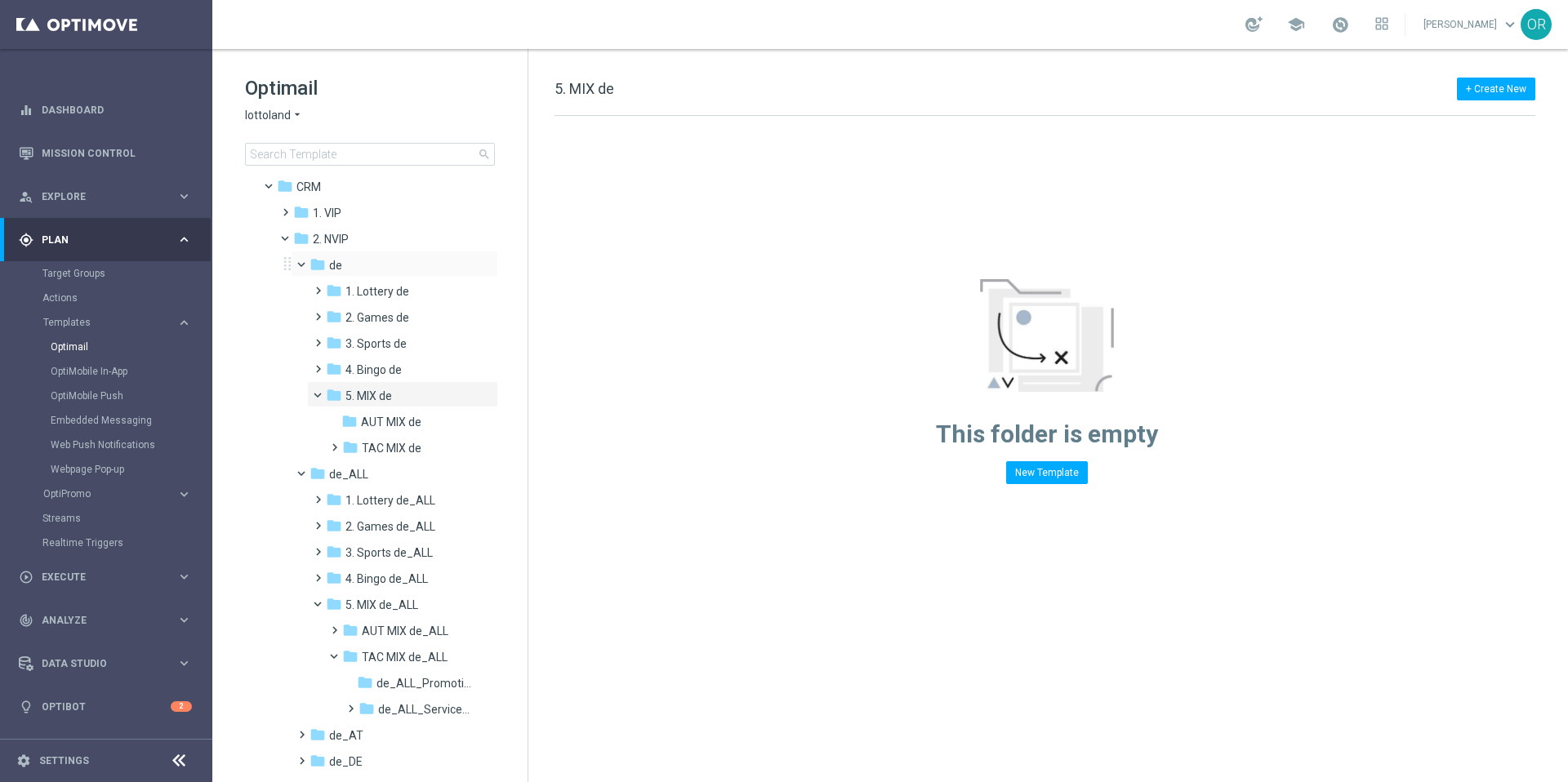
click at [306, 264] on span at bounding box center [309, 261] width 7 height 8
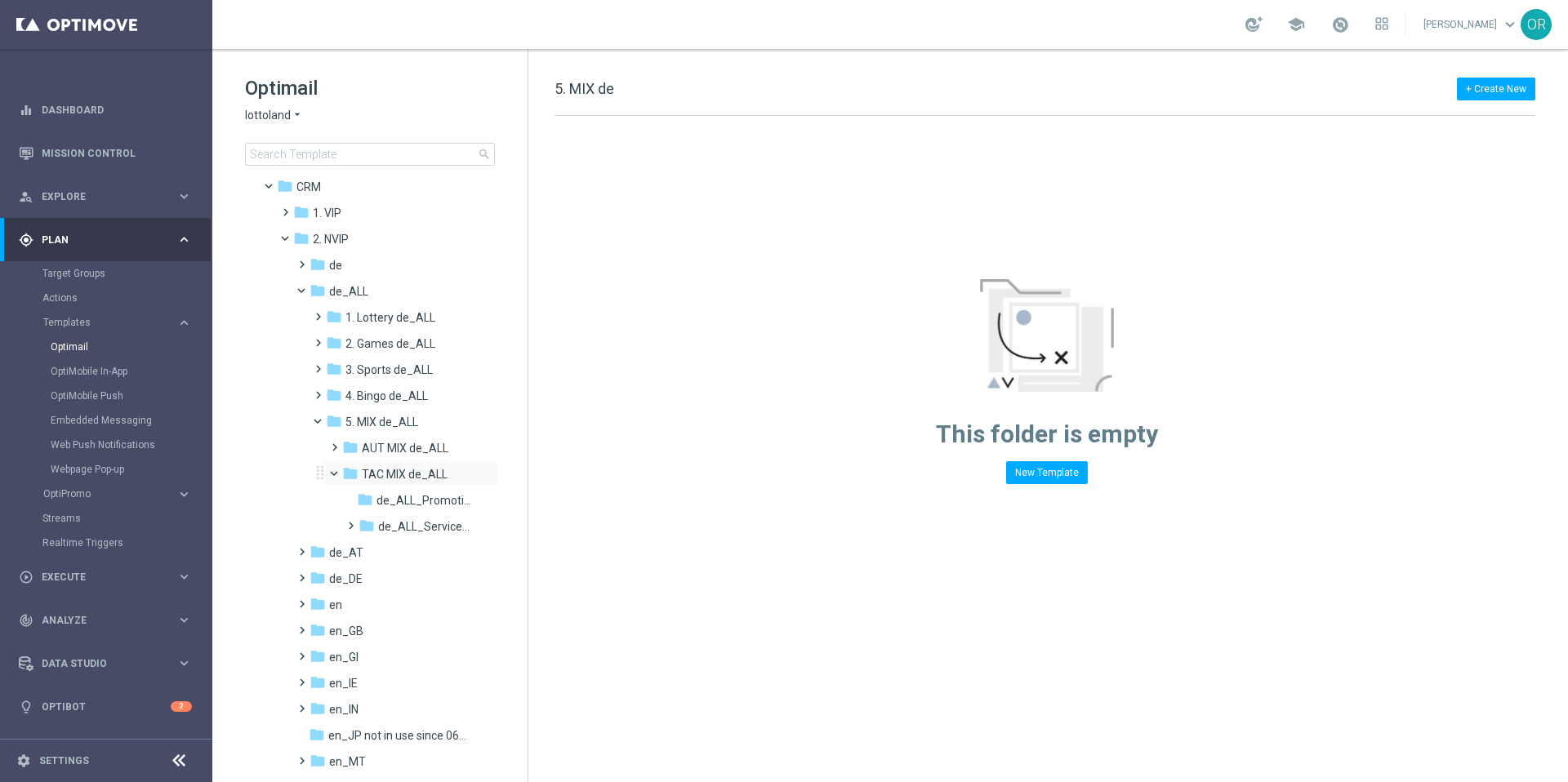
click at [338, 474] on span at bounding box center [342, 469] width 7 height 8
click at [322, 419] on span at bounding box center [325, 417] width 7 height 8
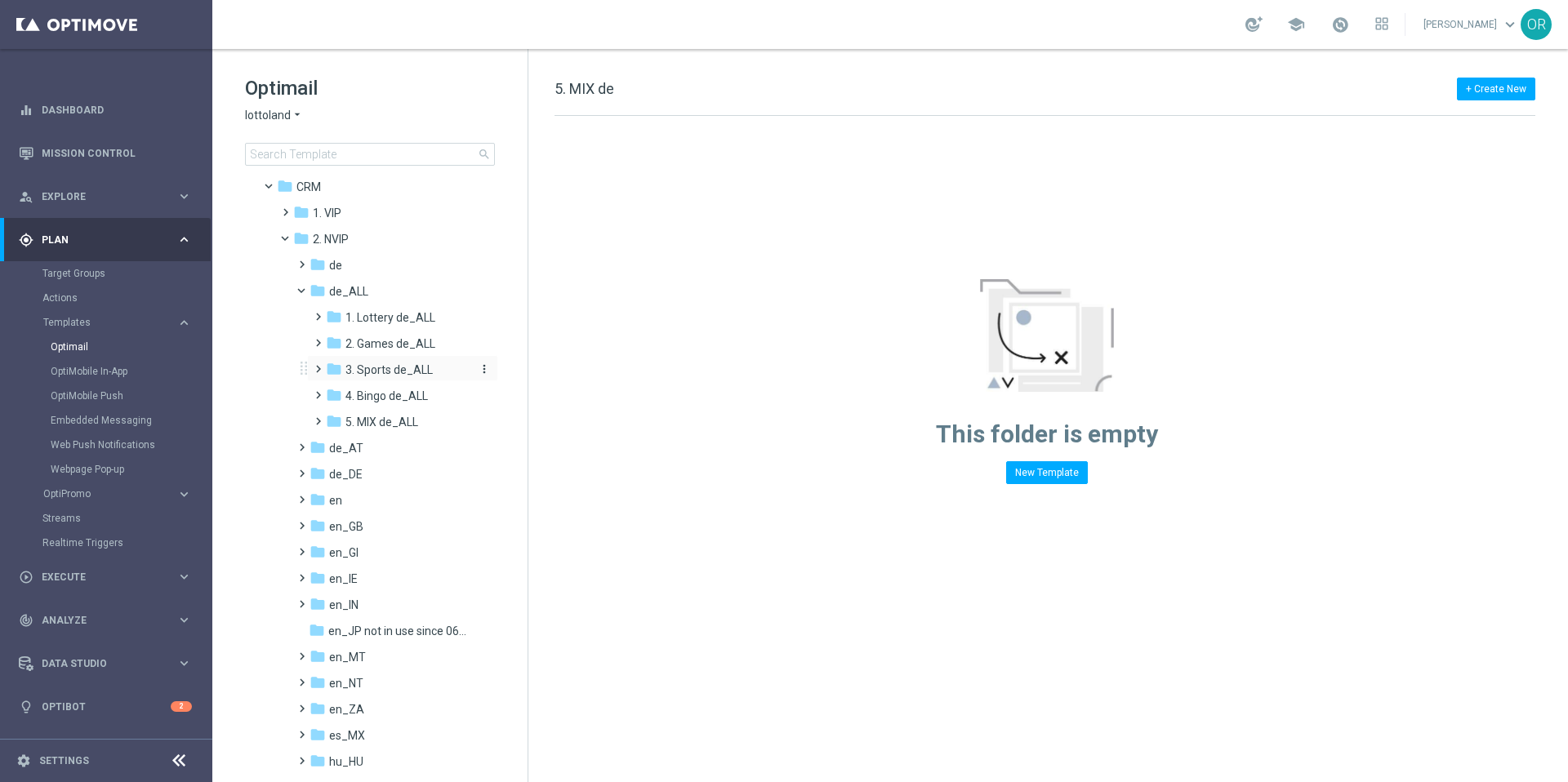
click at [388, 374] on span "3. Sports de_ALL" at bounding box center [389, 370] width 88 height 14
click at [377, 400] on span "AUT SP de_ALL" at bounding box center [403, 395] width 82 height 14
click at [396, 421] on span "Sport ONB de_ALL" at bounding box center [423, 422] width 95 height 14
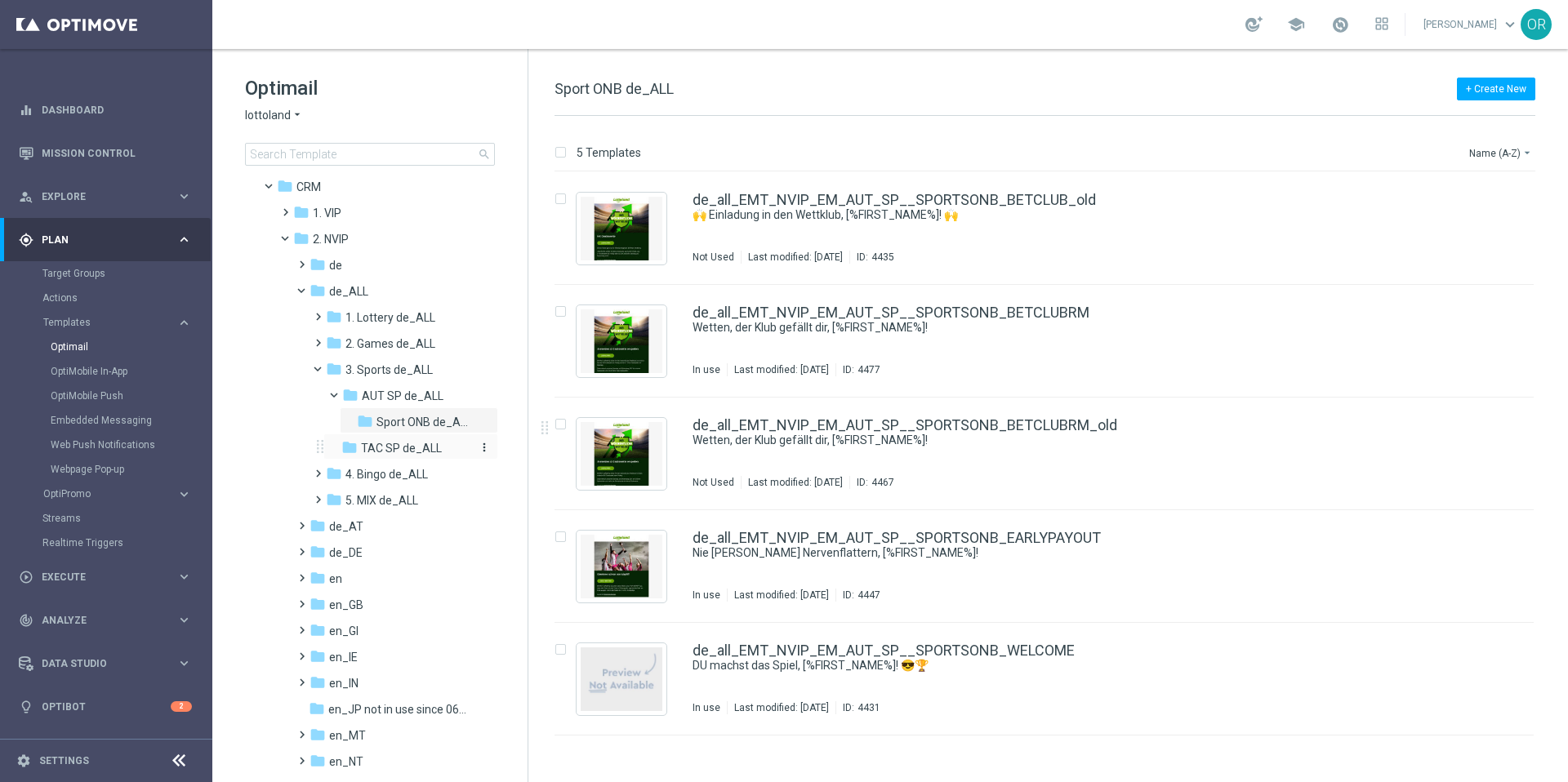
click at [394, 448] on span "TAC SP de_ALL" at bounding box center [401, 448] width 81 height 14
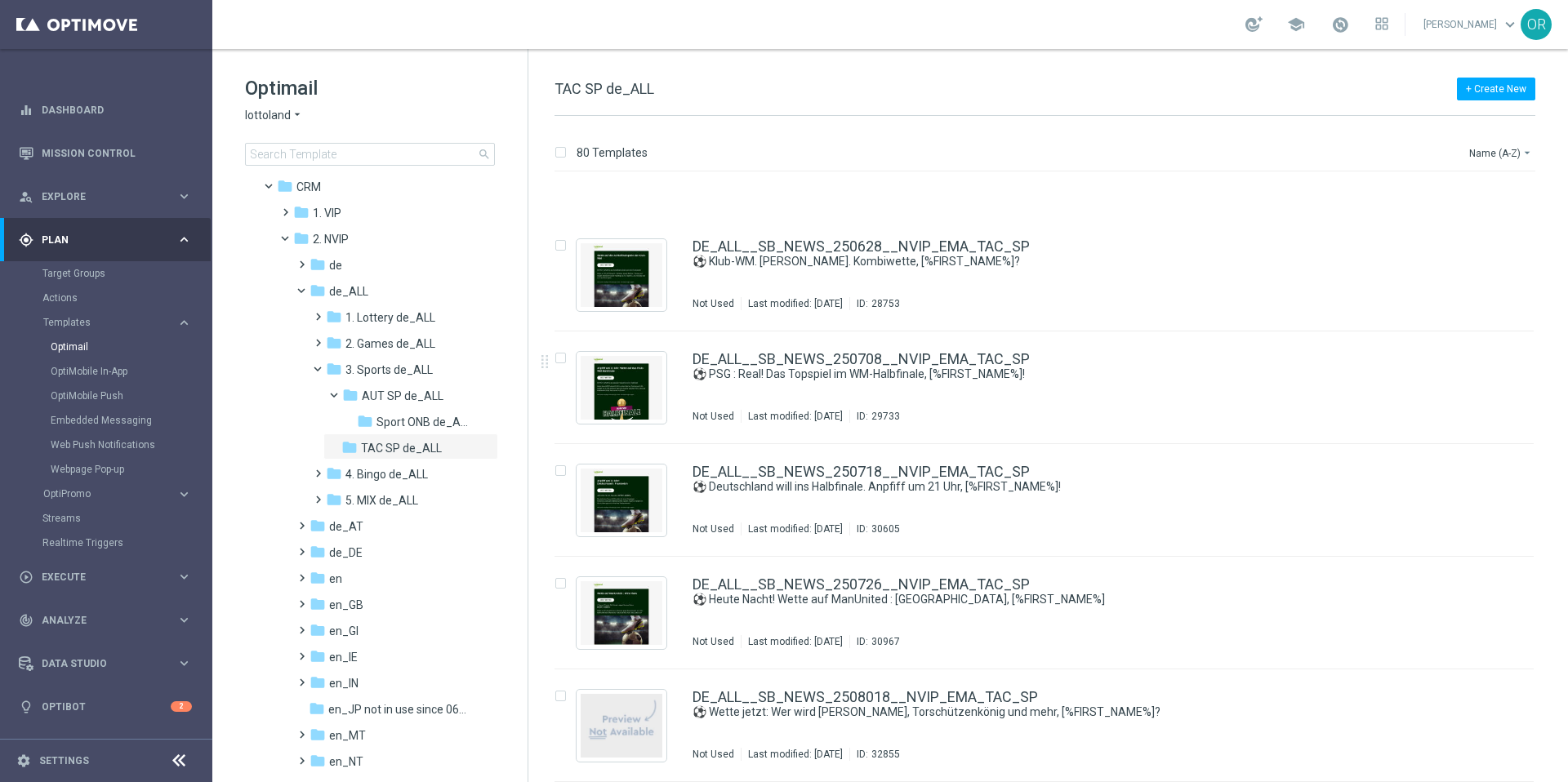
scroll to position [1905, 0]
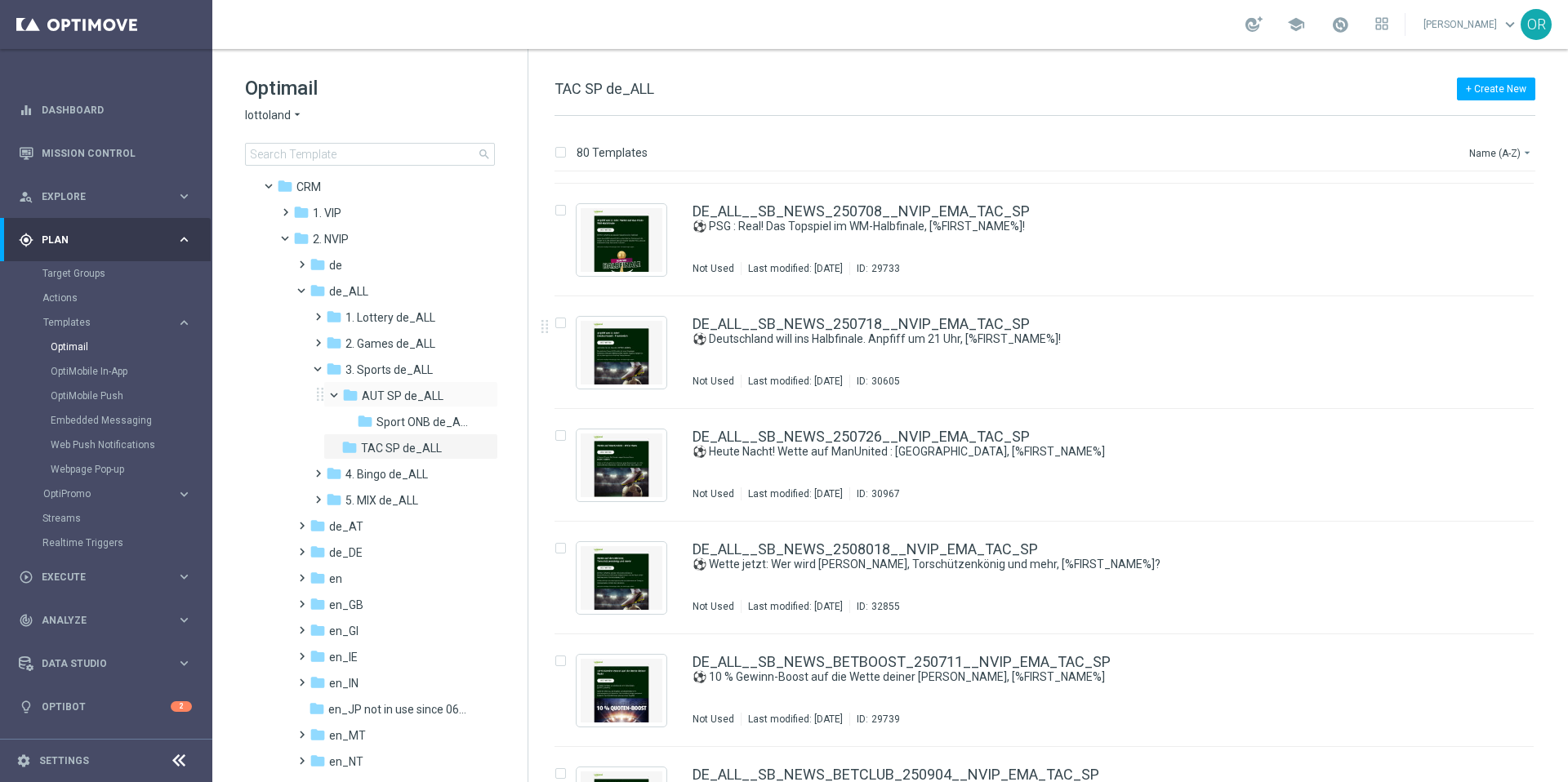
click at [338, 394] on span at bounding box center [342, 391] width 7 height 8
click at [373, 313] on span "1. Lottery de_ALL" at bounding box center [390, 317] width 89 height 14
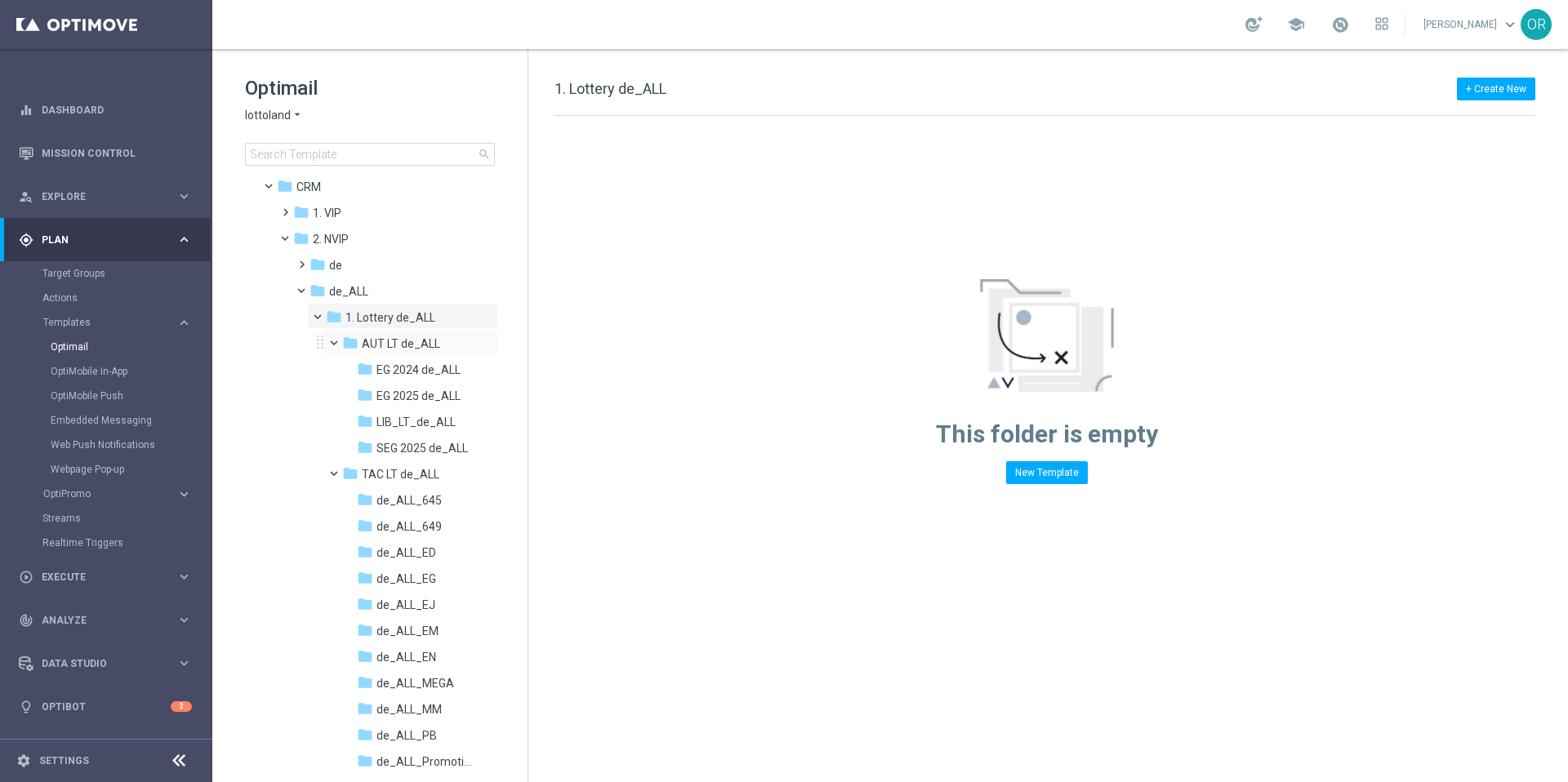
click at [338, 342] on span at bounding box center [342, 339] width 7 height 8
click at [333, 339] on span at bounding box center [330, 336] width 8 height 7
click at [415, 451] on span "SEG 2025 de_ALL" at bounding box center [422, 448] width 91 height 14
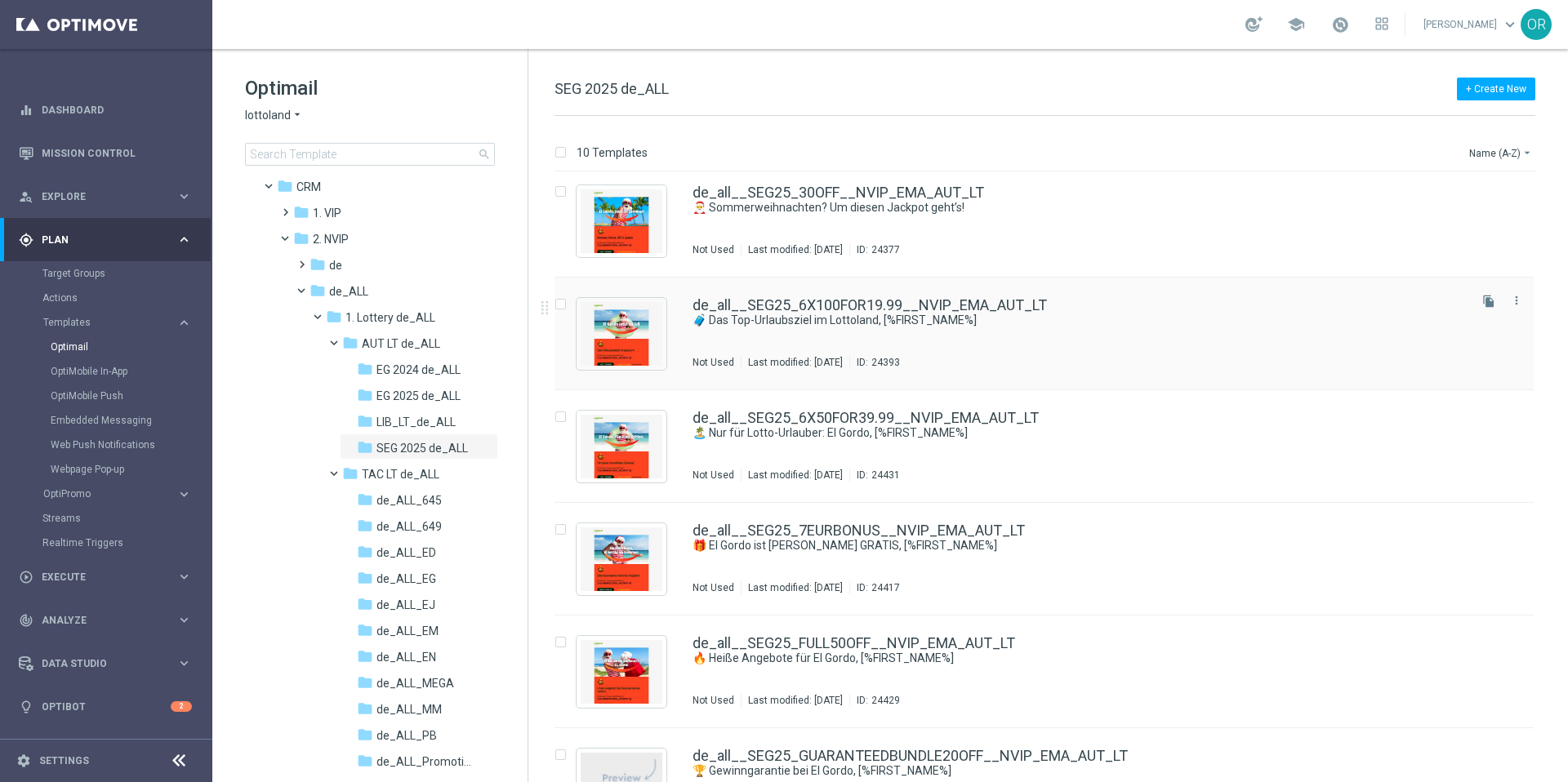
scroll to position [517, 0]
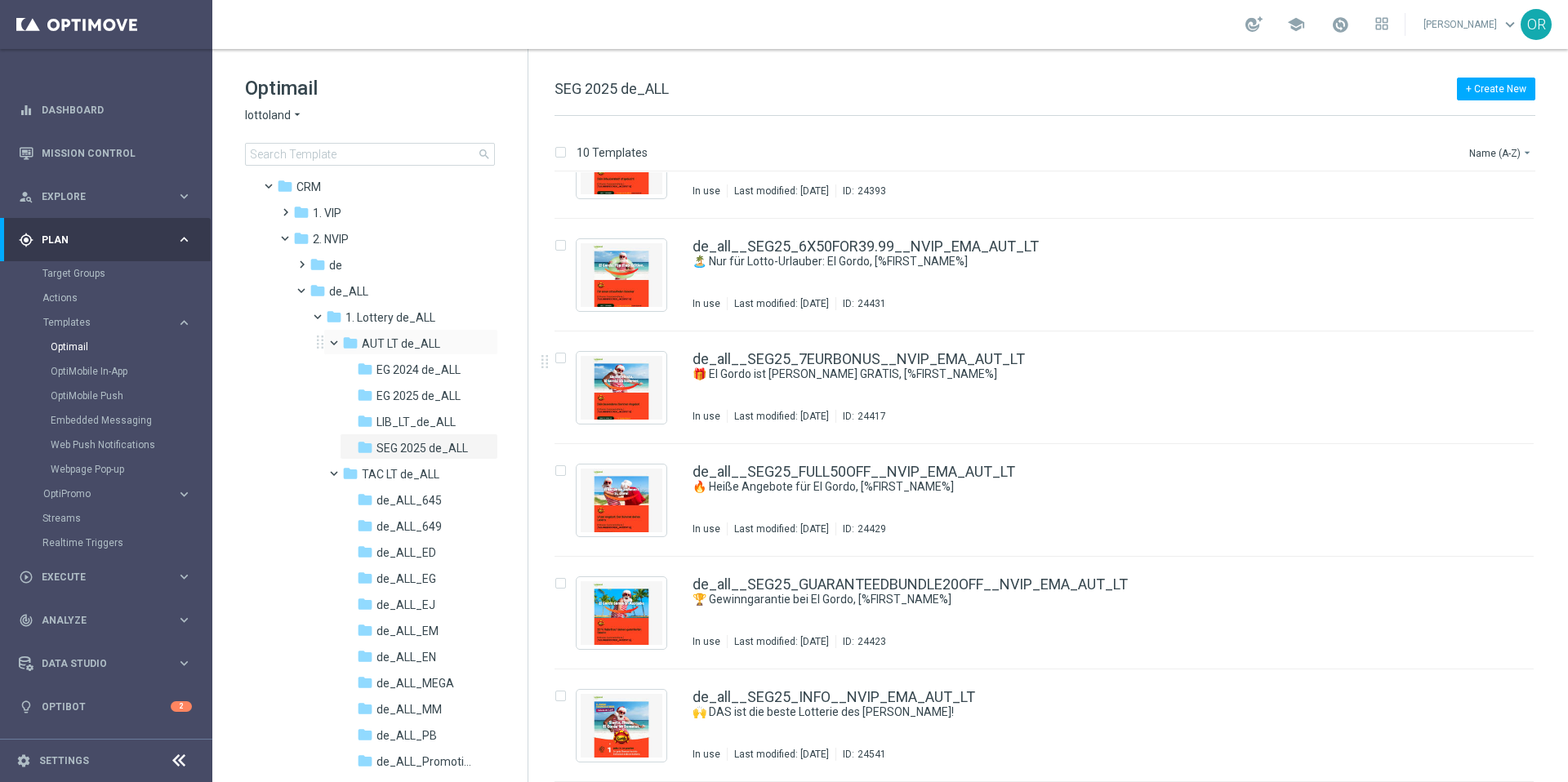
click at [338, 340] on span at bounding box center [342, 339] width 7 height 8
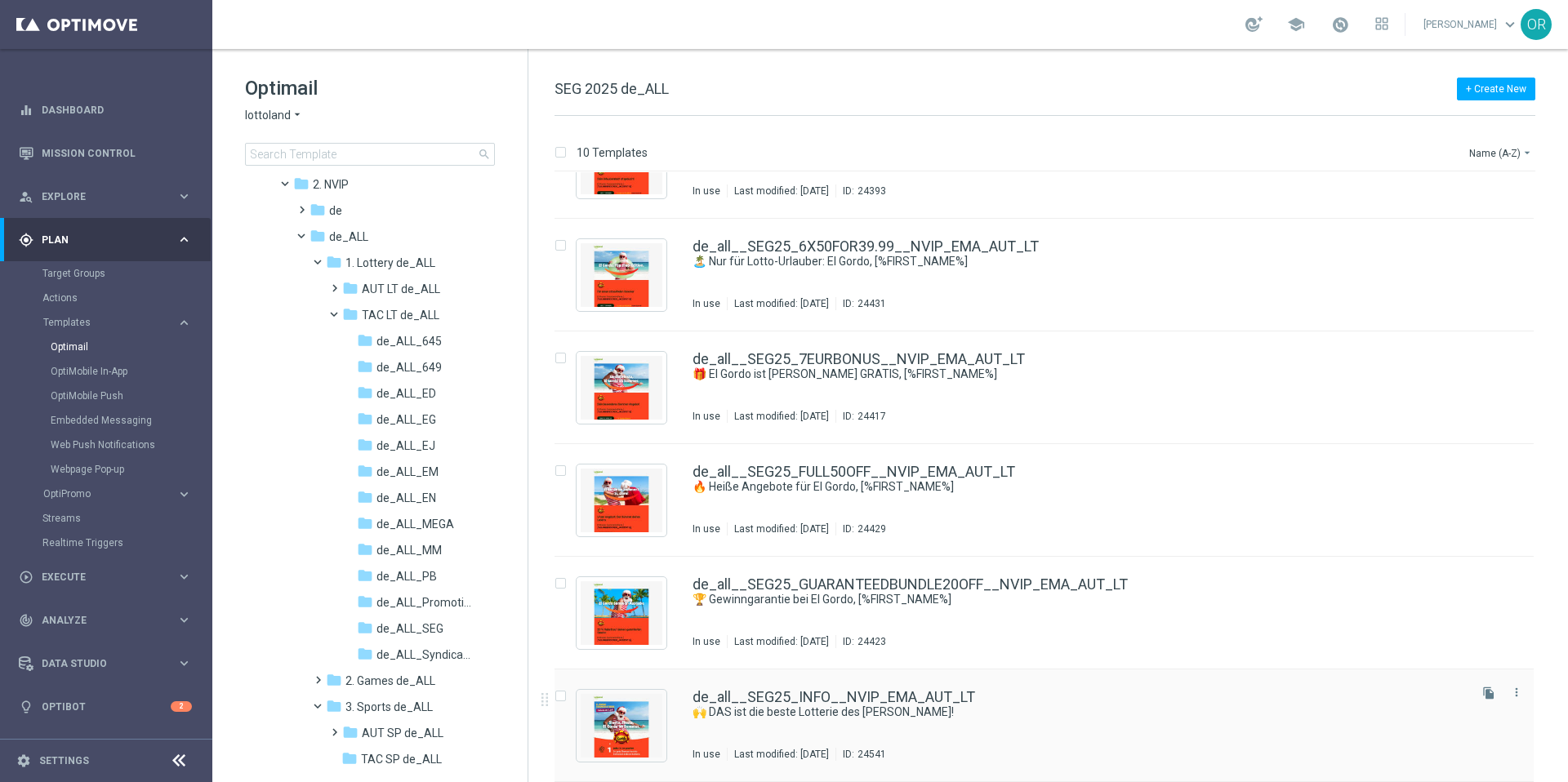
scroll to position [71, 0]
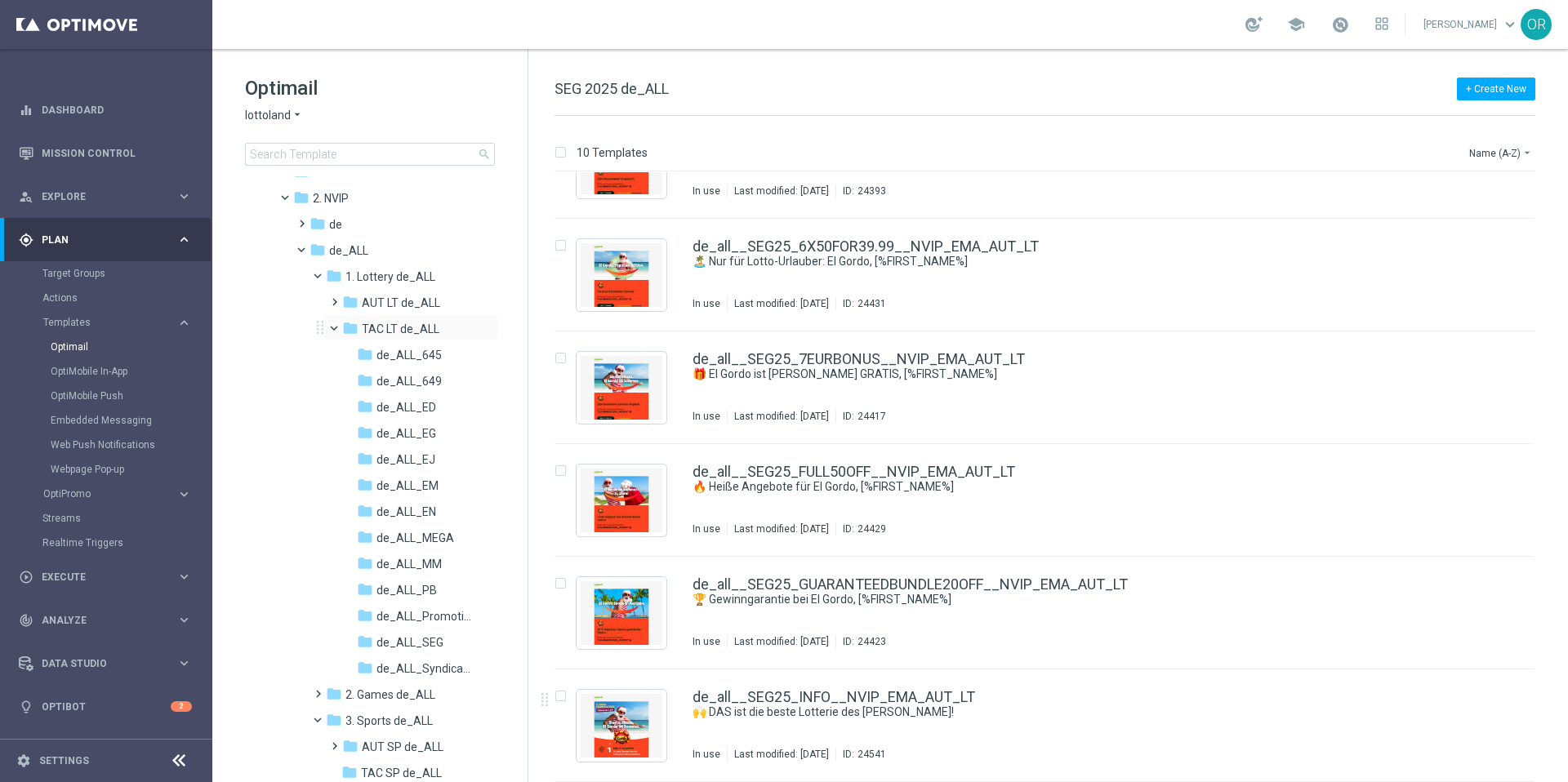
click at [338, 327] on span at bounding box center [342, 325] width 7 height 8
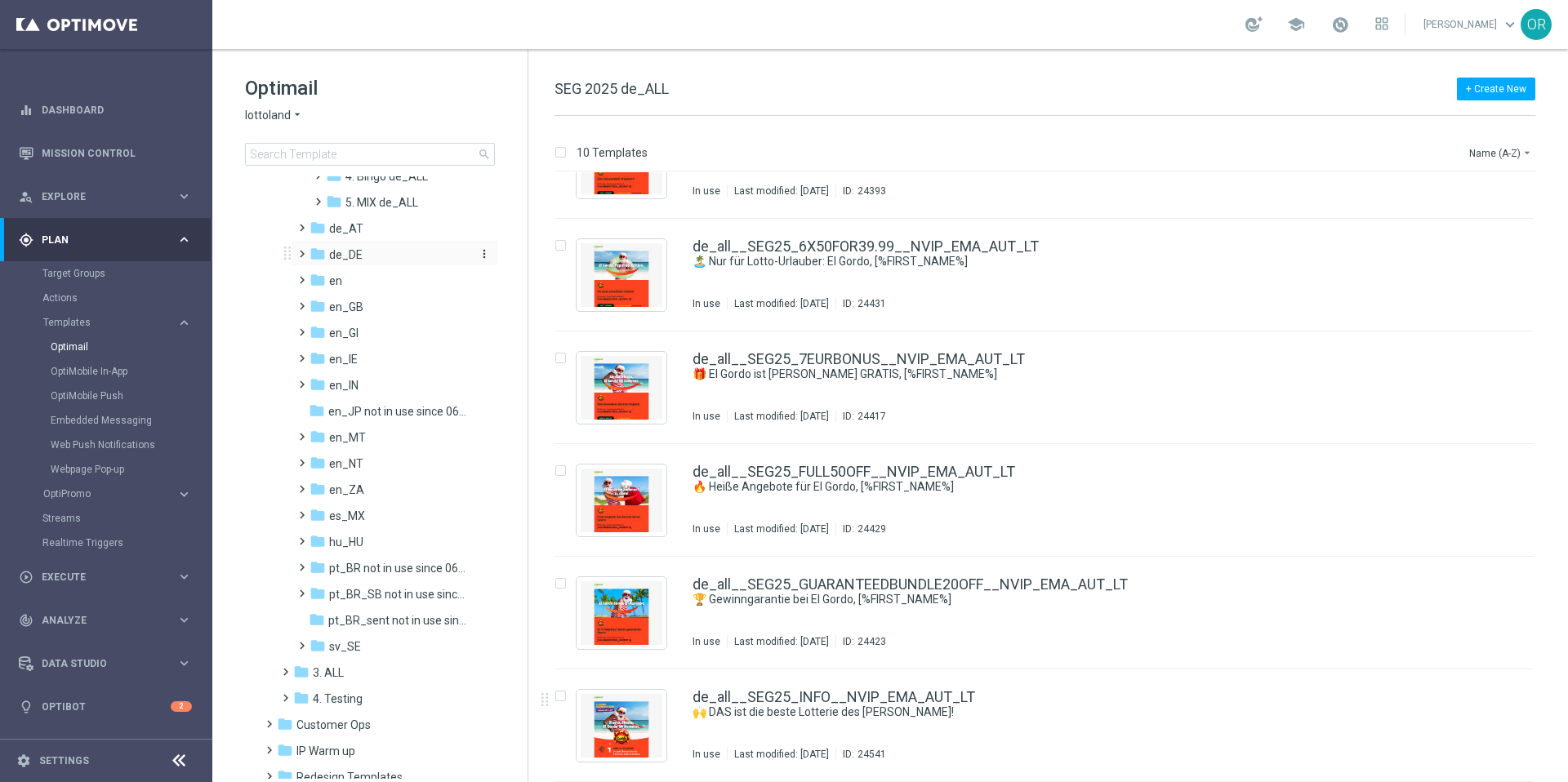
scroll to position [433, 0]
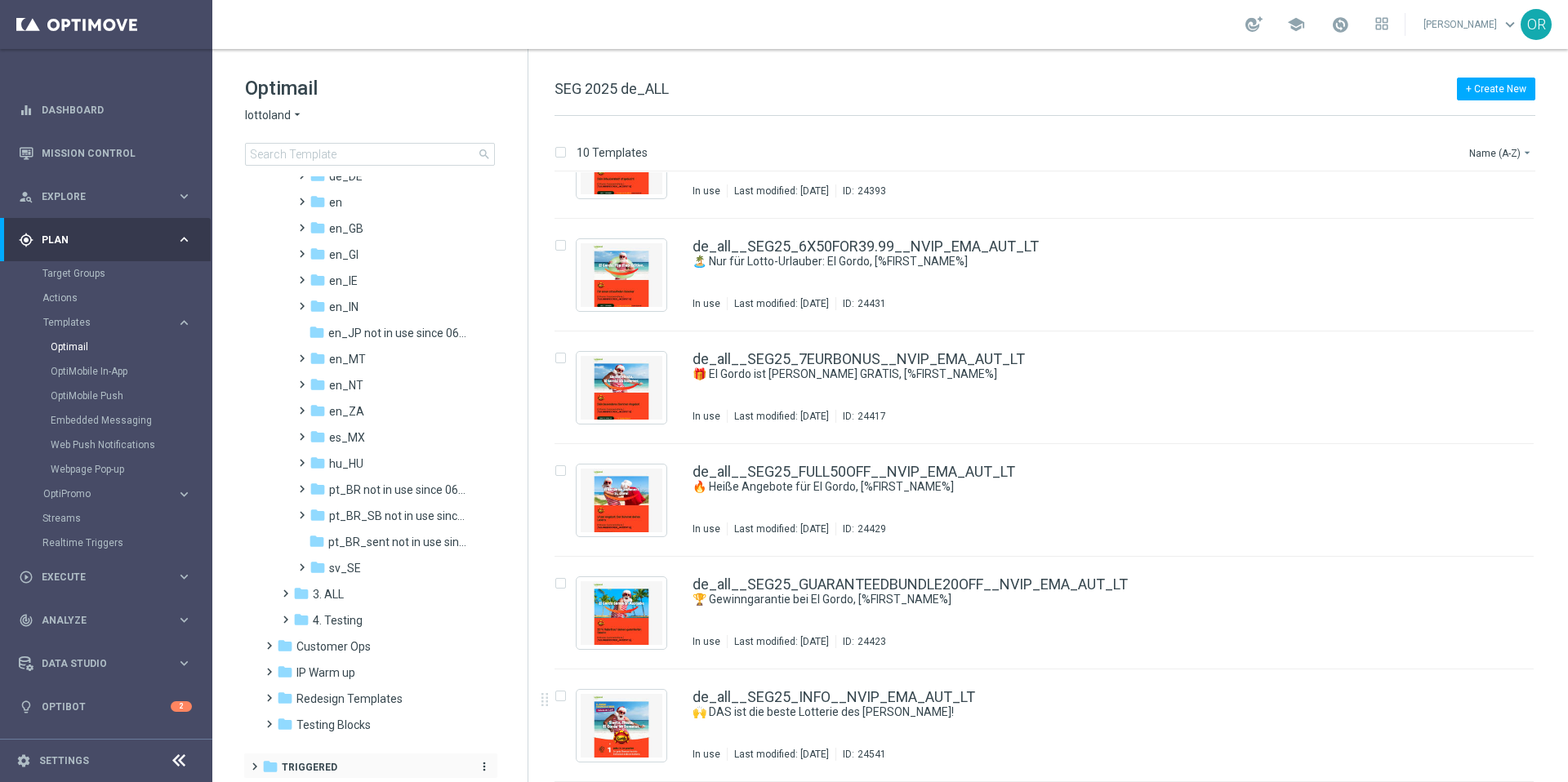
click at [297, 768] on span "Triggered" at bounding box center [309, 768] width 55 height 14
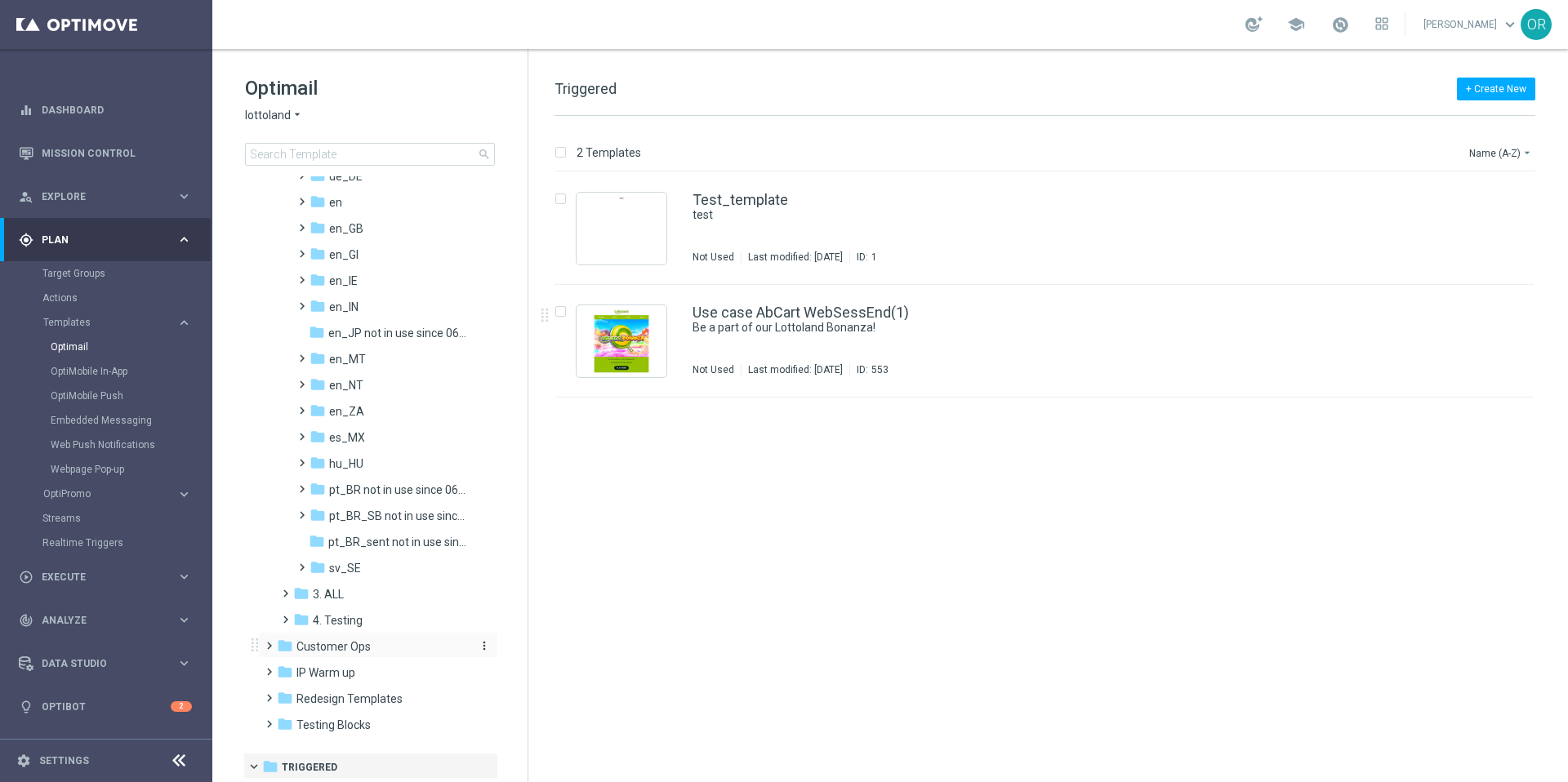
scroll to position [488, 0]
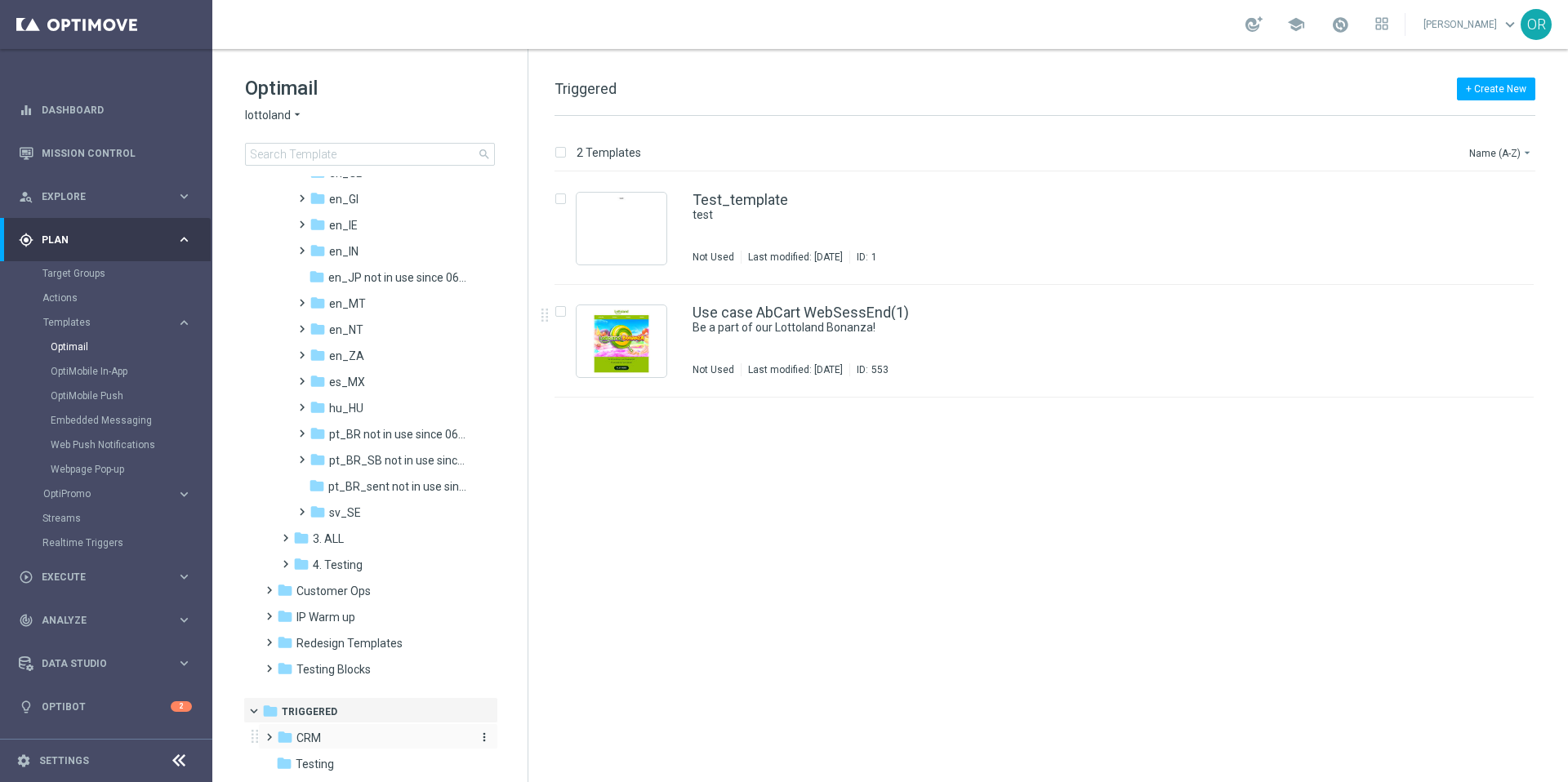
click at [326, 735] on div "folder CRM" at bounding box center [370, 739] width 187 height 19
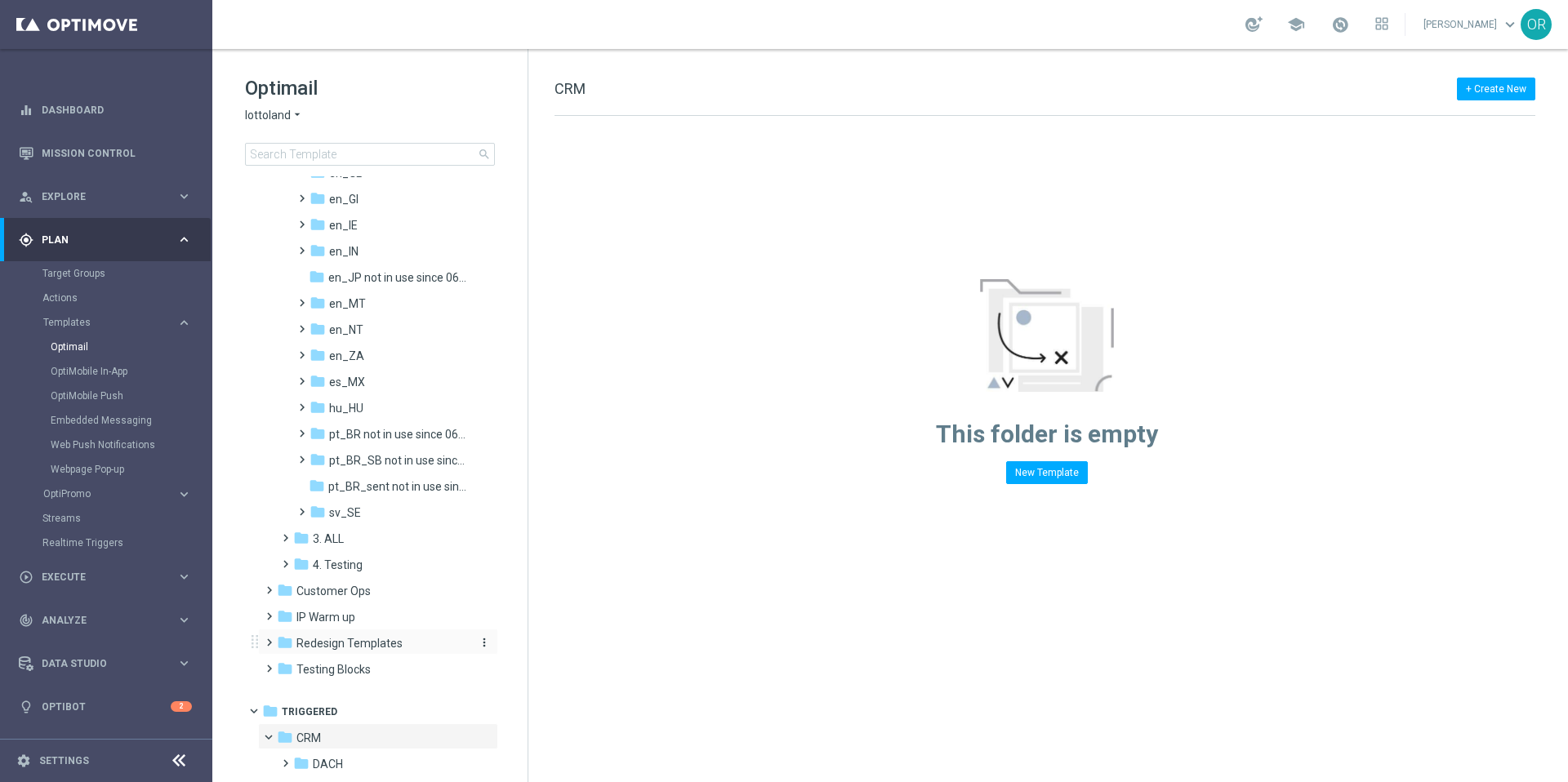
scroll to position [593, 0]
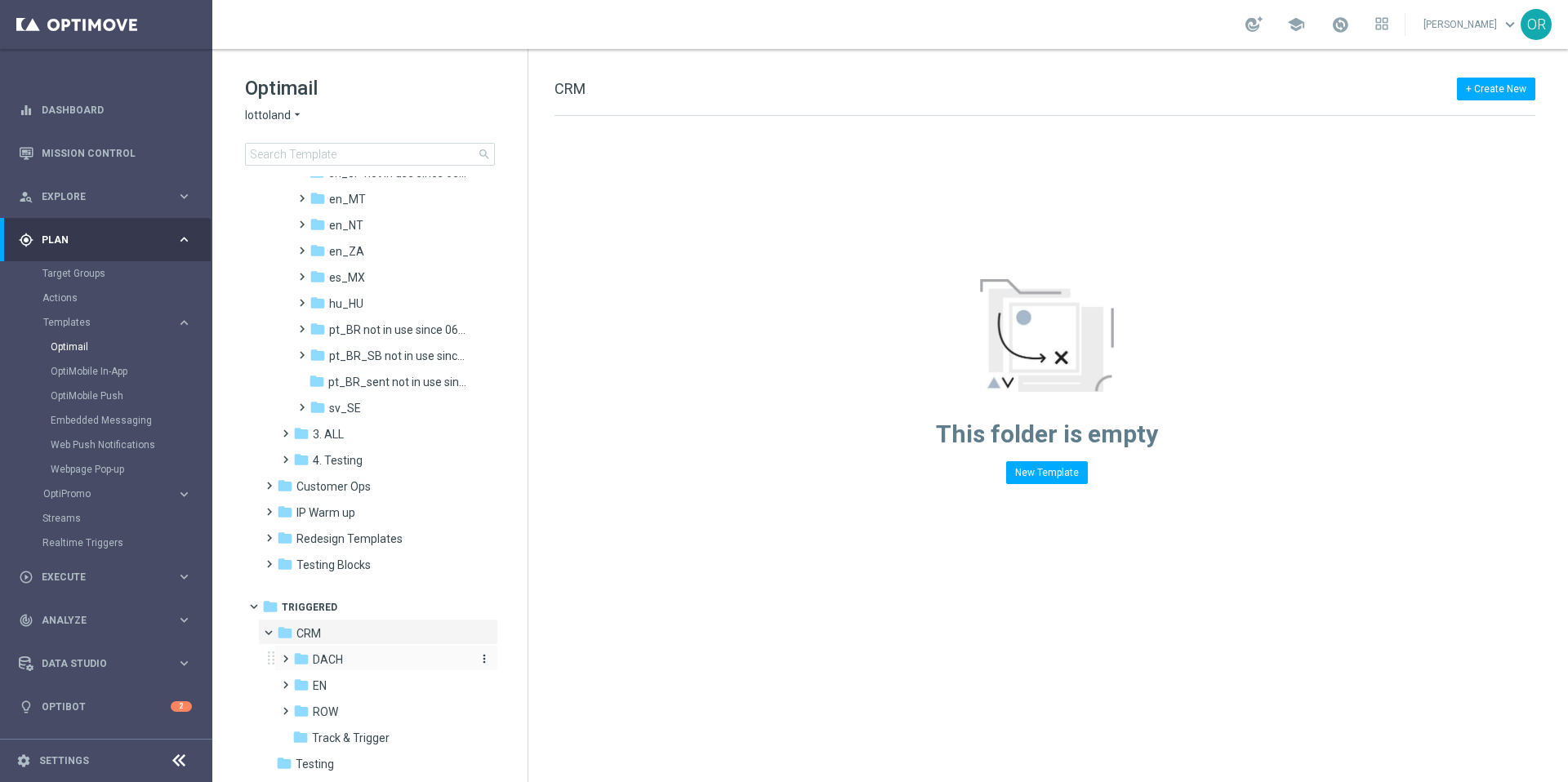
click at [347, 658] on div "folder DACH" at bounding box center [380, 660] width 174 height 19
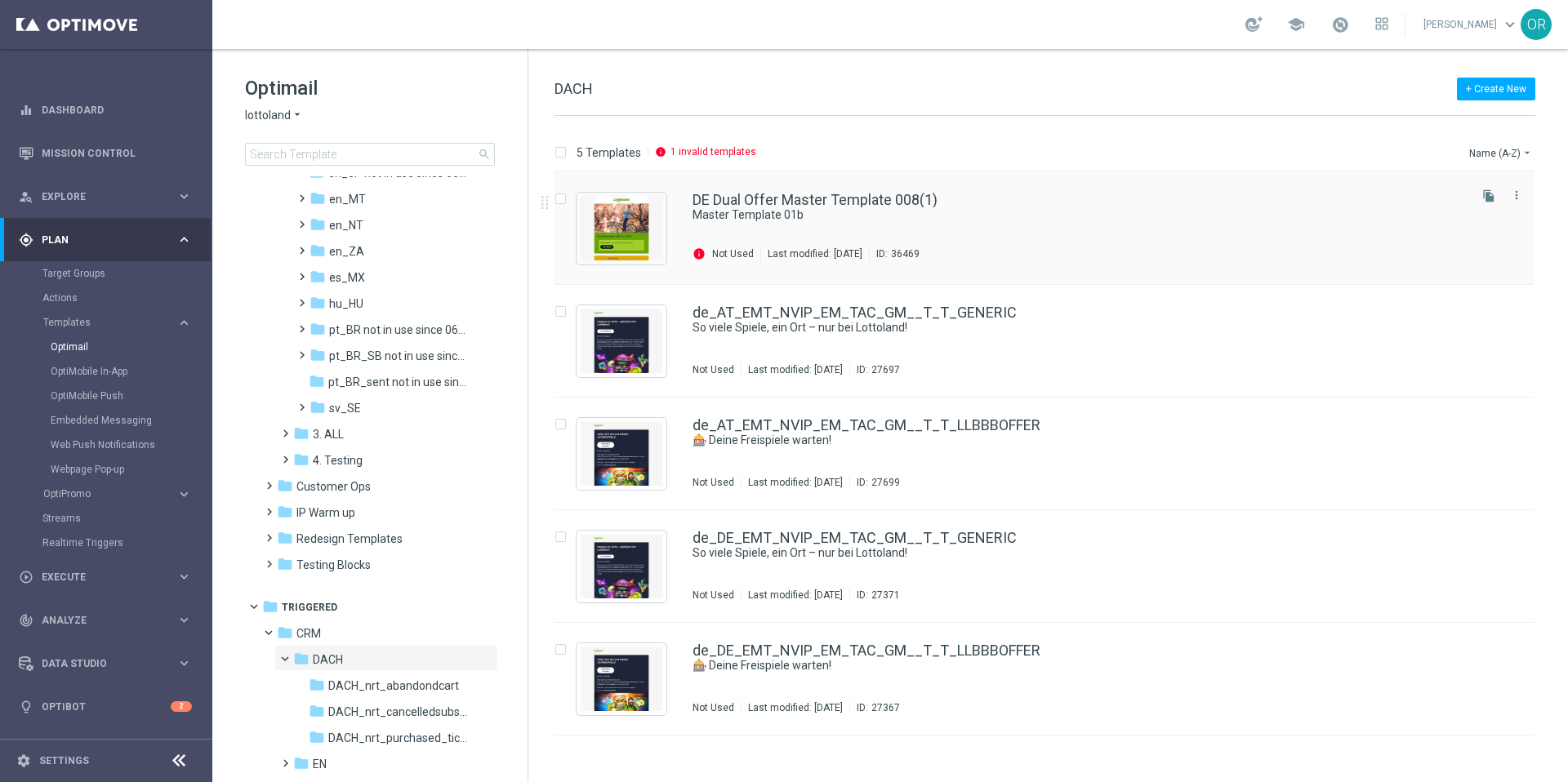
click at [1061, 231] on div "DE Dual Offer Master Template 008(1) Master Template 01b info Not Used Last mod…" at bounding box center [1078, 227] width 773 height 71
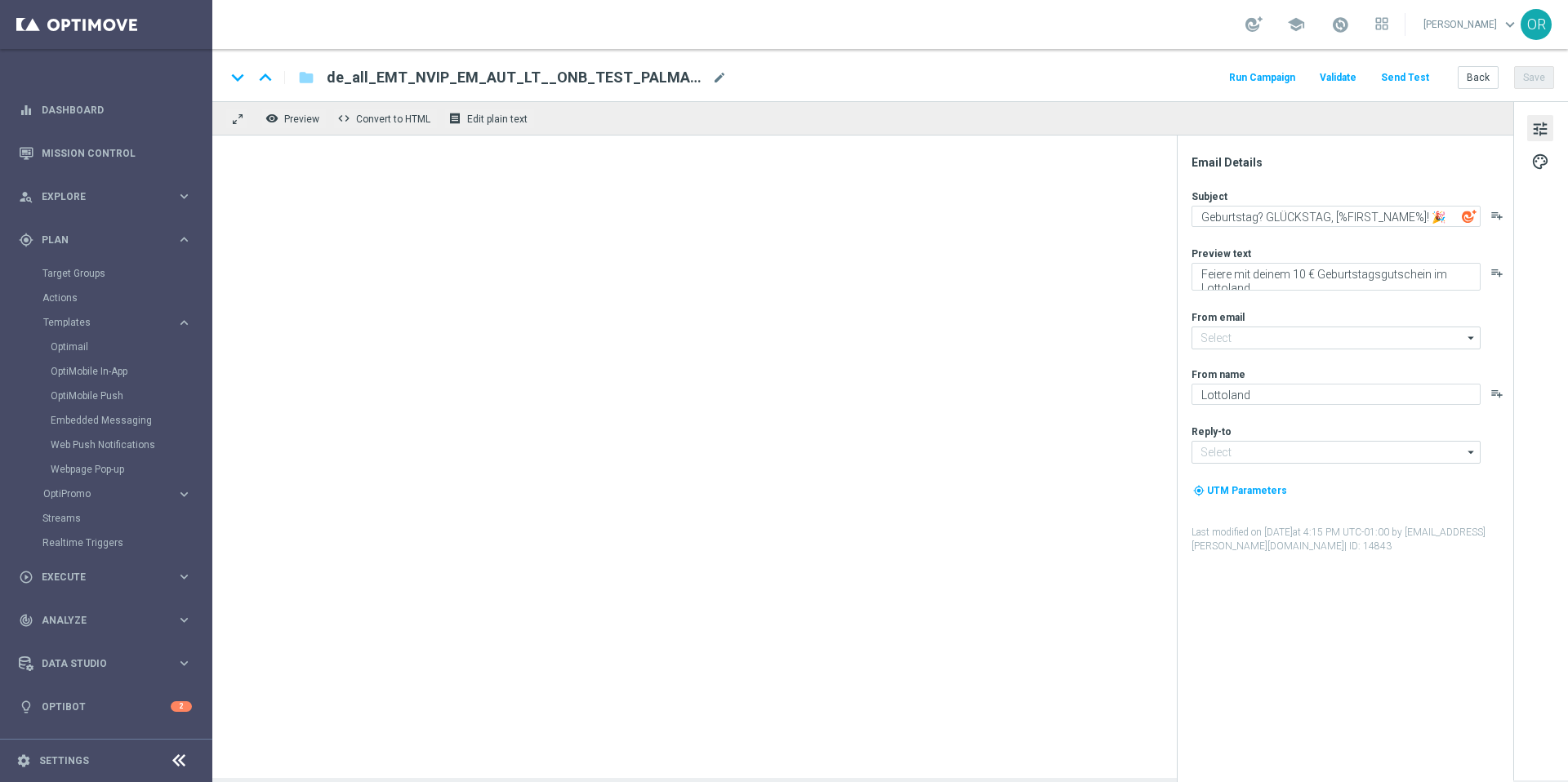
type input "[EMAIL_ADDRESS][DOMAIN_NAME]"
type textarea "Master Template 01b"
type textarea "preview text"
type input "[EMAIL_ADDRESS][DOMAIN_NAME]"
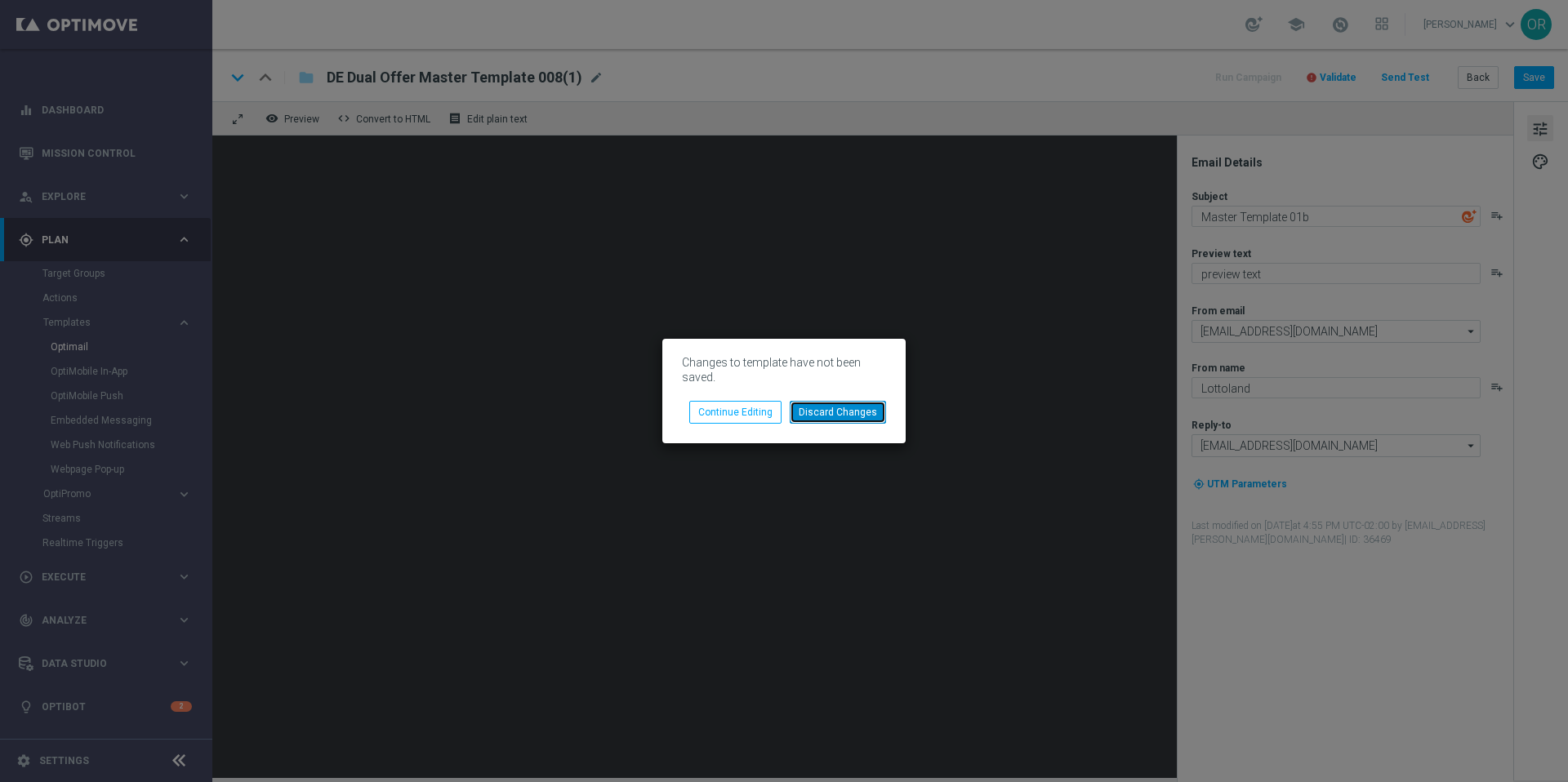
click at [837, 409] on button "Discard Changes" at bounding box center [837, 412] width 96 height 23
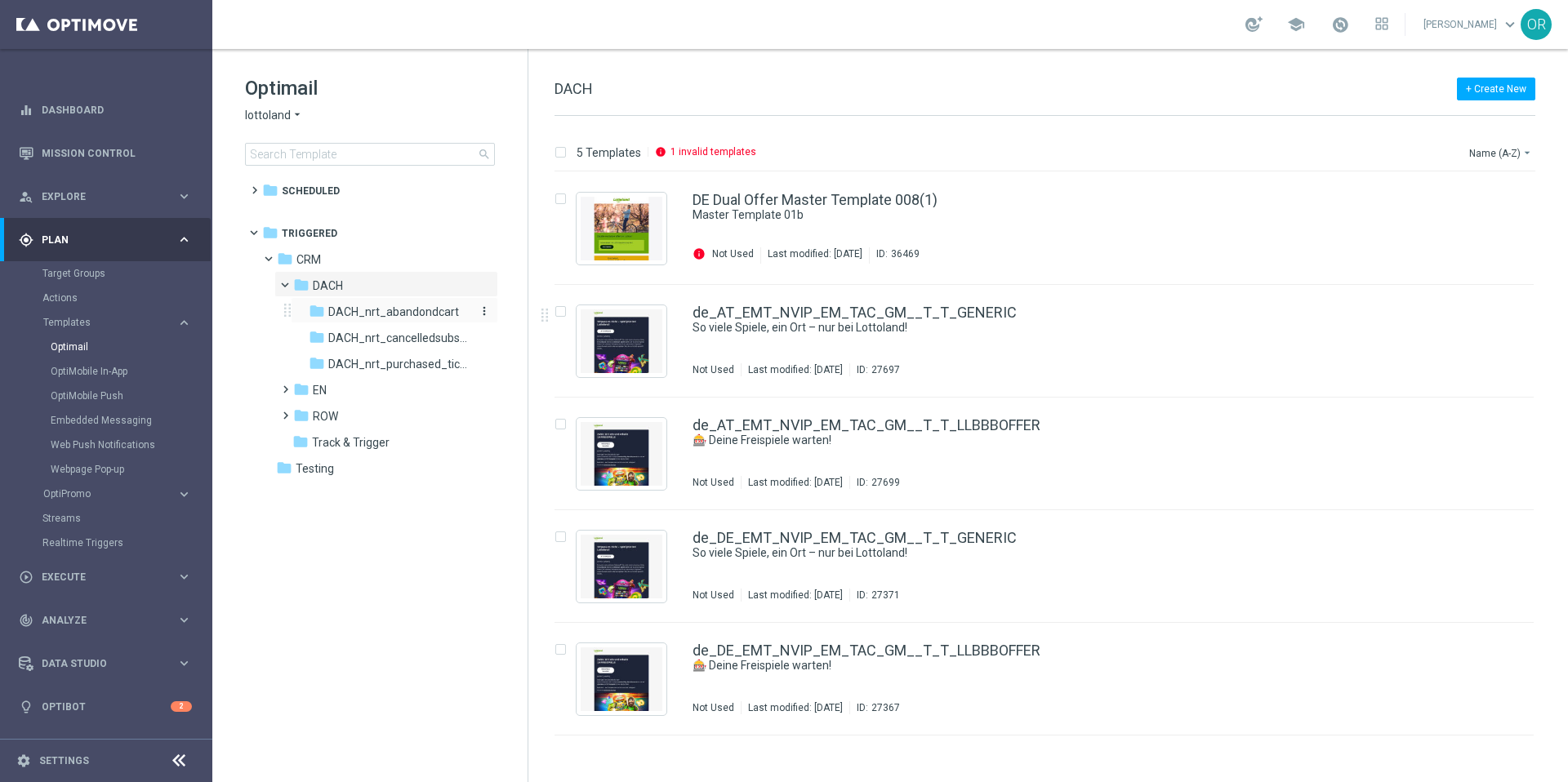
click at [412, 311] on span "DACH_nrt_abandondcart" at bounding box center [393, 312] width 130 height 14
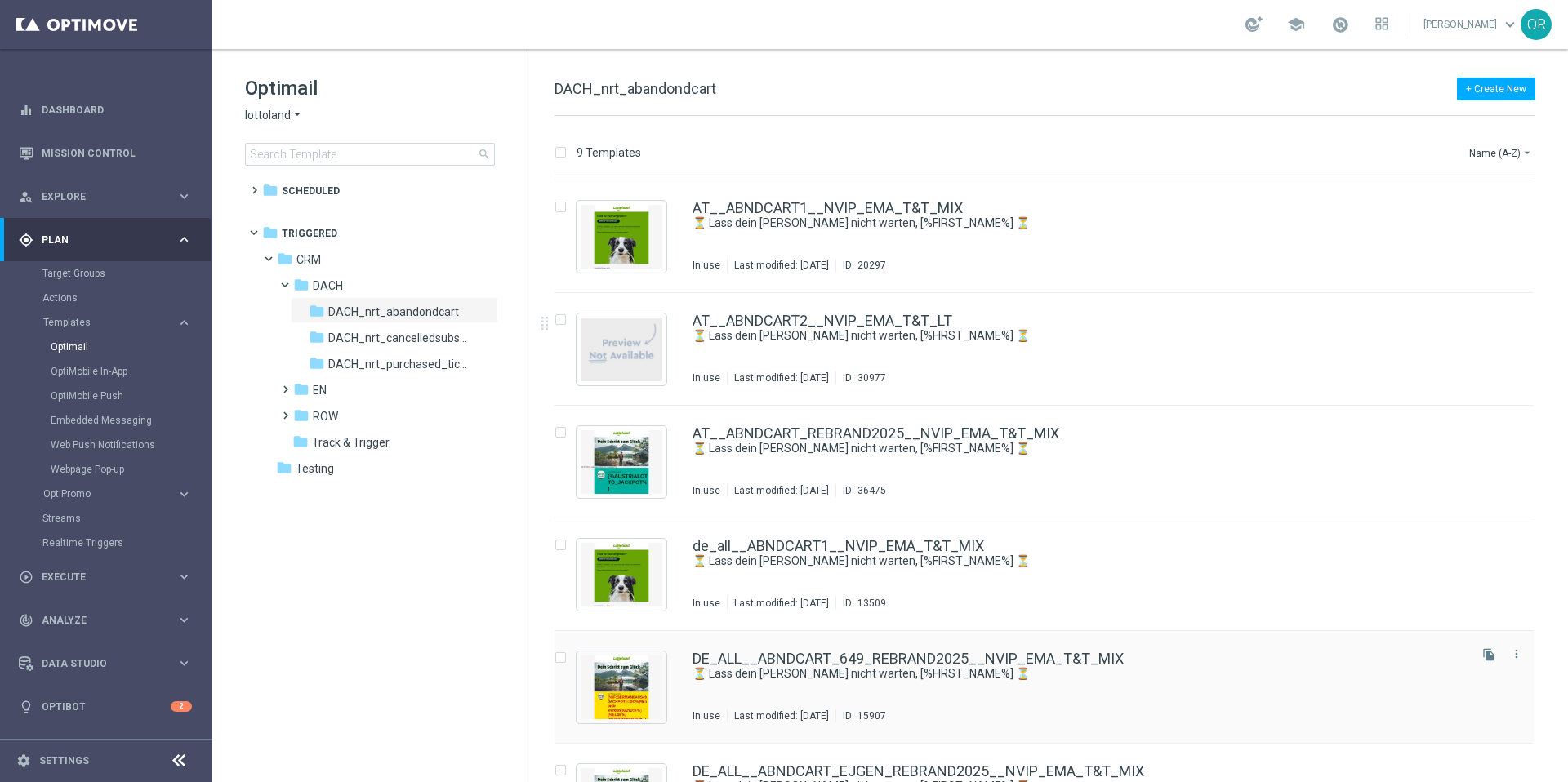
scroll to position [106, 0]
click at [1003, 548] on div "de_all__ABNDCART1__NVIP_EMA_T&T_MIX" at bounding box center [1078, 544] width 773 height 14
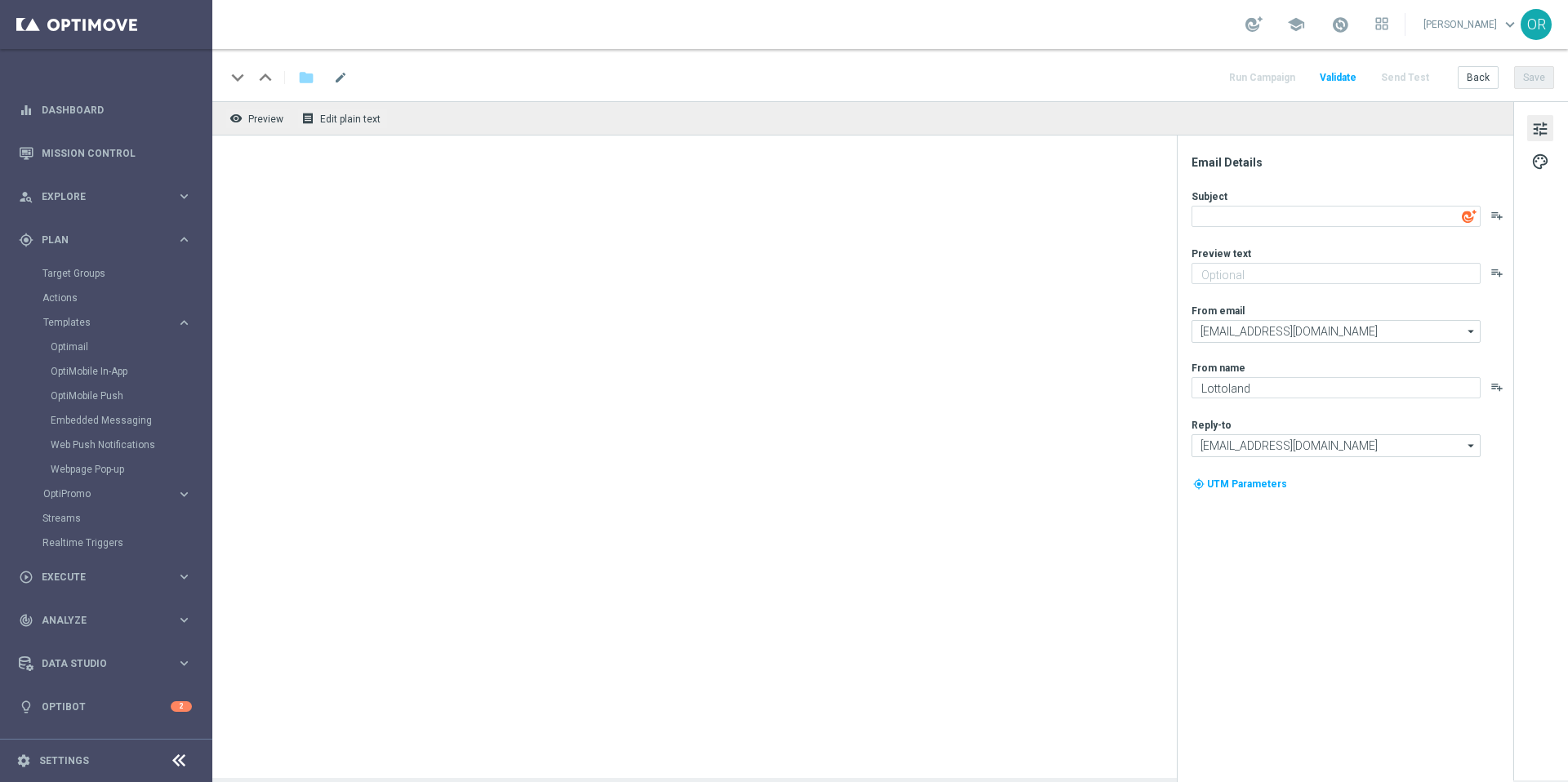
type textarea "⏳ Lass dein [PERSON_NAME] nicht warten, [%FIRST_NAME%] ⏳"
type textarea "Setze jetzt deinen Einkauf fort!"
type input "[EMAIL_ADDRESS][DOMAIN_NAME]"
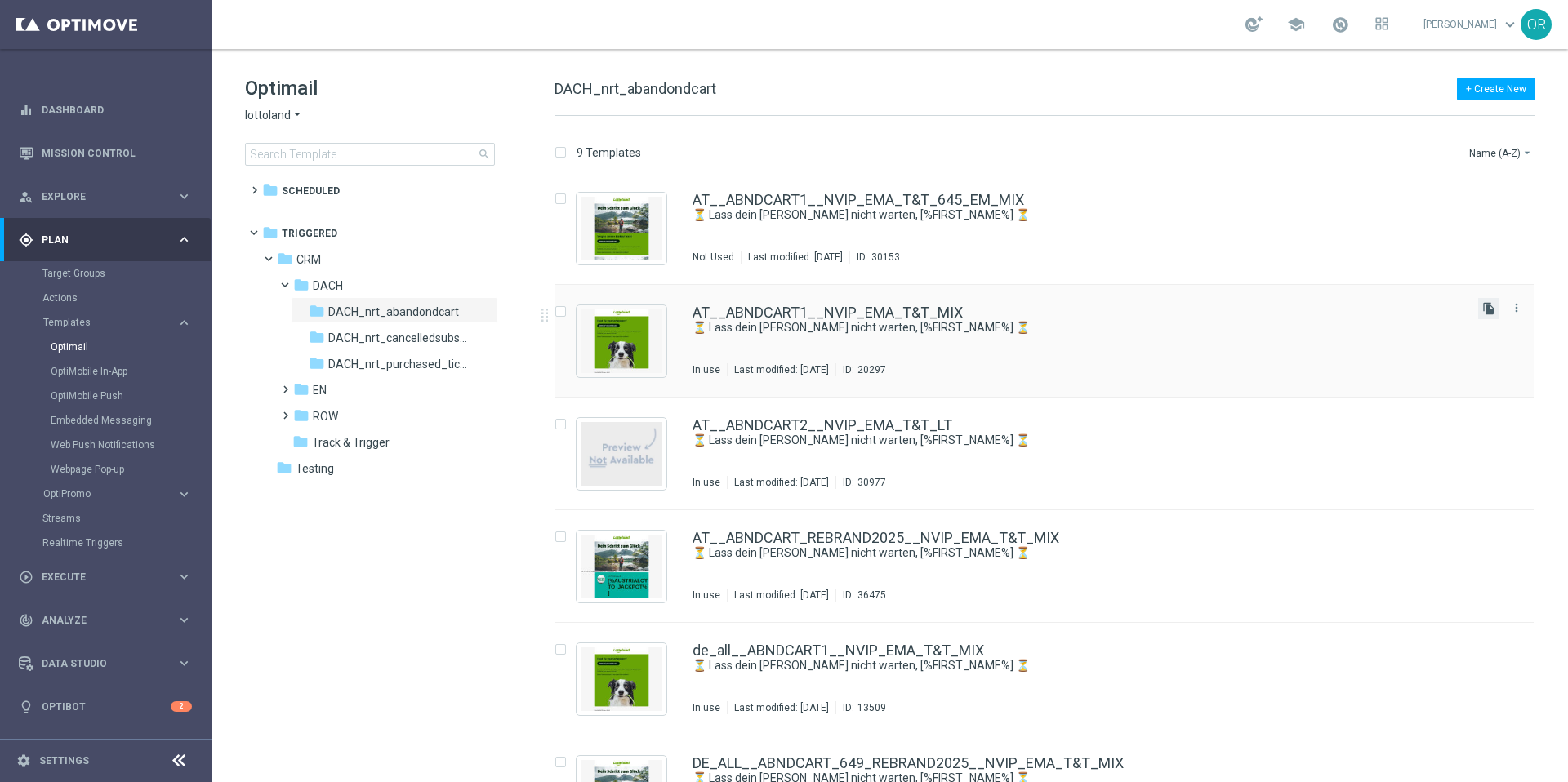
click at [1485, 309] on icon "file_copy" at bounding box center [1488, 308] width 13 height 13
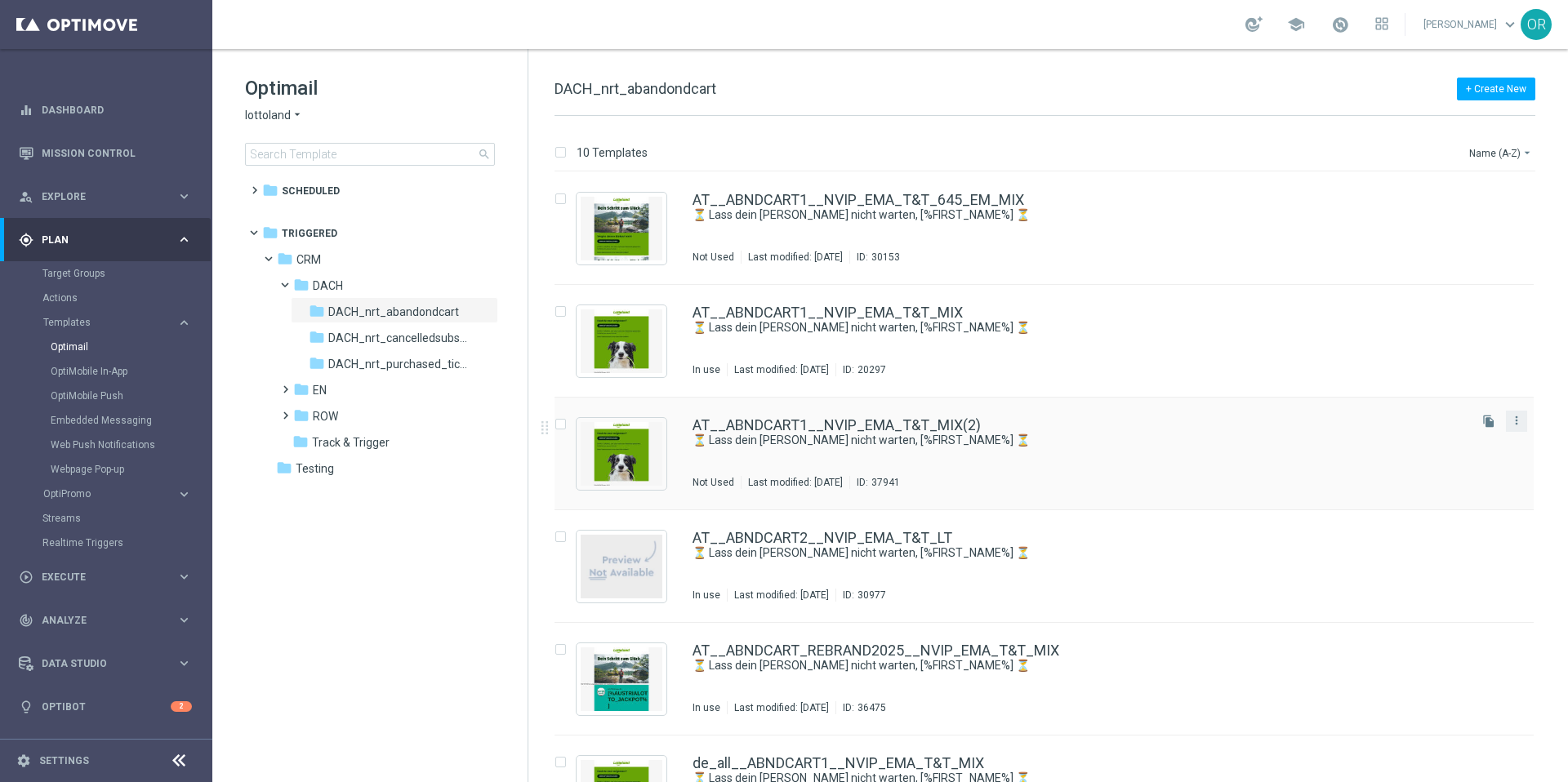
click at [1513, 427] on button "more_vert" at bounding box center [1516, 420] width 16 height 20
click at [1431, 439] on div "Move" at bounding box center [1448, 438] width 99 height 11
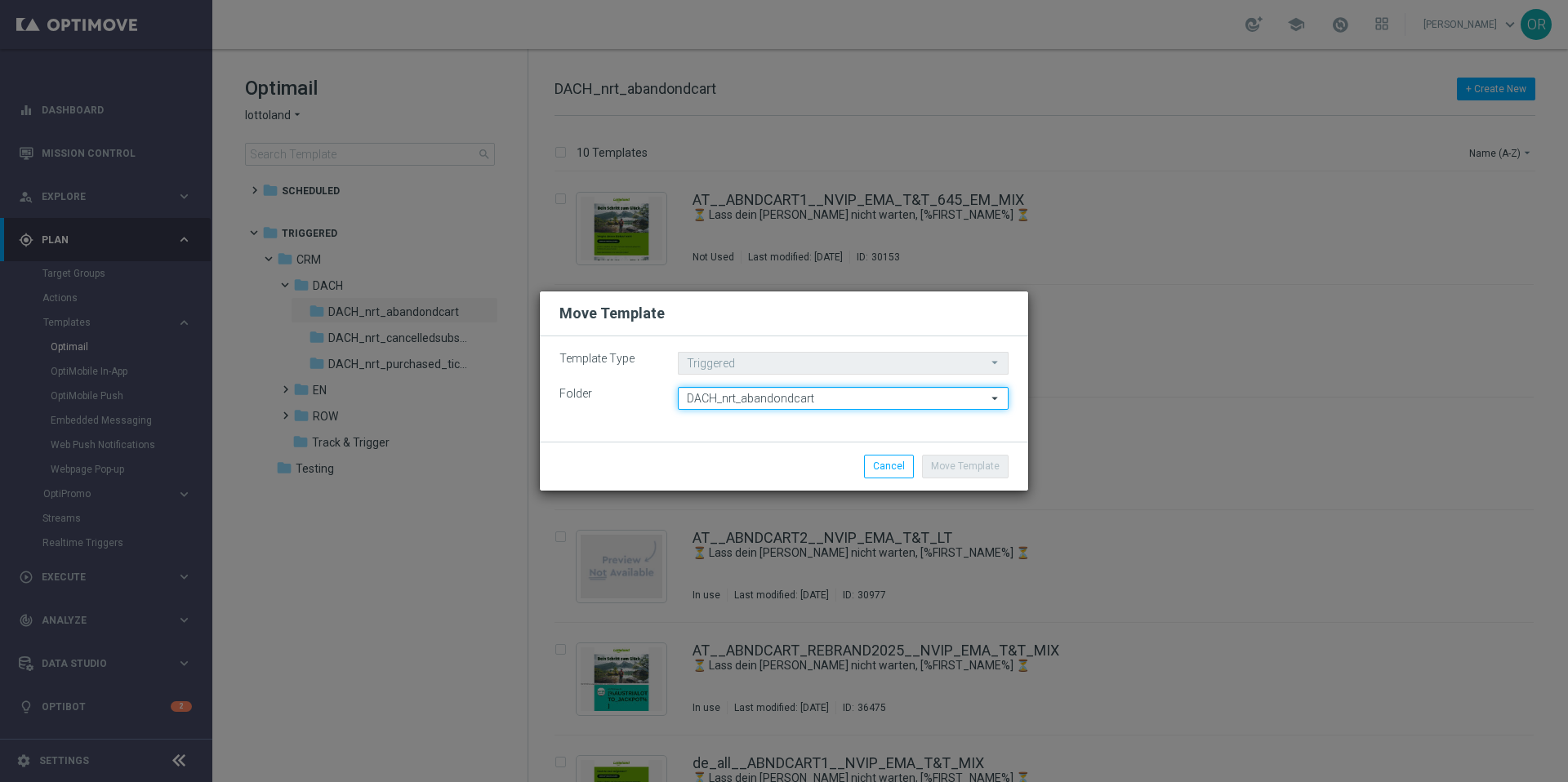
click at [956, 398] on input "DACH_nrt_abandondcart" at bounding box center [843, 398] width 330 height 23
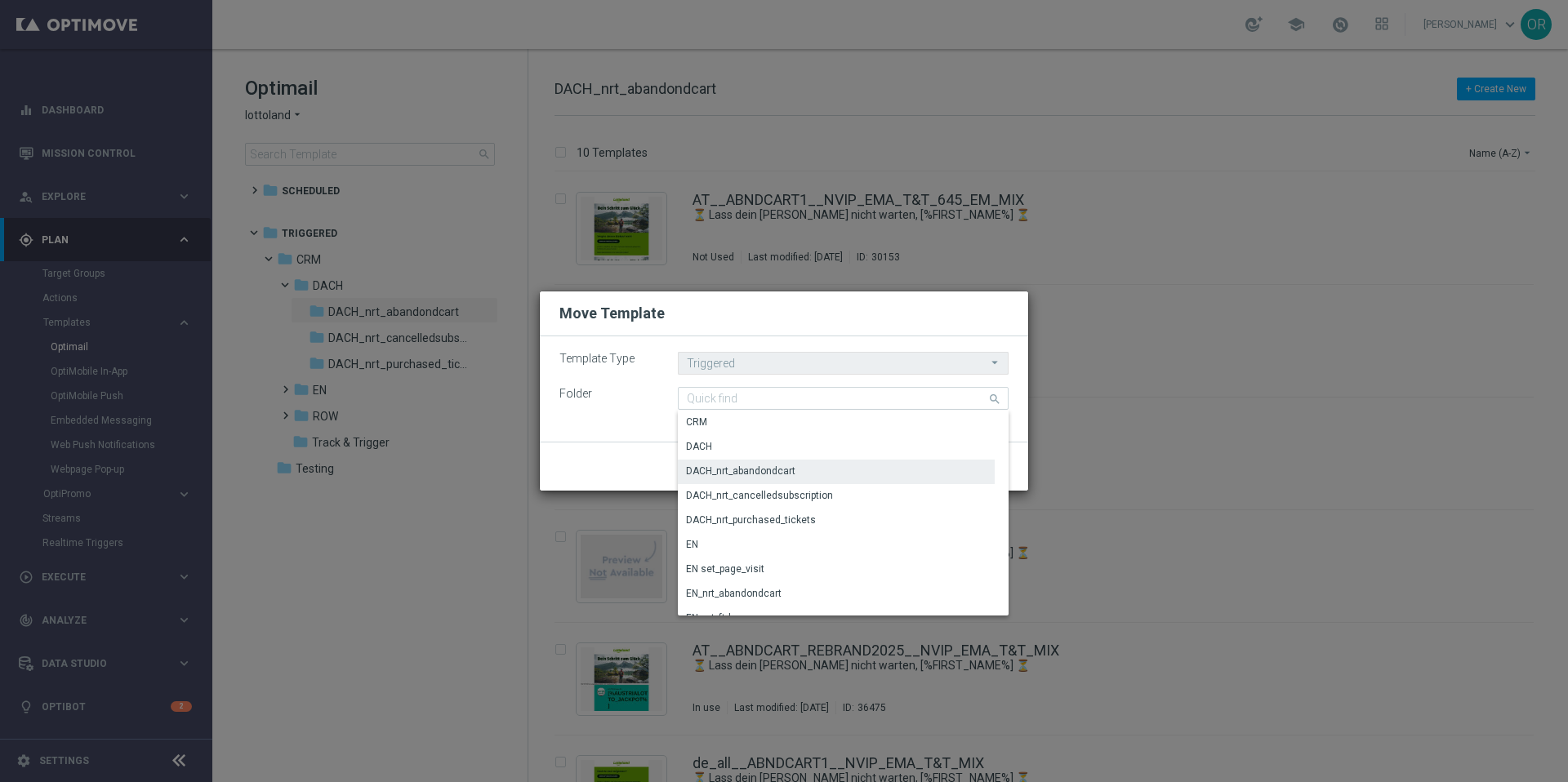
click at [641, 417] on div "Template Type Triggered Triggered arrow_drop_down Drag here to set row groups D…" at bounding box center [784, 389] width 488 height 106
type input "DACH_nrt_abandondcart"
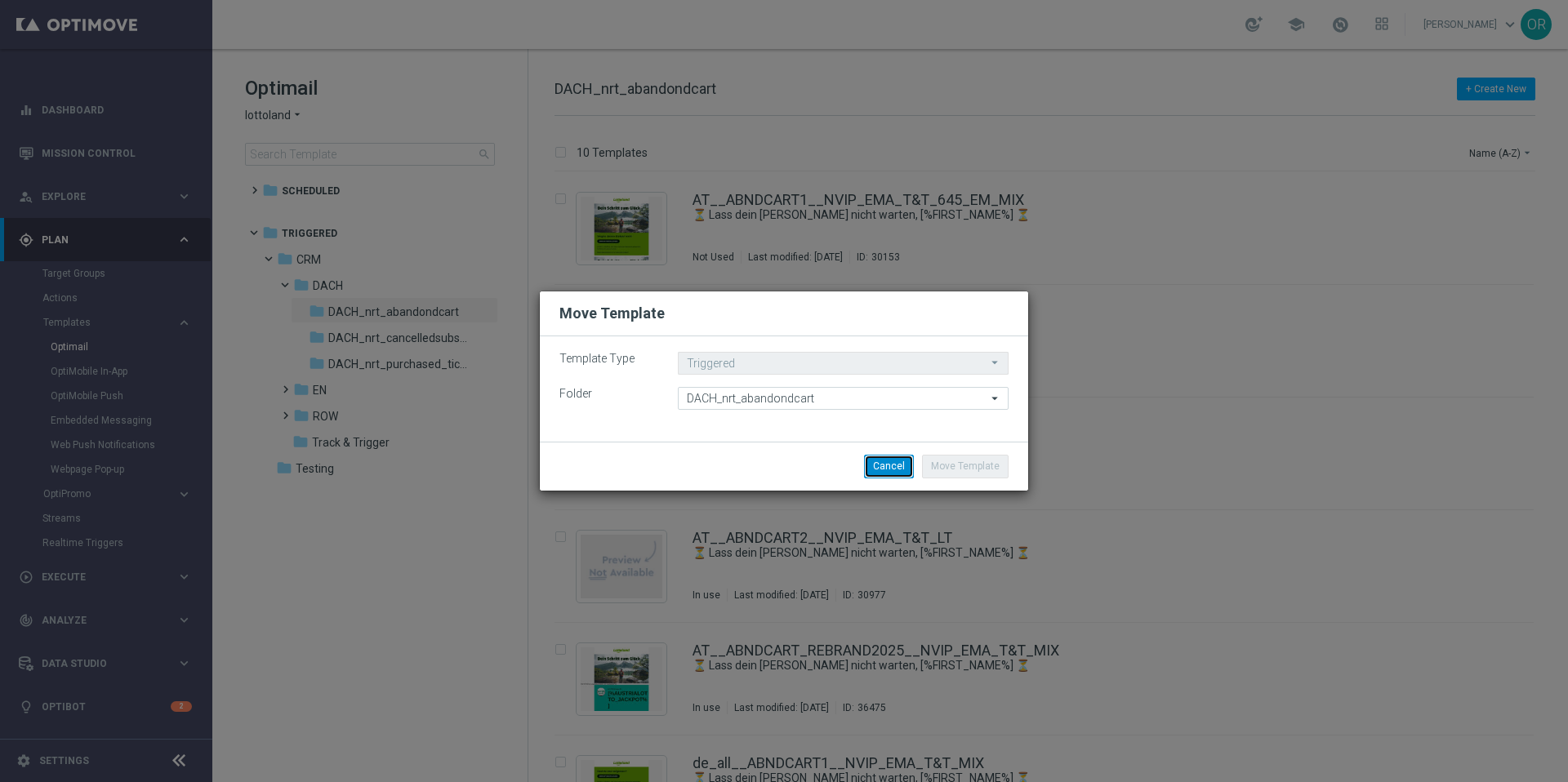
click at [893, 466] on button "Cancel" at bounding box center [888, 466] width 49 height 23
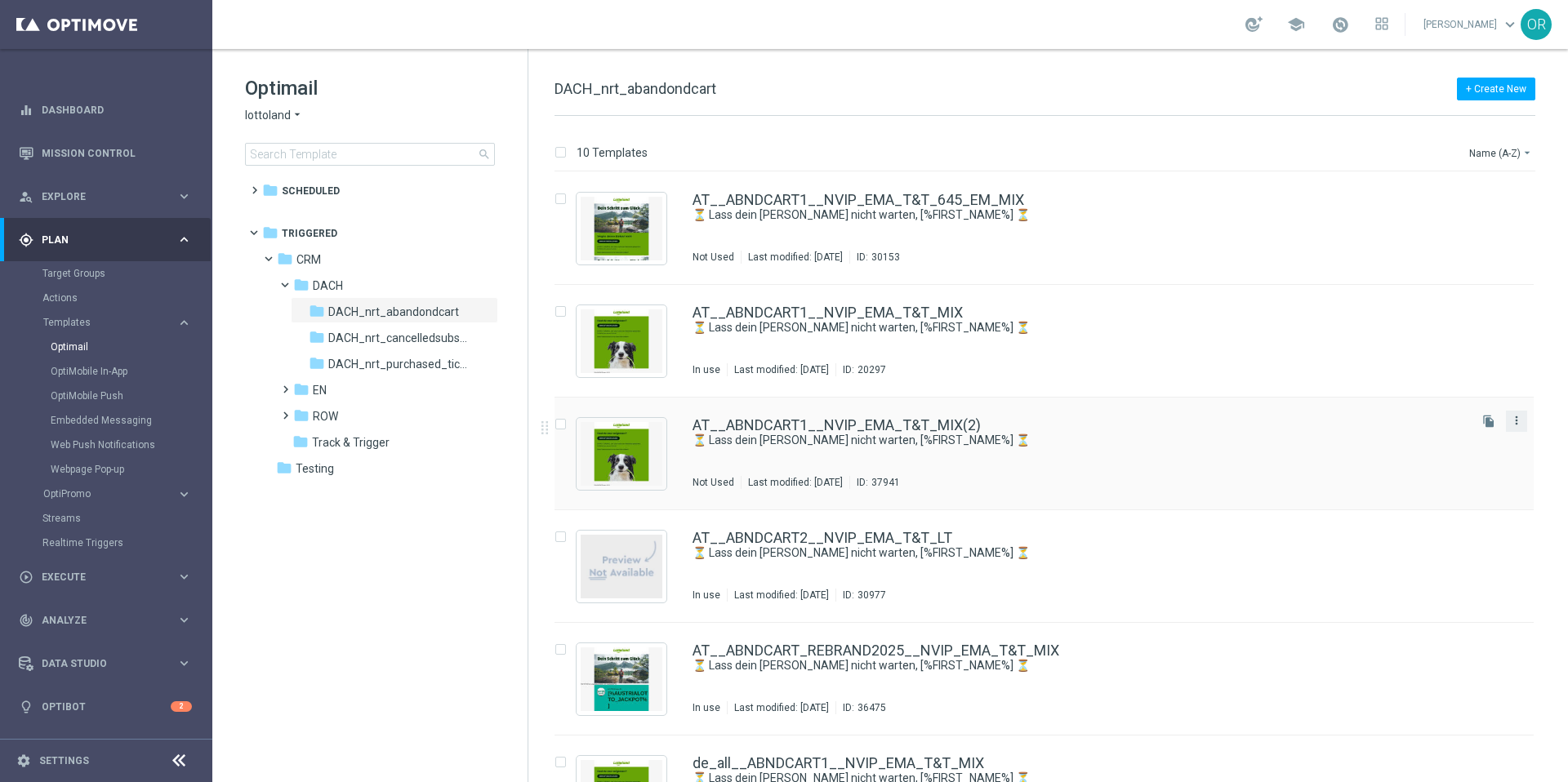
click at [1513, 418] on icon "more_vert" at bounding box center [1516, 420] width 13 height 13
click at [1449, 484] on div "Delete" at bounding box center [1448, 484] width 99 height 11
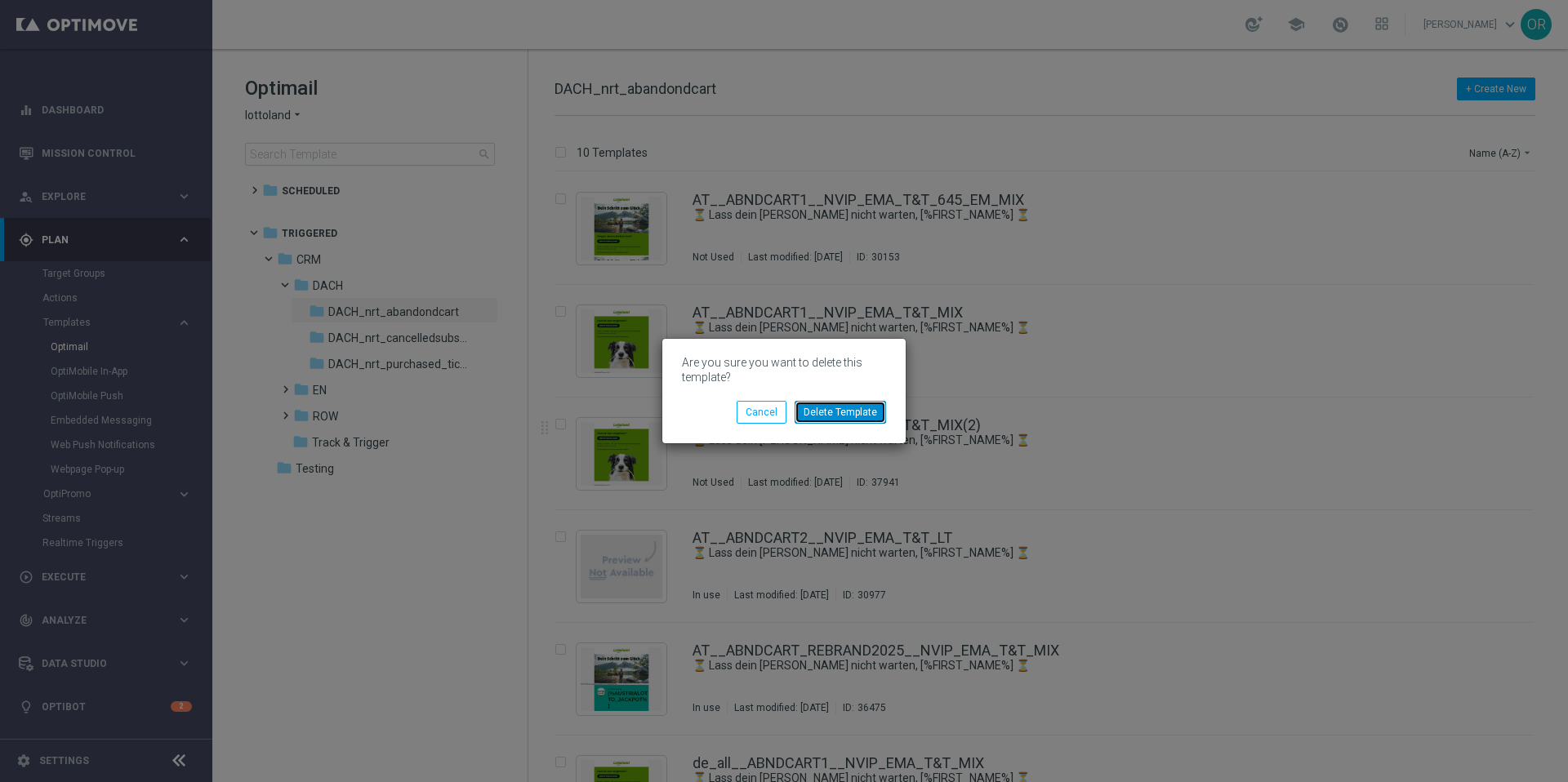
click at [832, 421] on button "Delete Template" at bounding box center [840, 412] width 91 height 23
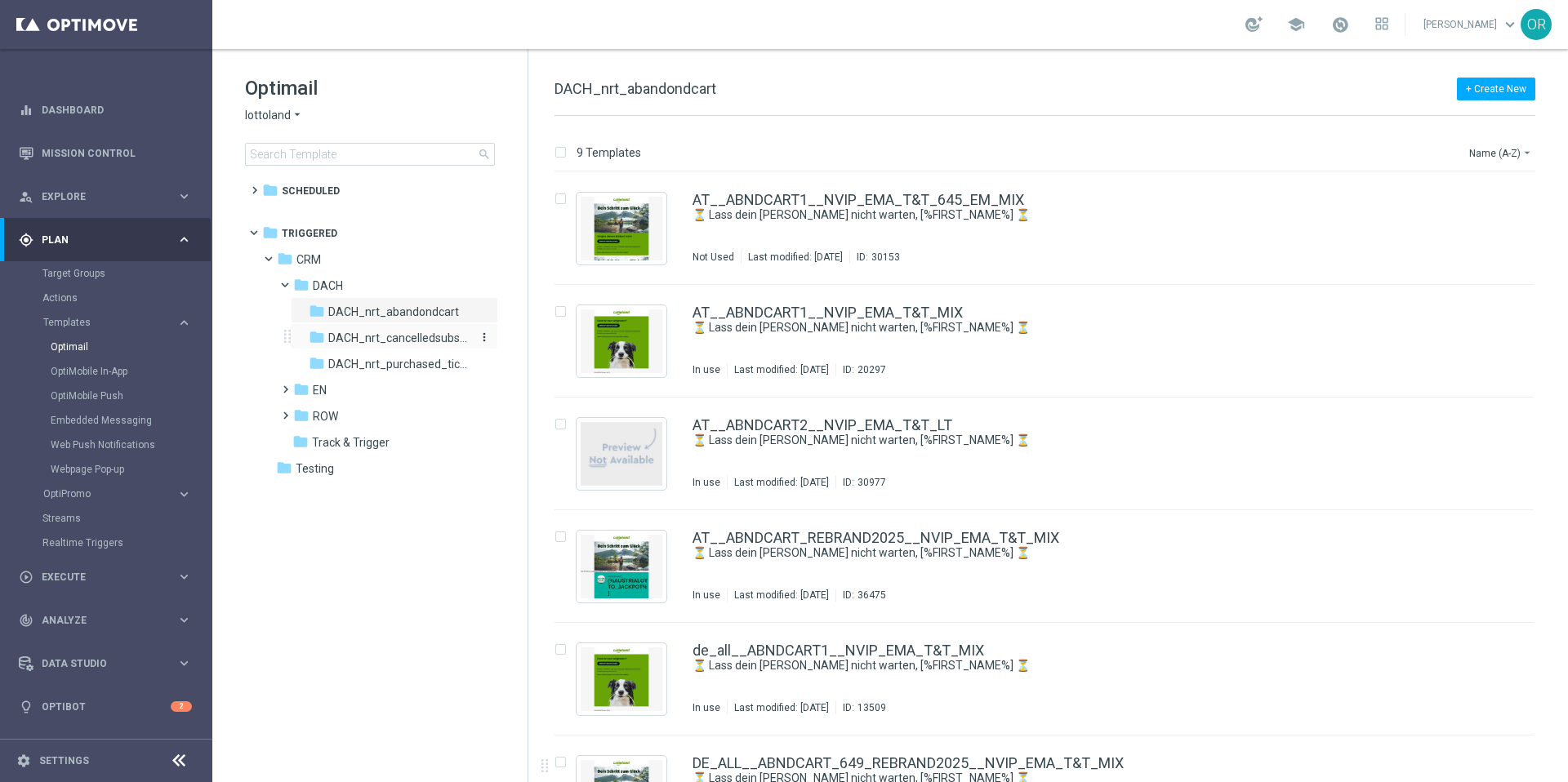
click at [390, 341] on span "DACH_nrt_cancelledsubscription" at bounding box center [399, 337] width 141 height 14
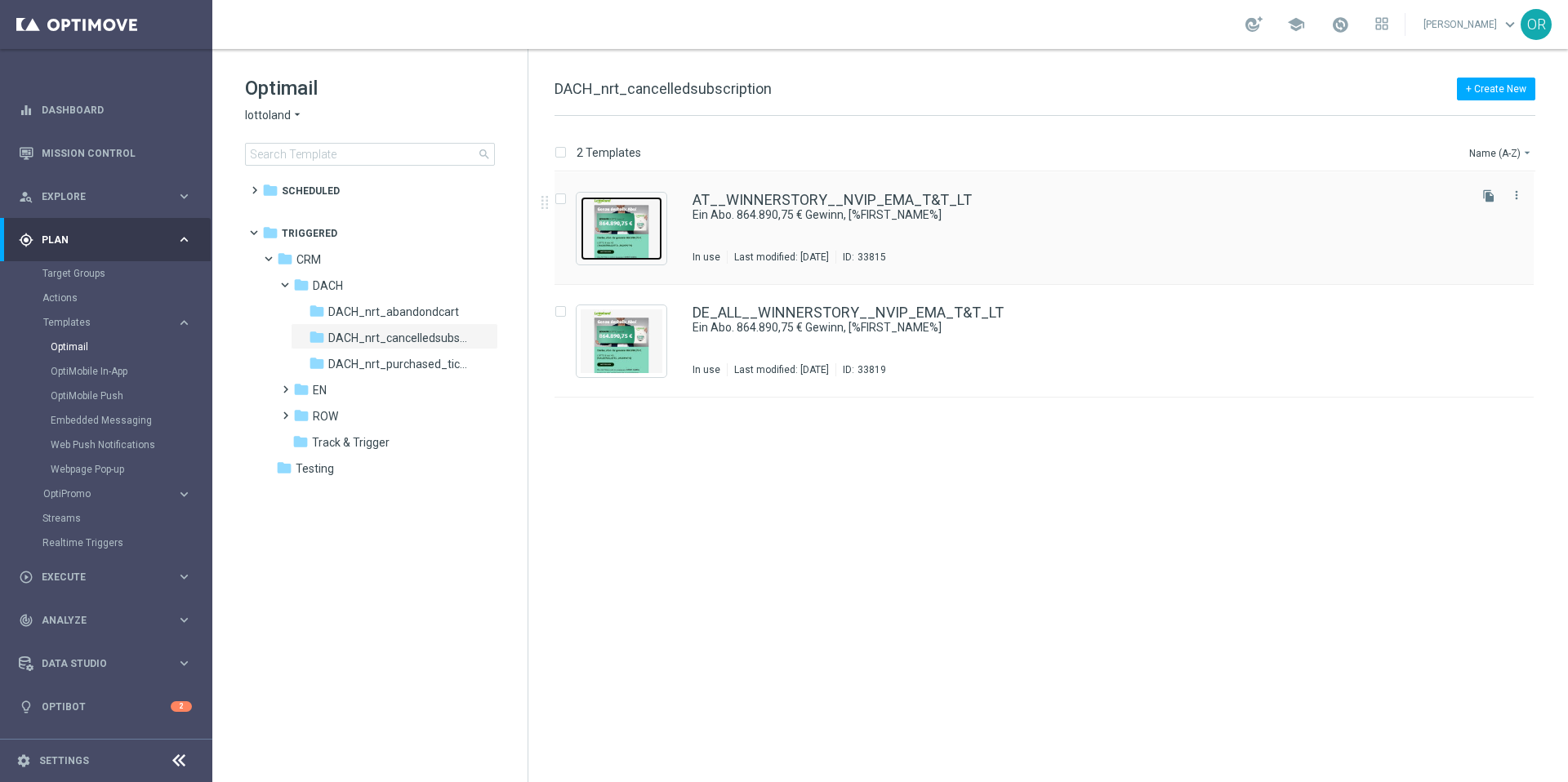
click at [640, 222] on img "Press SPACE to select this row." at bounding box center [622, 228] width 82 height 64
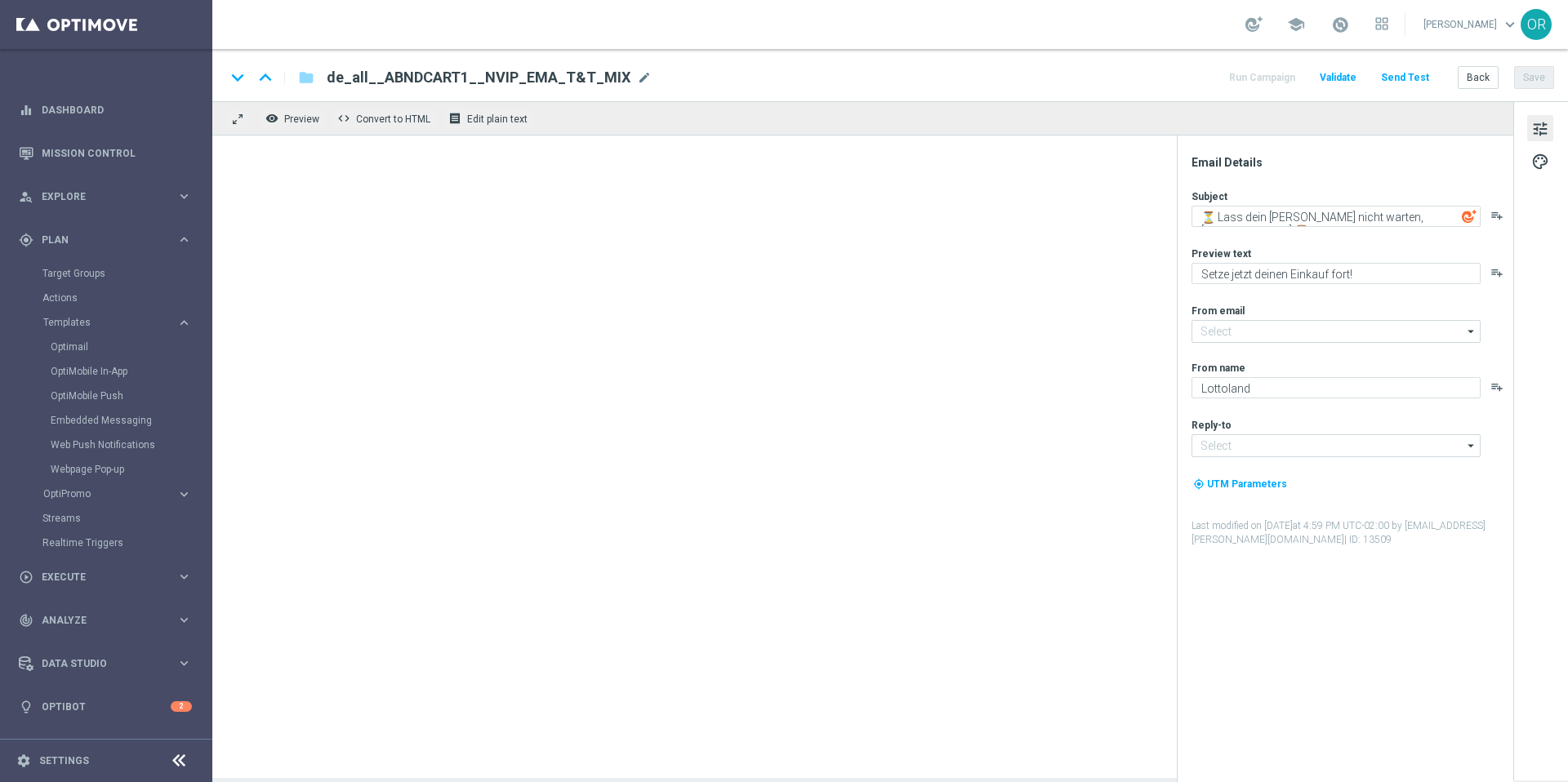
type input "[EMAIL_ADDRESS][DOMAIN_NAME]"
type textarea "Ein Abo. 864.890,75 € Gewinn, [%FIRST_NAME%]"
type textarea "Automatisch jeden Jackpot spielen mit unseren Abos."
